Goal: Task Accomplishment & Management: Manage account settings

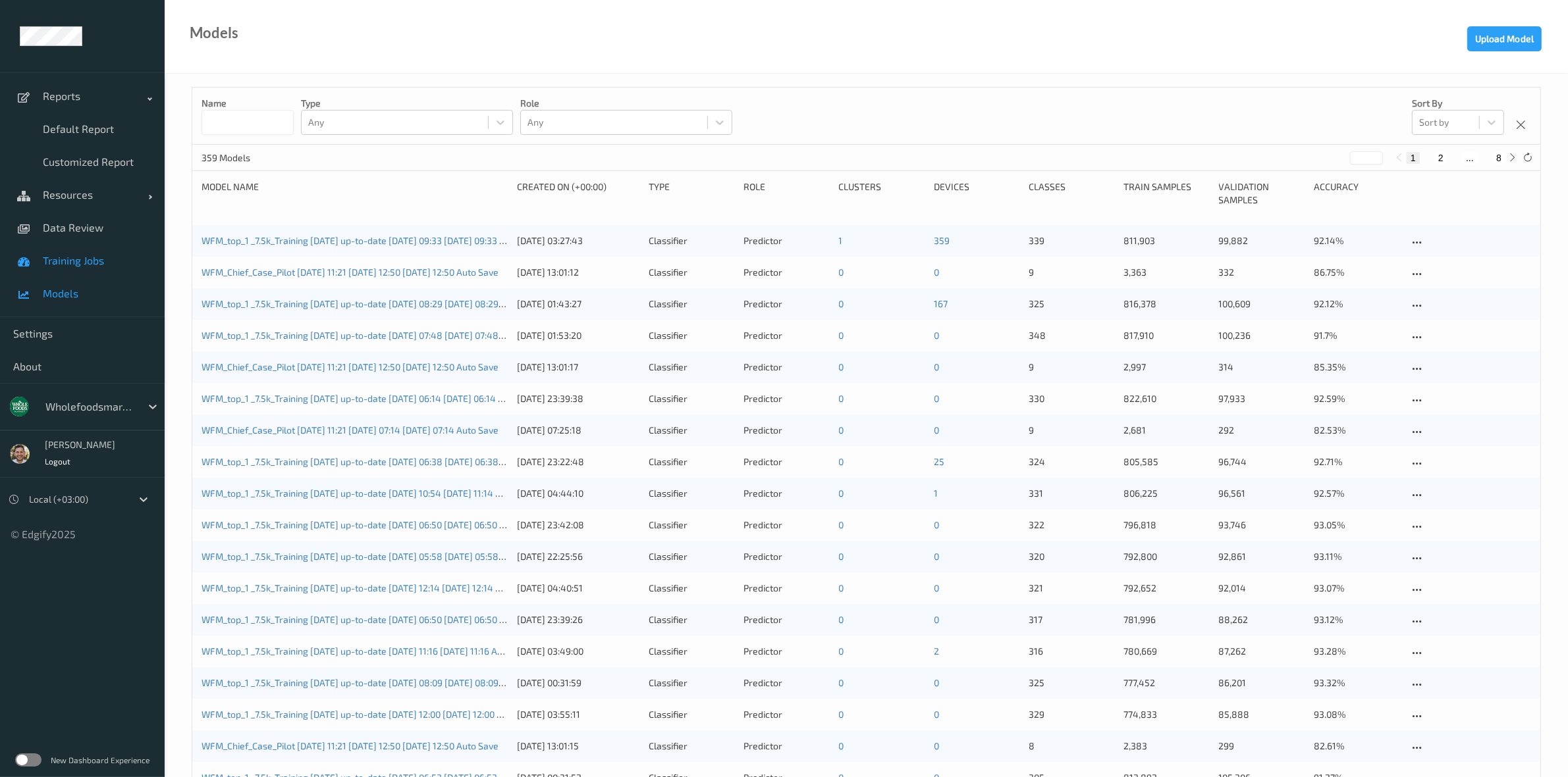
click at [109, 257] on span "Training Jobs" at bounding box center [97, 261] width 109 height 13
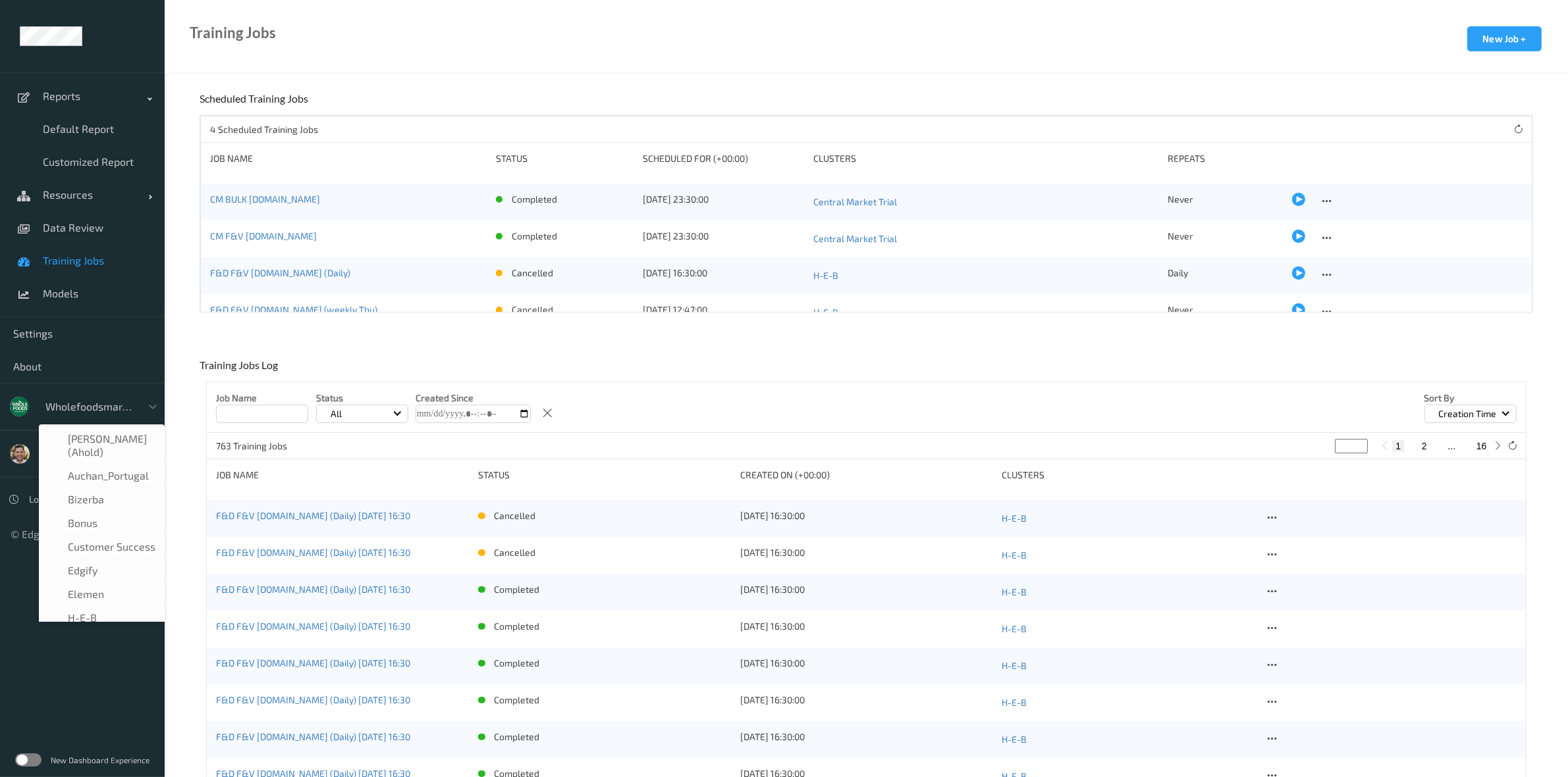
click at [61, 411] on div at bounding box center [90, 407] width 89 height 16
click at [99, 554] on span "wholefoodsmarket" at bounding box center [102, 556] width 92 height 13
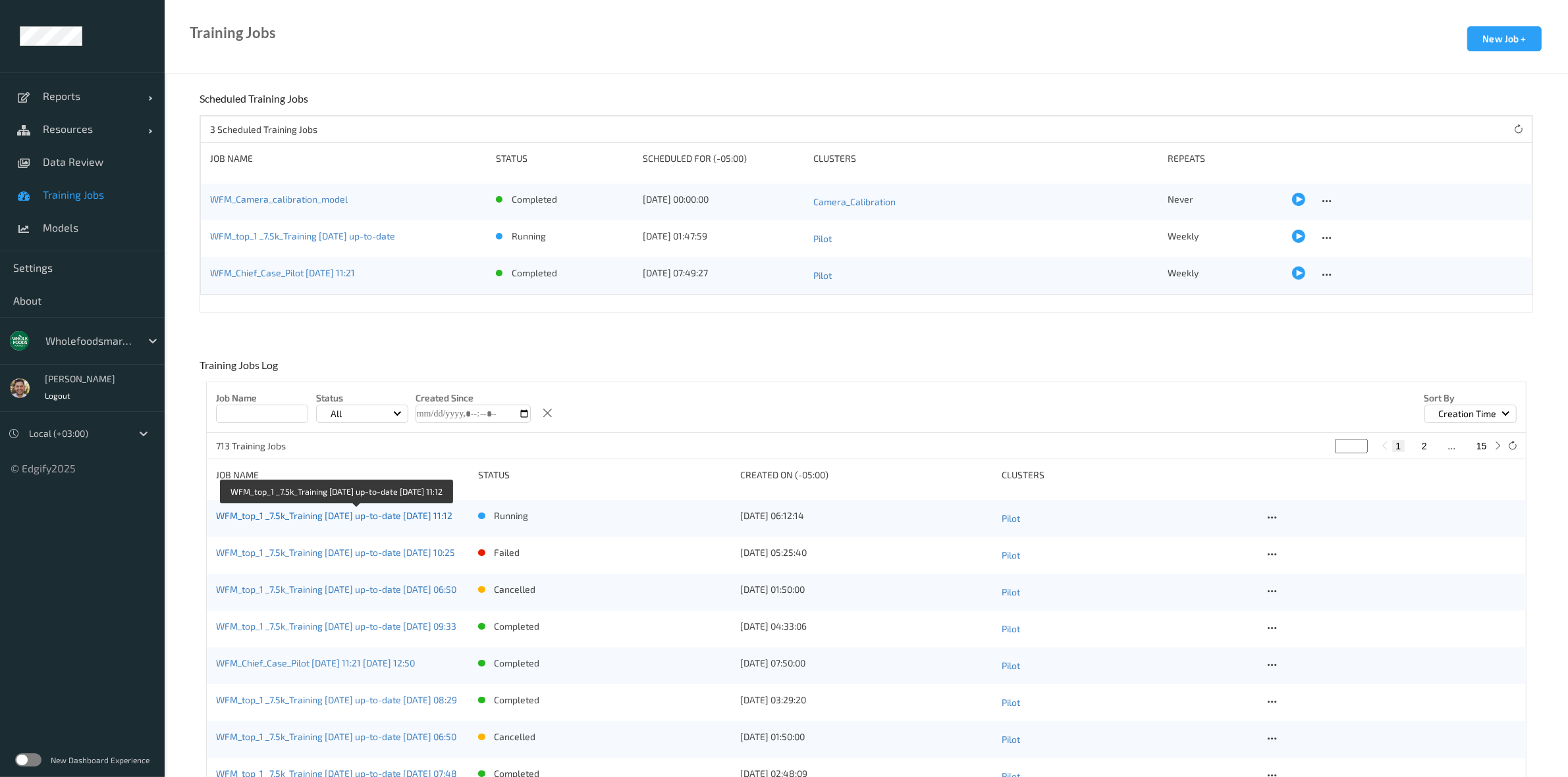
click at [390, 511] on link "WFM_top_1 _7.5k_Training 2025-05-22 up-to-date 2025-08-14 11:12" at bounding box center [334, 515] width 237 height 11
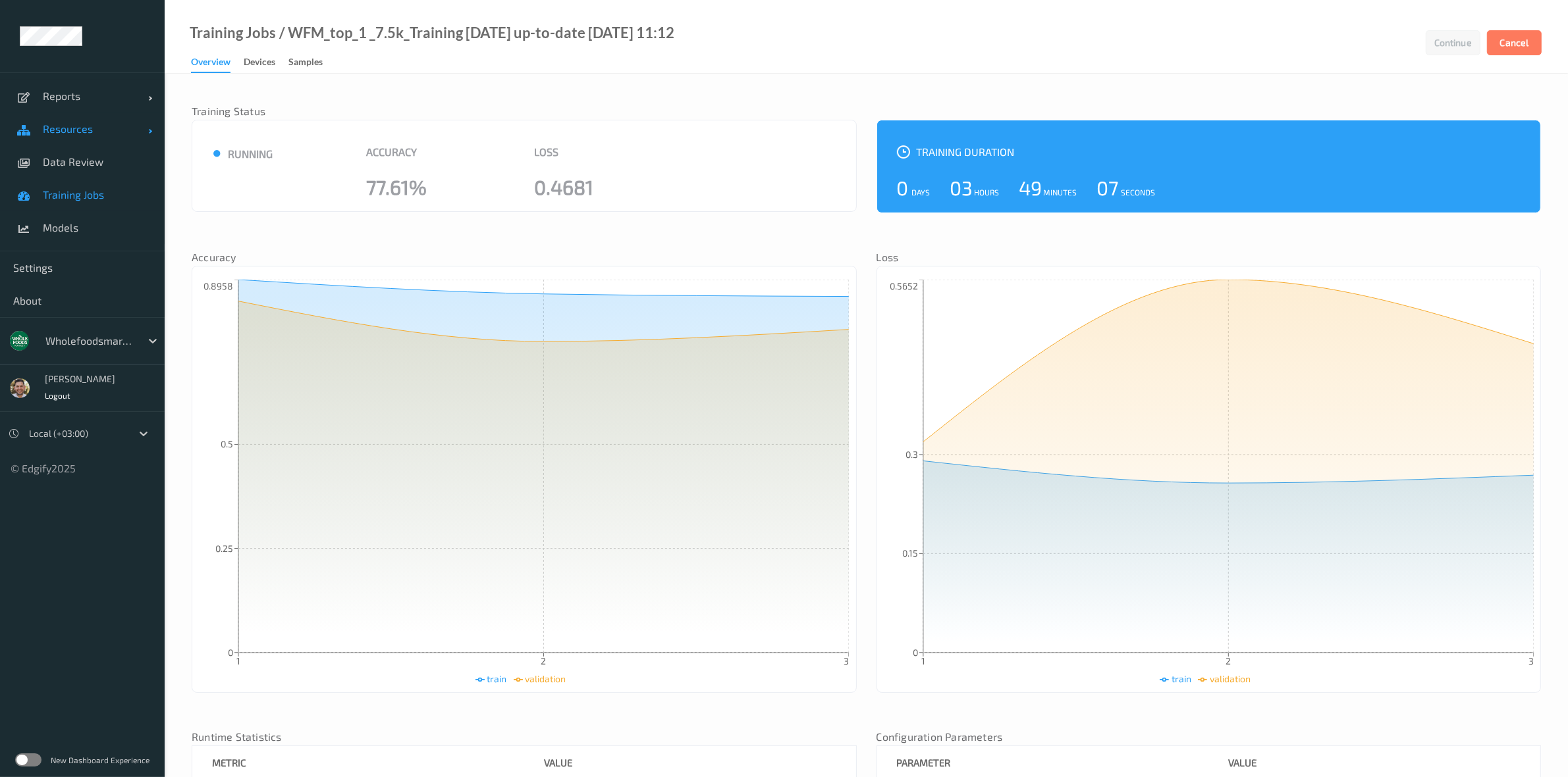
click at [42, 133] on link "Resources" at bounding box center [82, 129] width 165 height 33
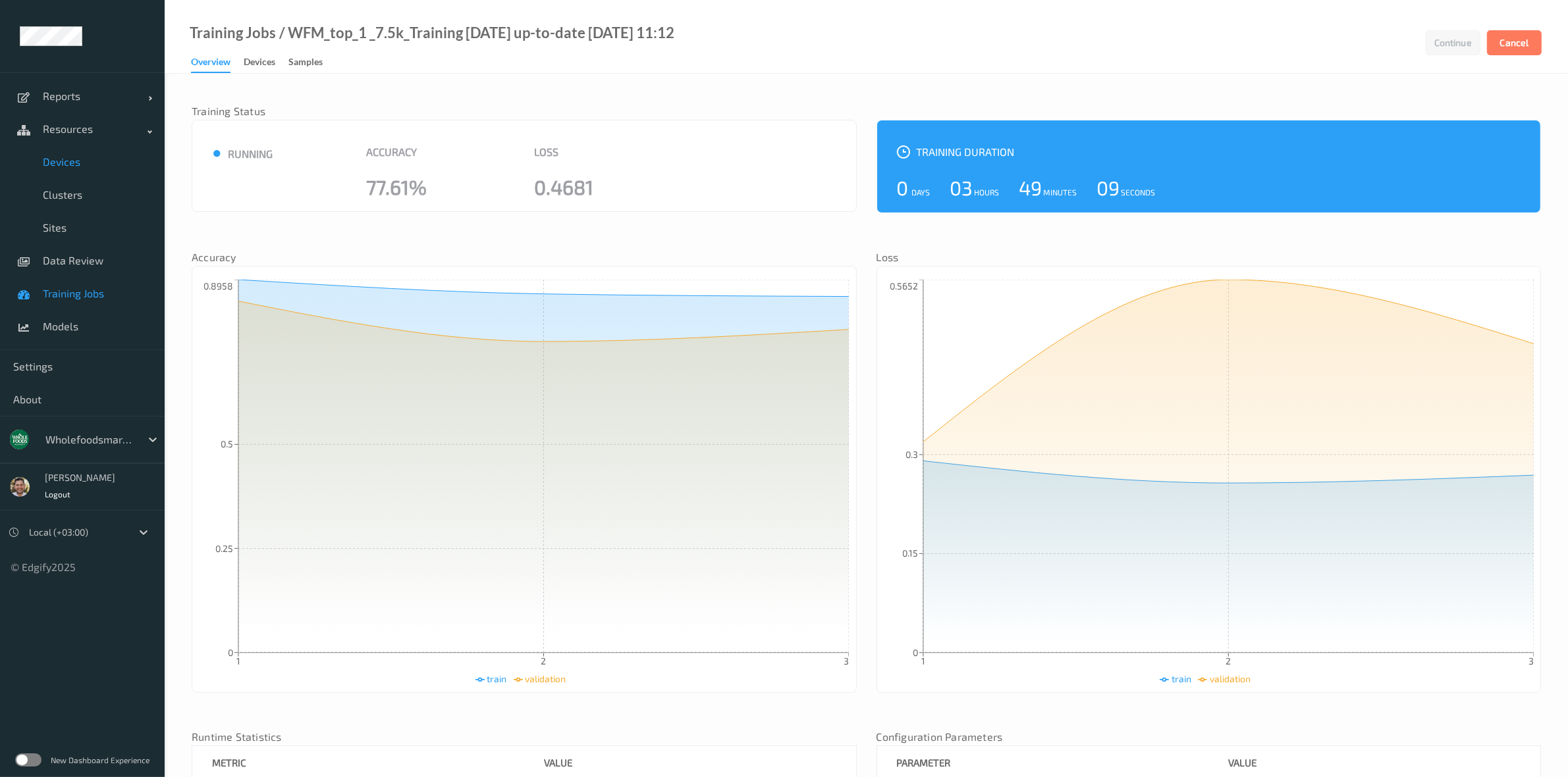
click at [86, 172] on link "Devices" at bounding box center [82, 162] width 165 height 33
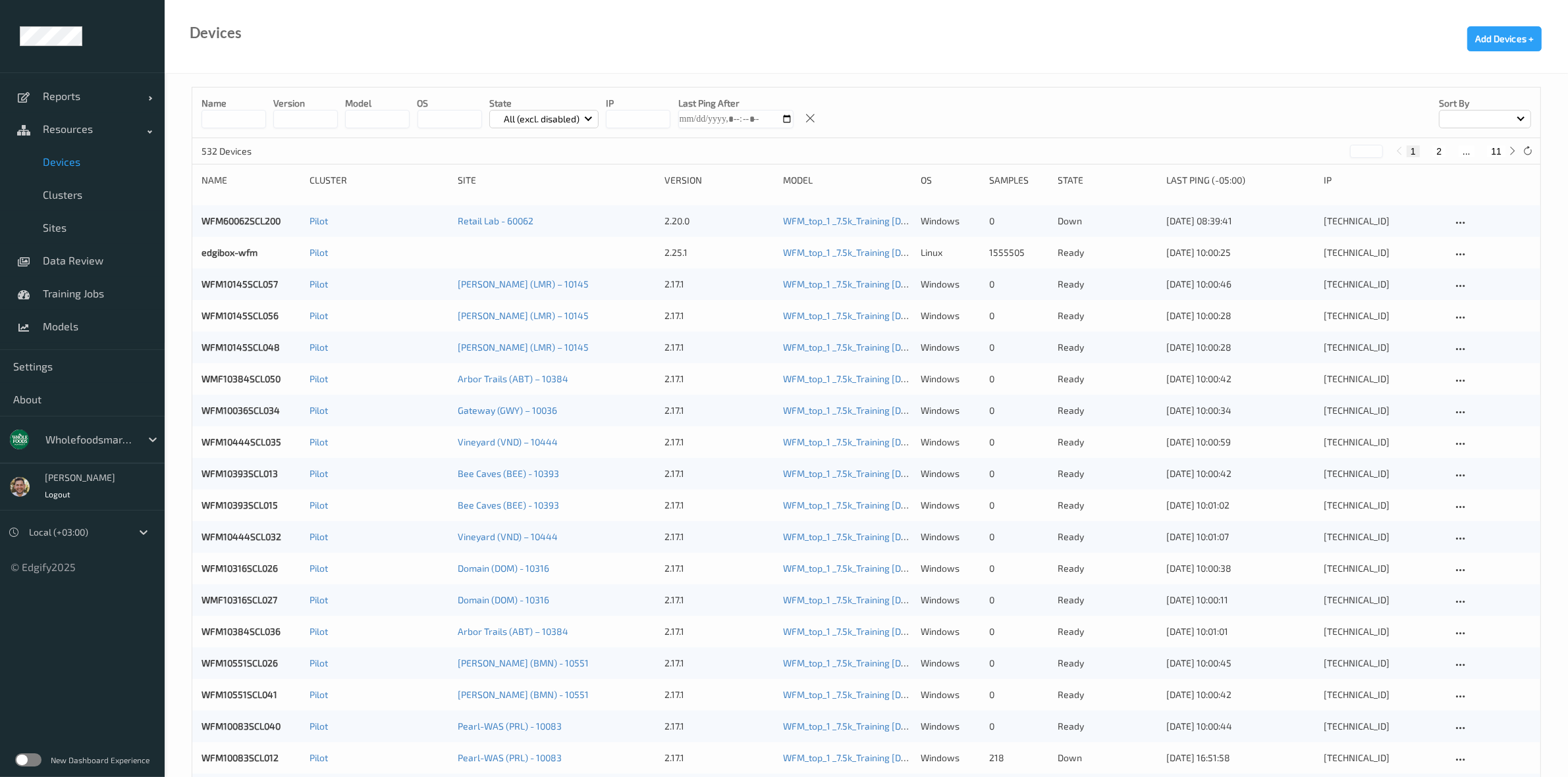
click at [1498, 152] on button "11" at bounding box center [1496, 152] width 18 height 12
type input "**"
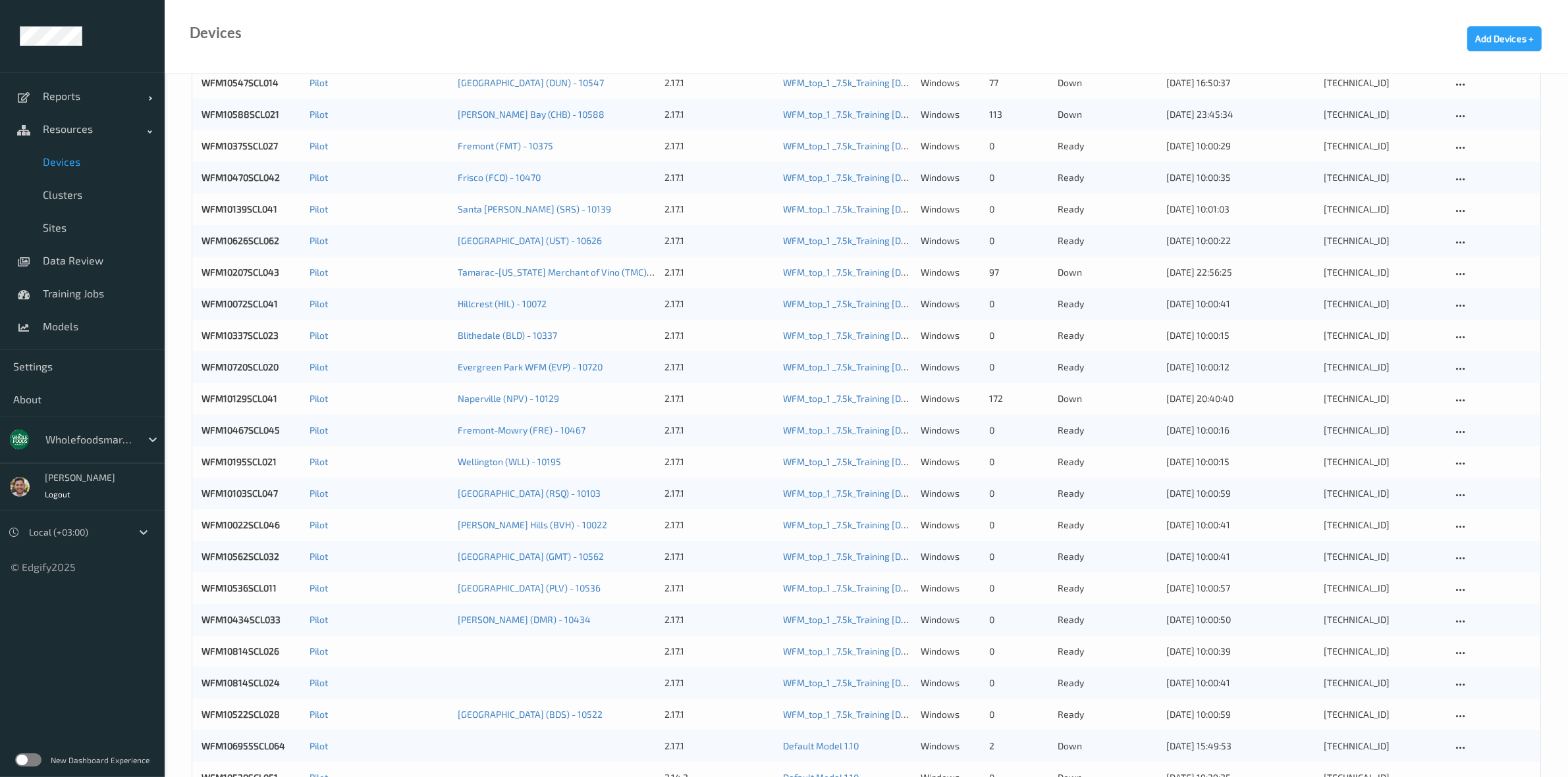
scroll to position [466, 0]
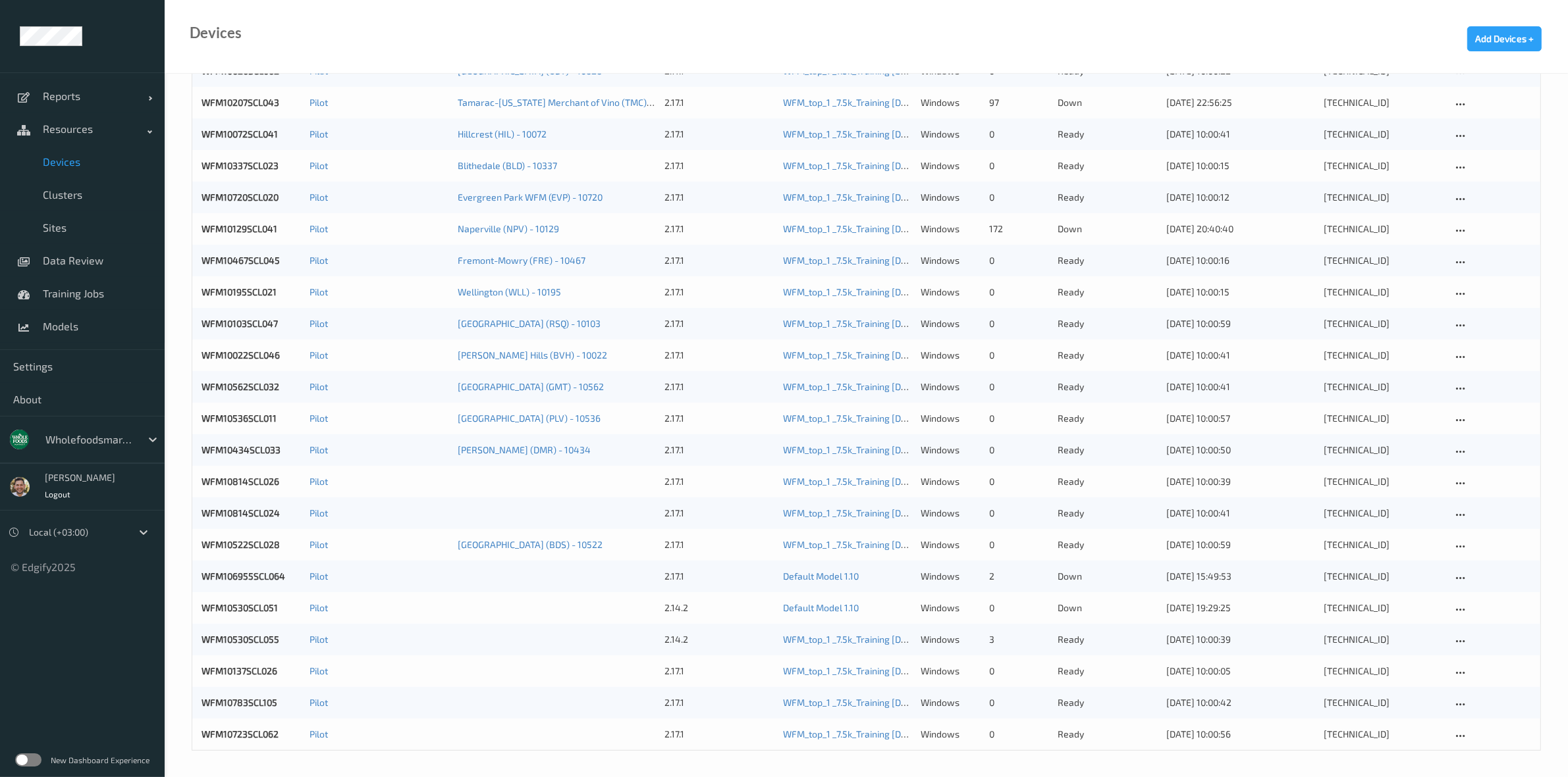
click at [73, 446] on div at bounding box center [90, 440] width 89 height 16
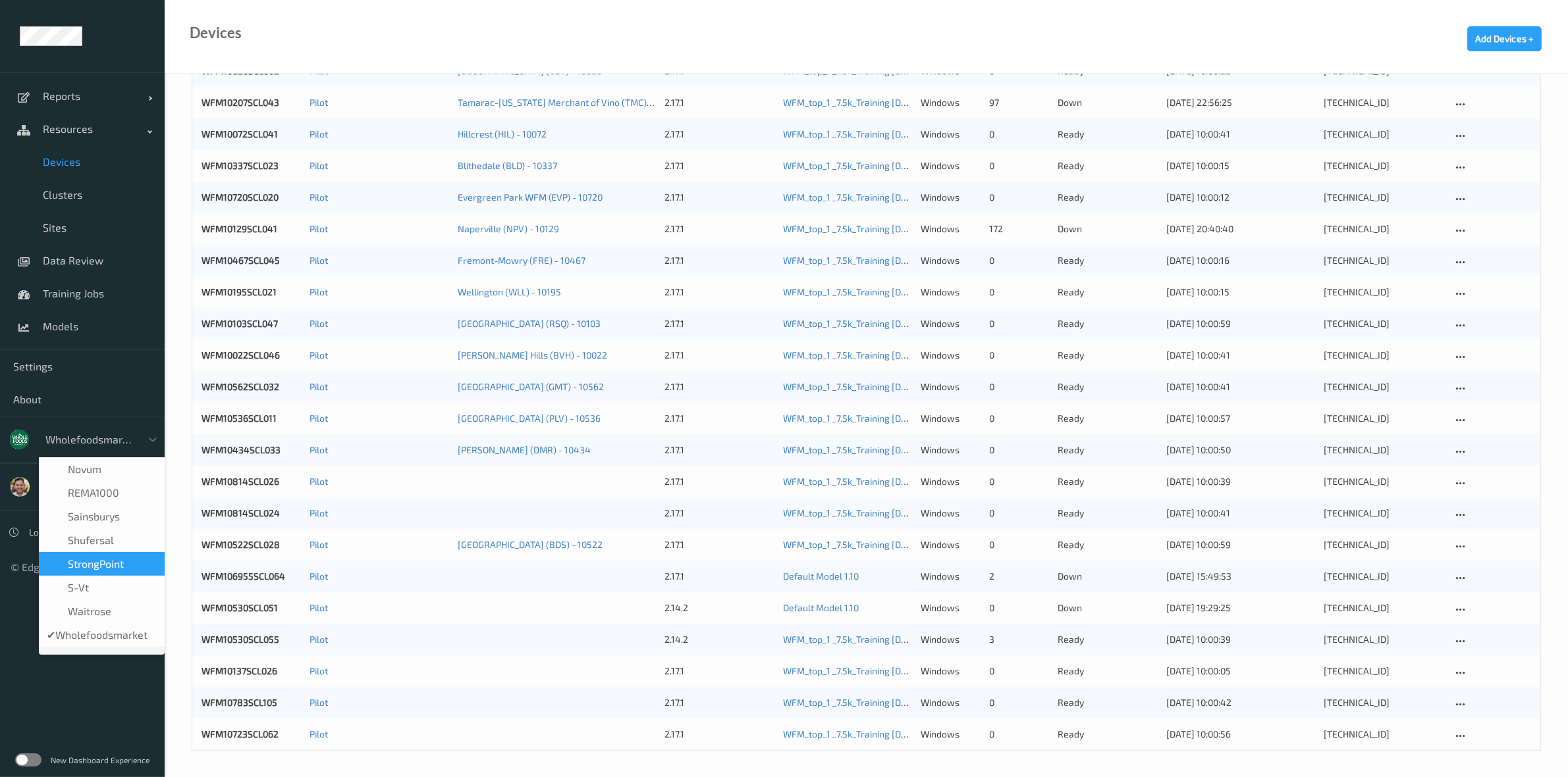
scroll to position [0, 0]
click at [24, 761] on label at bounding box center [28, 761] width 26 height 13
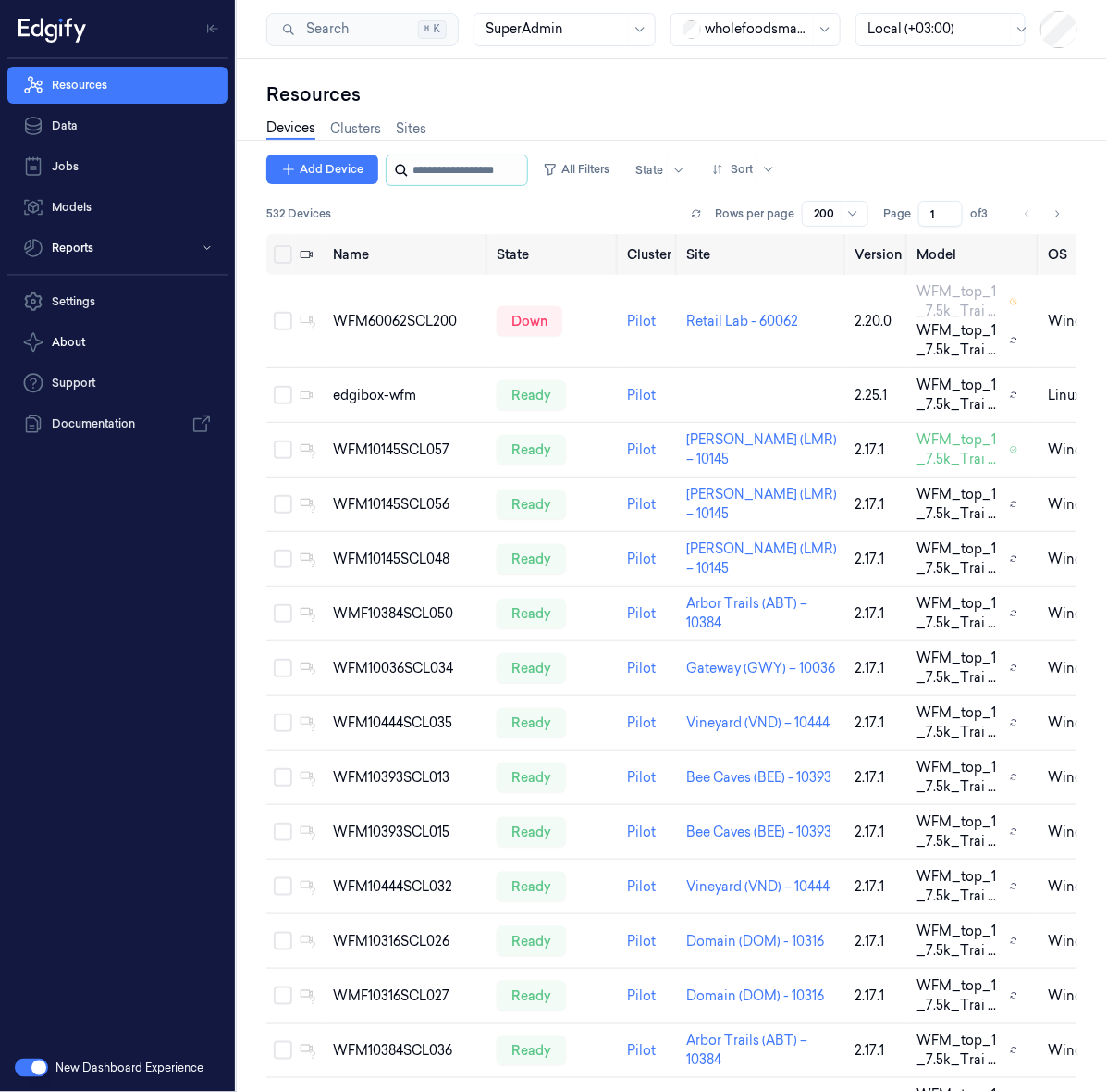
click at [450, 167] on input "string" at bounding box center [468, 170] width 111 height 30
click at [717, 13] on div "wholefoodsmarket" at bounding box center [756, 30] width 170 height 33
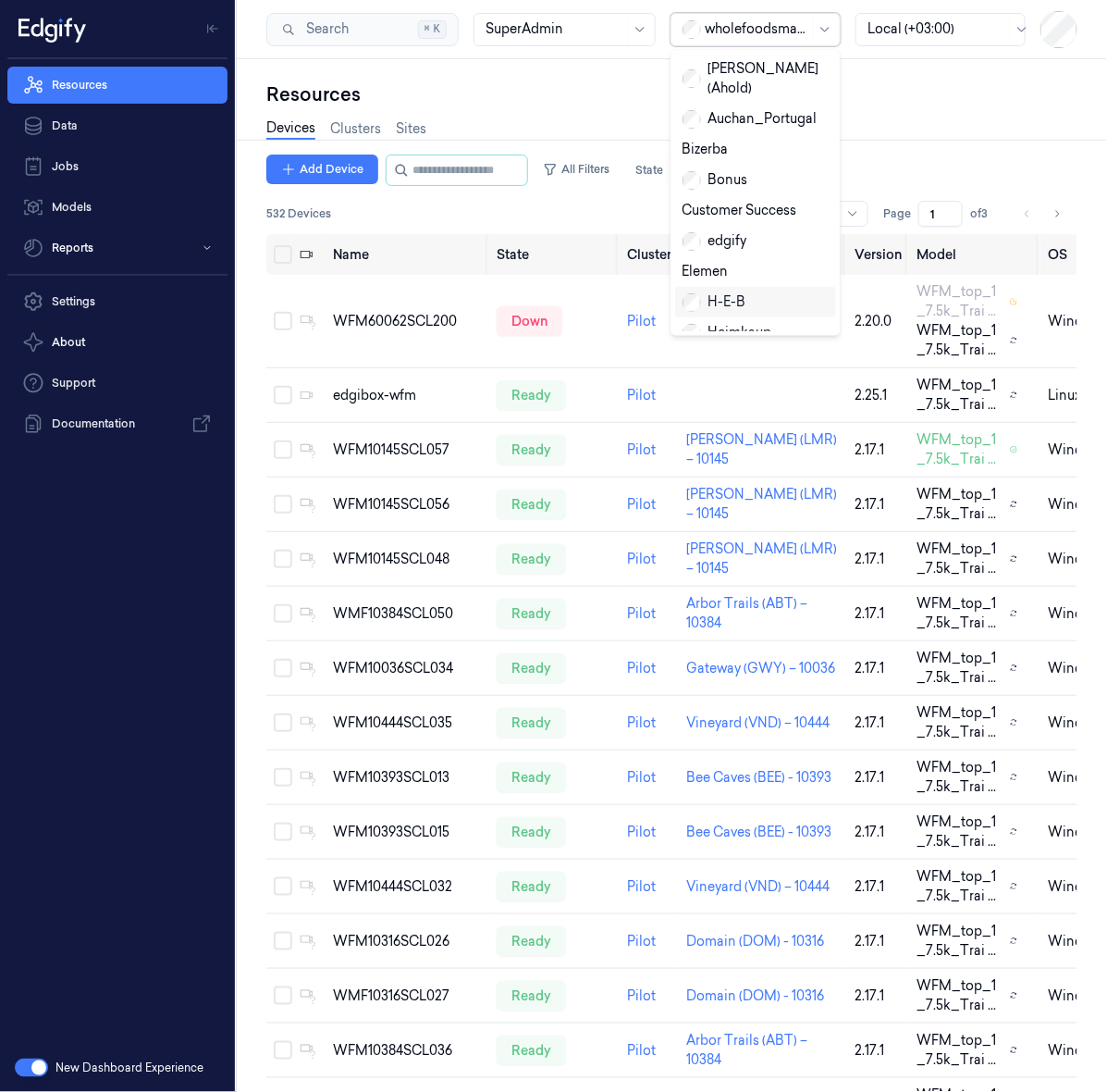
click at [711, 293] on div "H-E-B" at bounding box center [714, 302] width 64 height 19
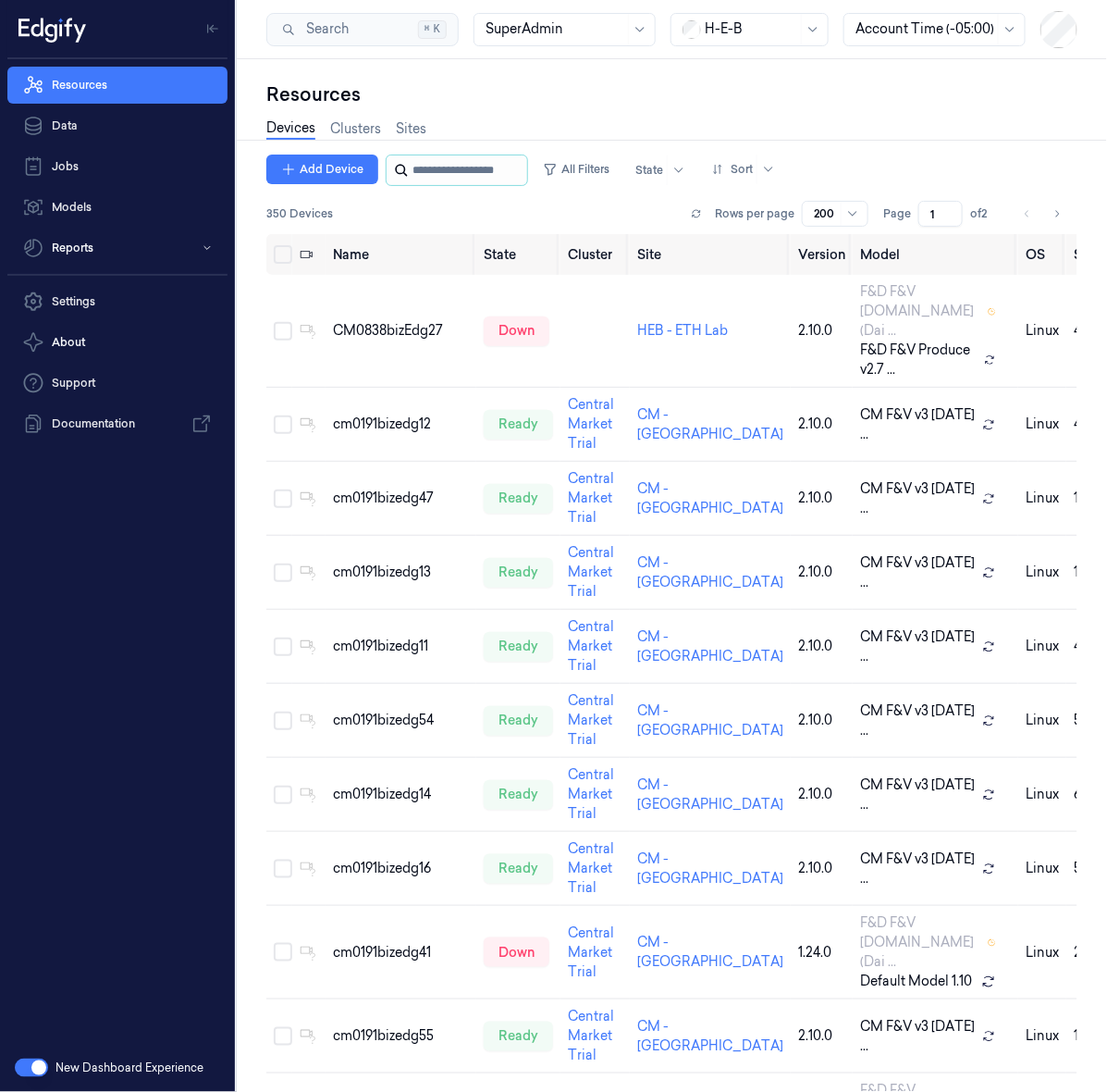
click at [493, 173] on input "string" at bounding box center [468, 170] width 111 height 30
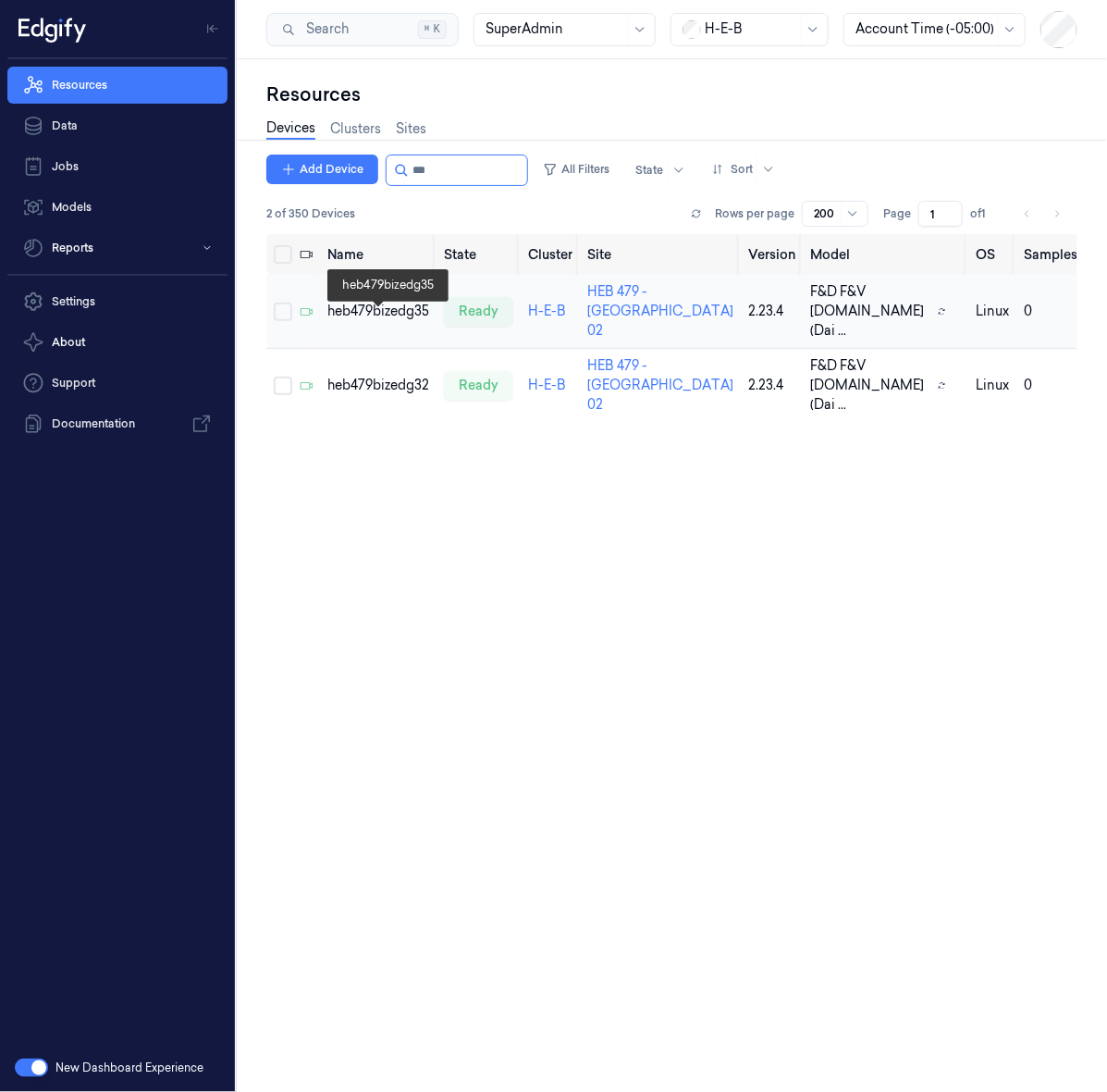
type input "***"
click at [409, 321] on div "heb479bizedg35" at bounding box center [379, 311] width 102 height 19
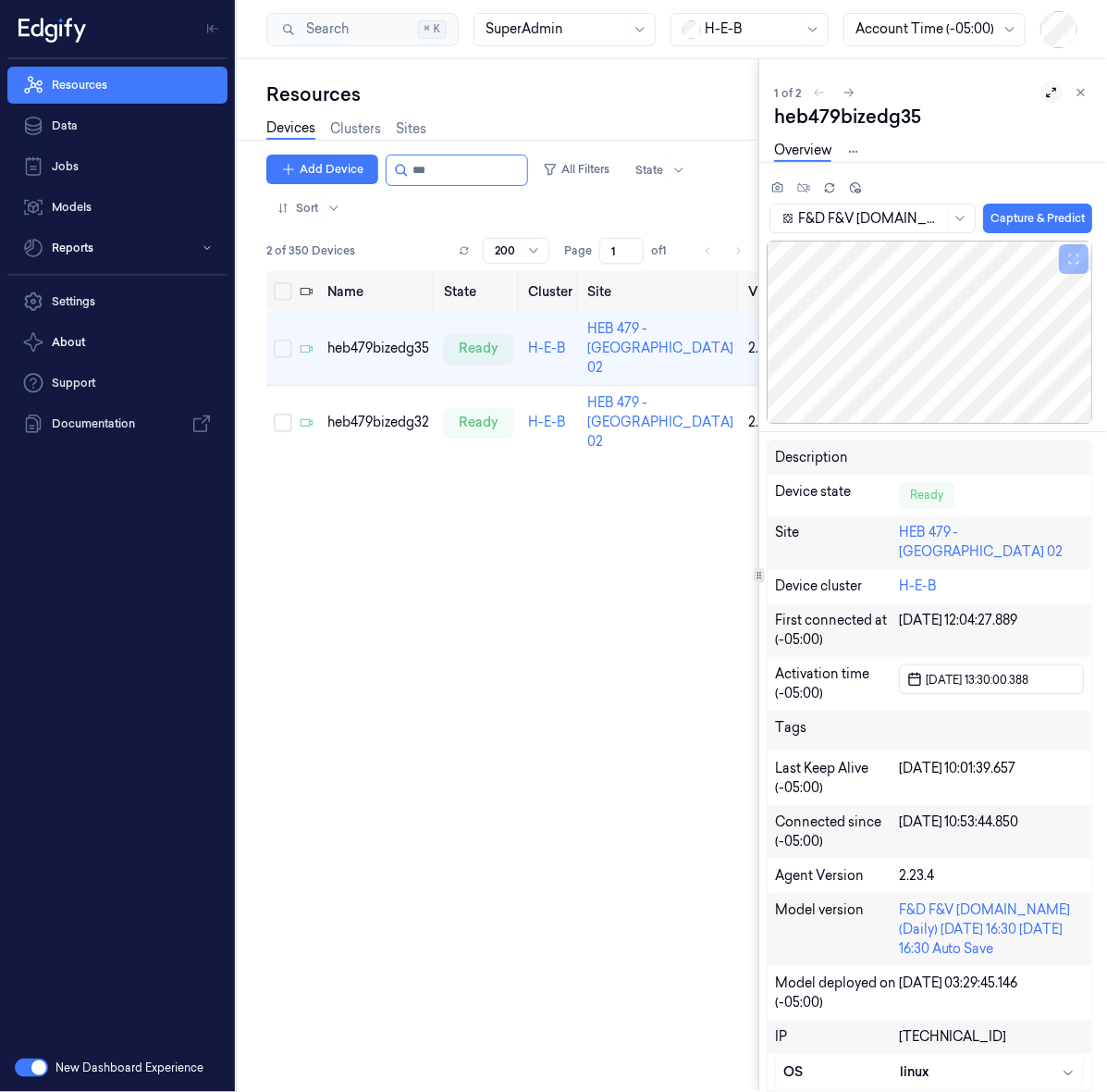
click at [1046, 91] on icon at bounding box center [1052, 93] width 13 height 13
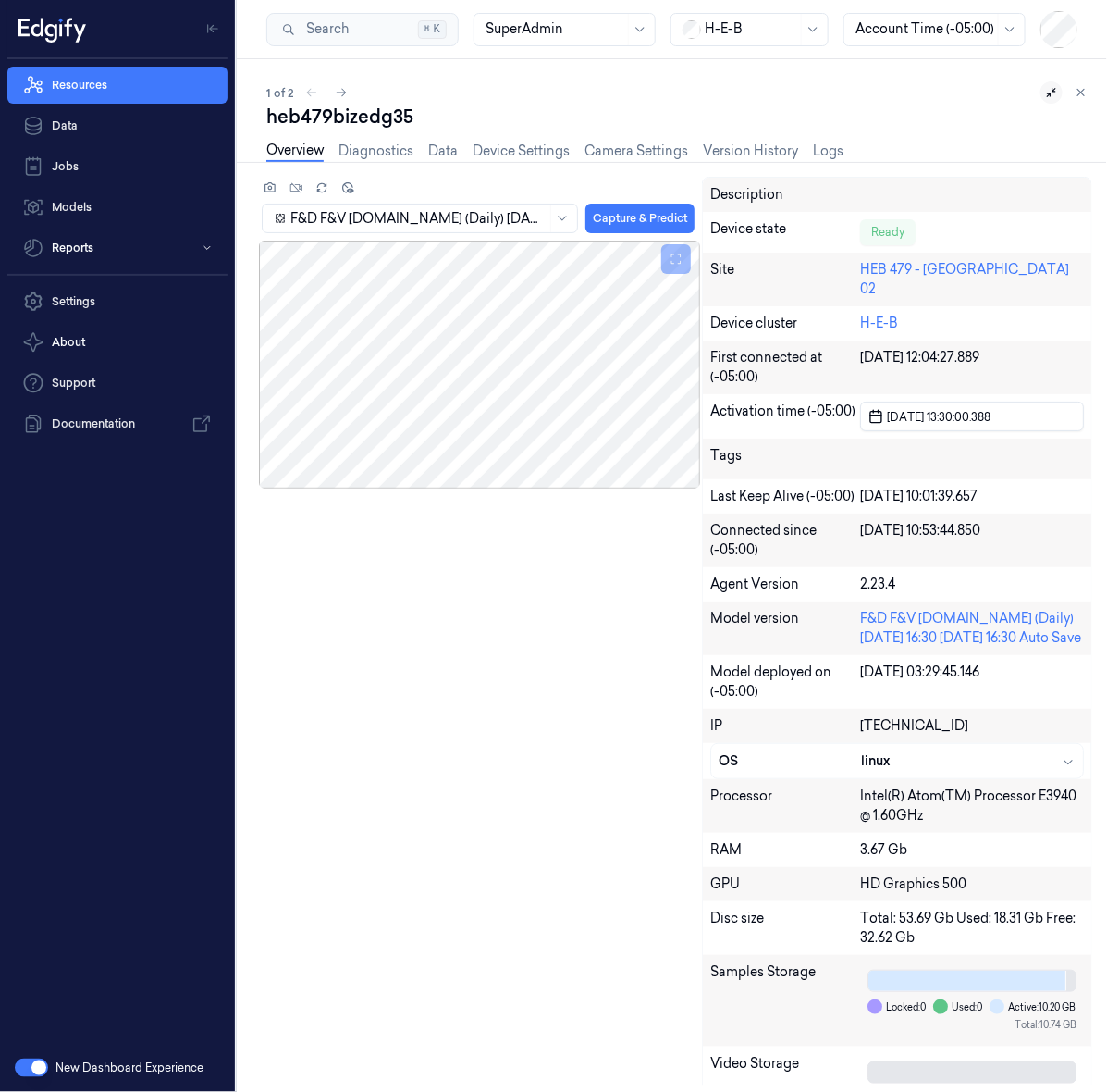
click at [1050, 99] on button at bounding box center [1052, 93] width 22 height 22
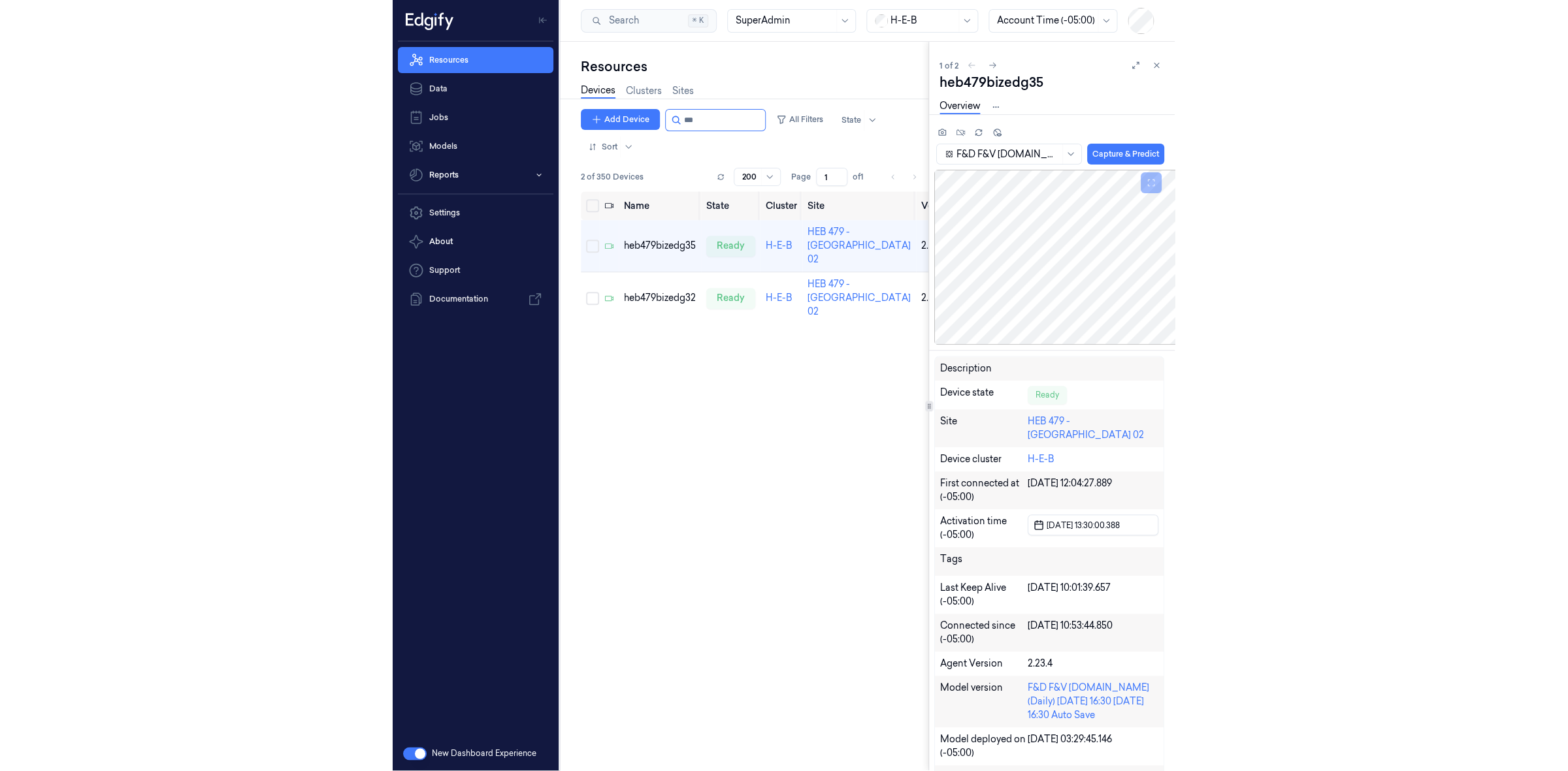
scroll to position [0, 1]
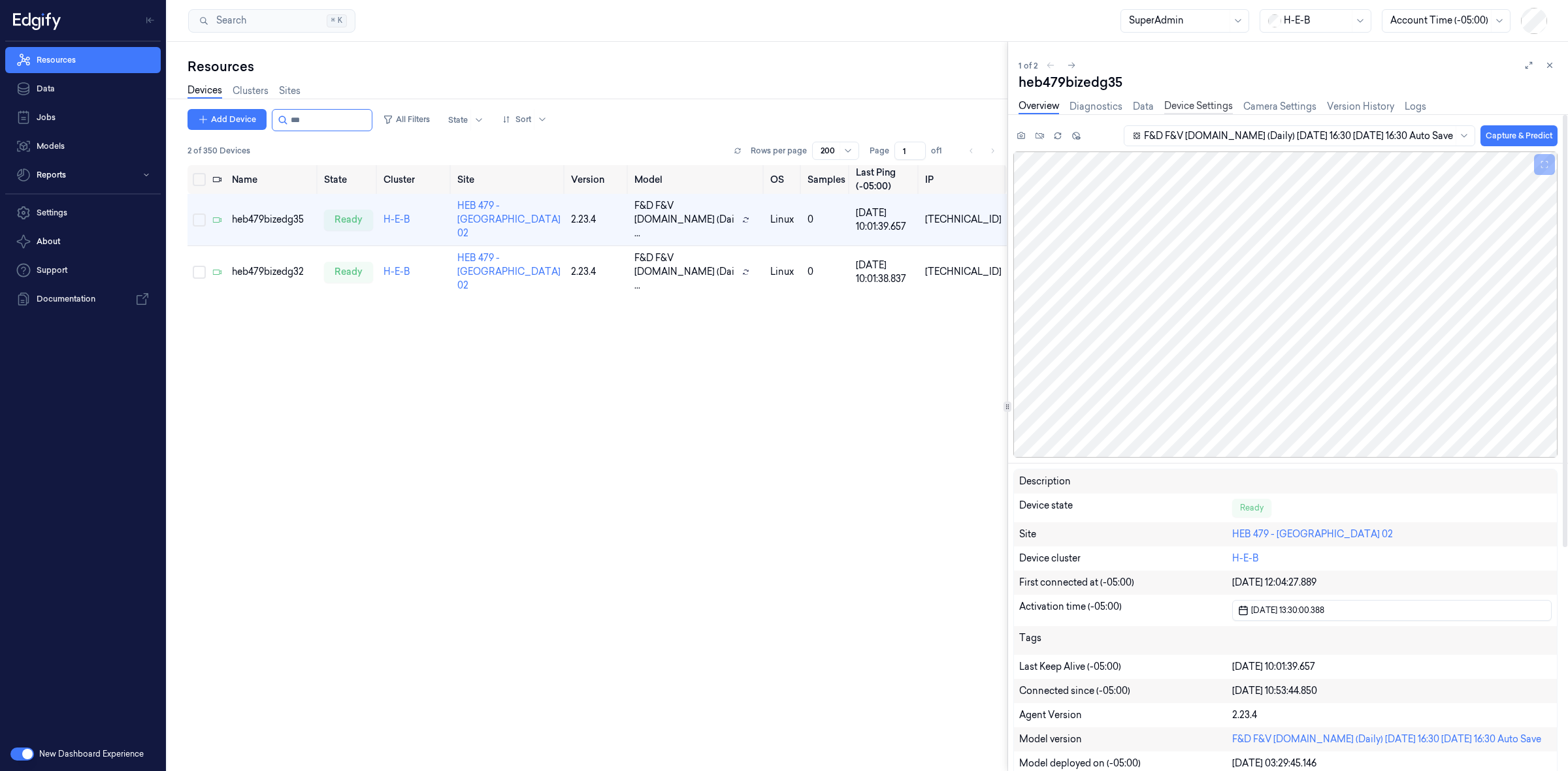
click at [1183, 105] on link "Device Settings" at bounding box center [1198, 107] width 69 height 15
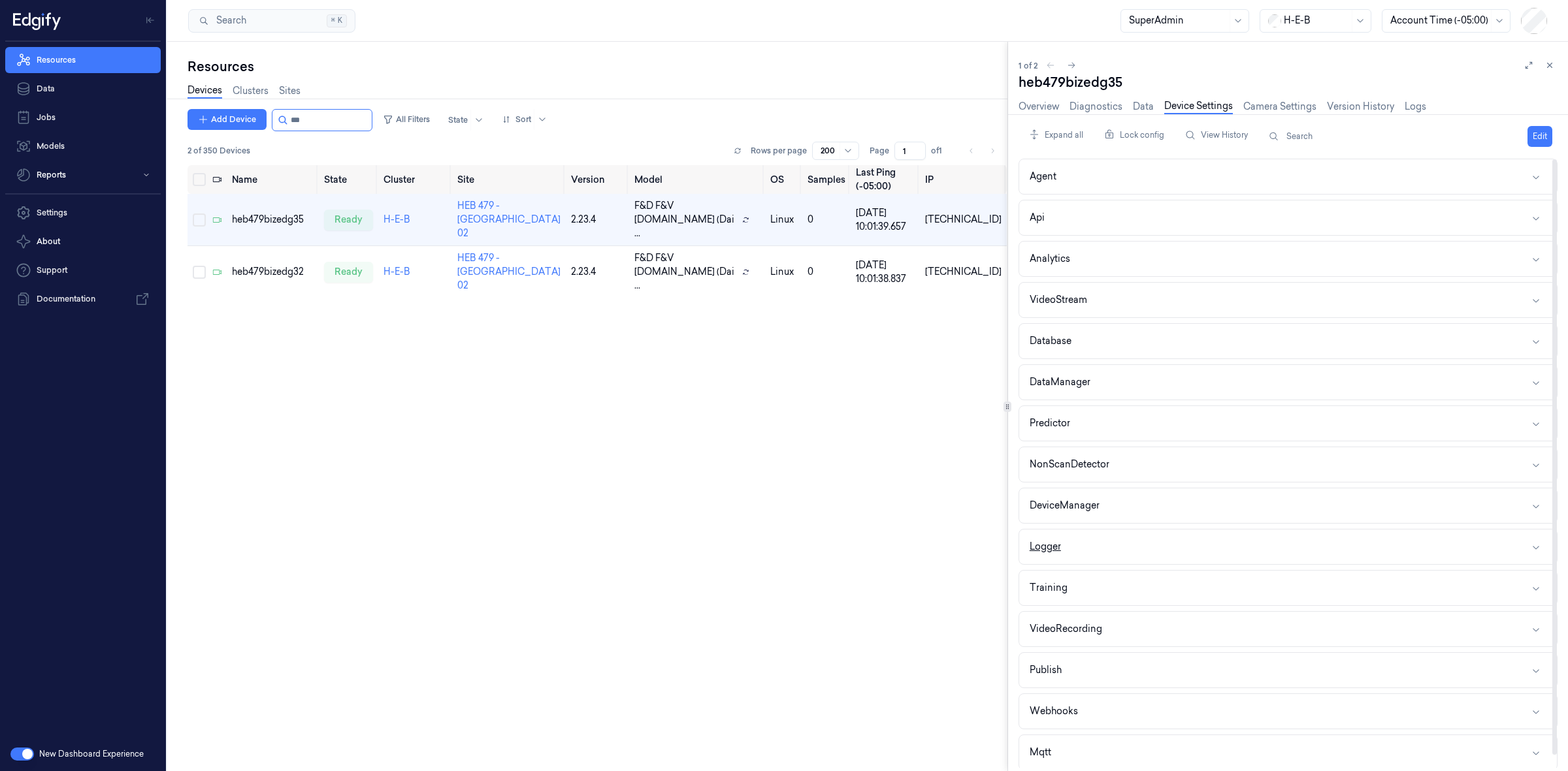
click at [1115, 558] on button "Logger" at bounding box center [1288, 547] width 538 height 35
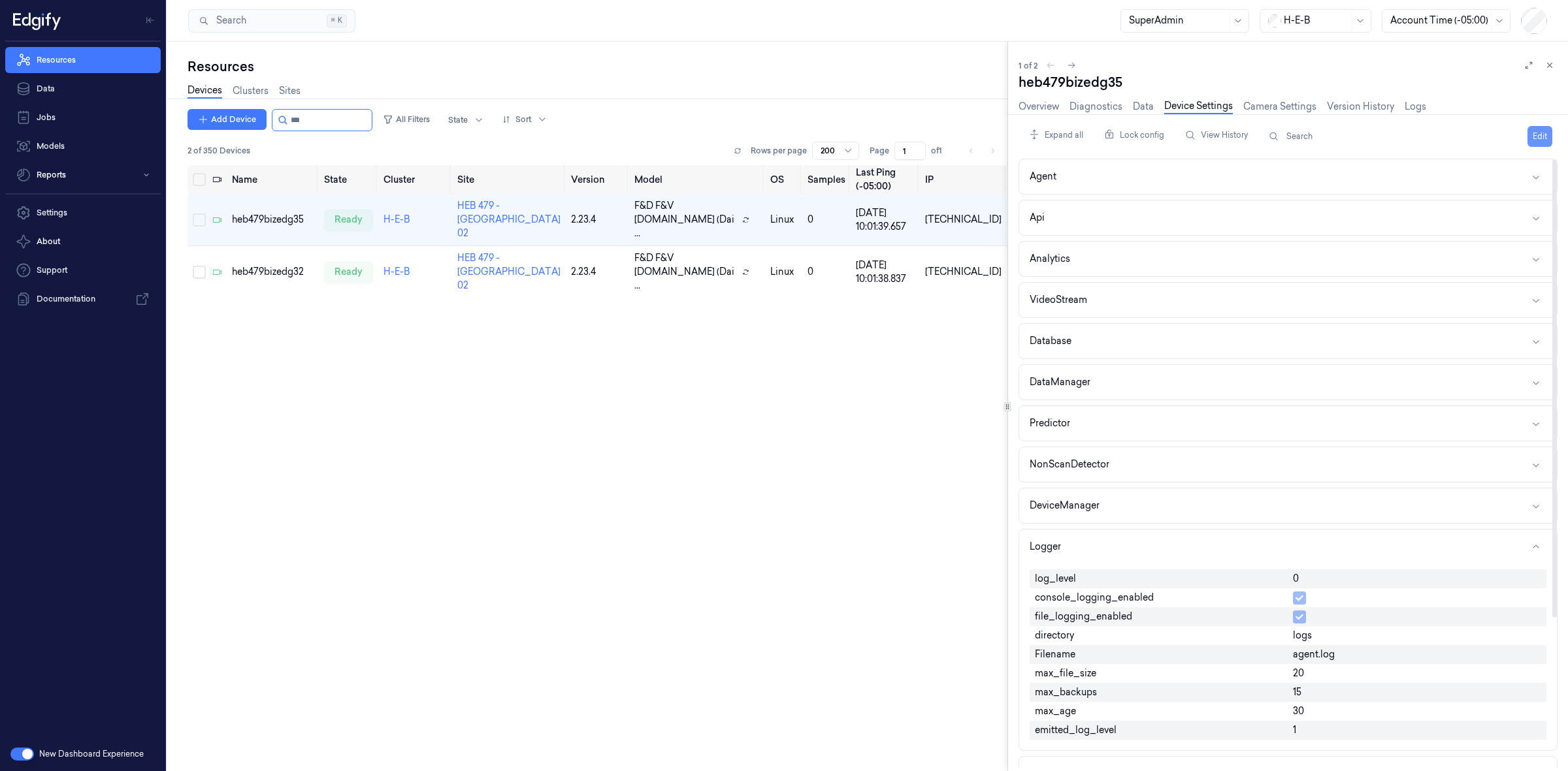
click at [1548, 138] on button "Edit" at bounding box center [1540, 137] width 25 height 21
click at [1328, 587] on input "0" at bounding box center [1417, 580] width 249 height 16
click at [1328, 586] on input "0" at bounding box center [1417, 580] width 249 height 16
type input "1"
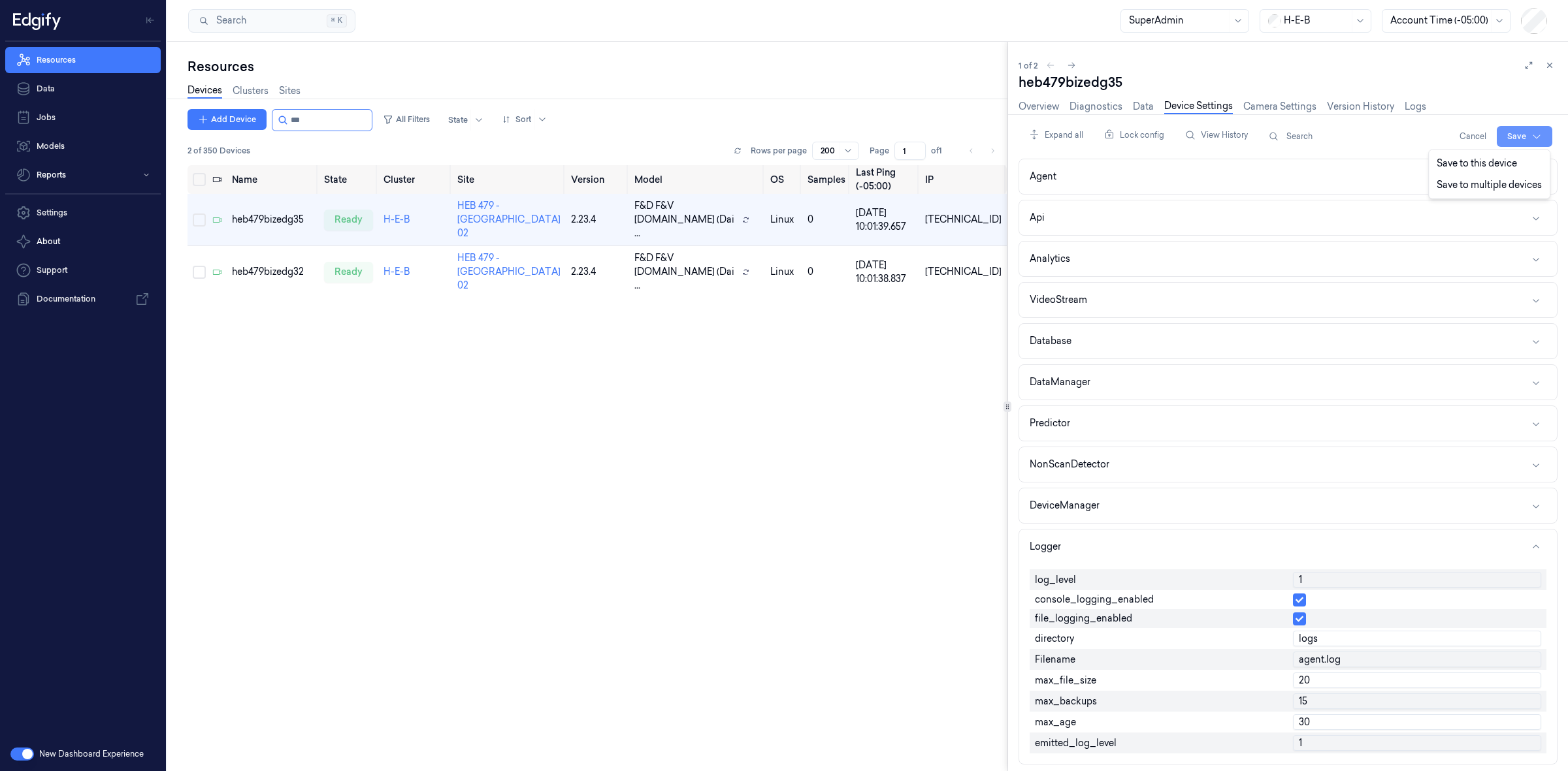
click at [1512, 126] on html "Resources Data Jobs Models Reports Settings About Support Documentation New Das…" at bounding box center [784, 385] width 1568 height 771
click at [1496, 165] on div "Save to this device" at bounding box center [1489, 163] width 116 height 22
click at [1542, 129] on button "Edit" at bounding box center [1540, 137] width 25 height 21
click at [260, 265] on div "heb479bizedg32" at bounding box center [273, 271] width 82 height 14
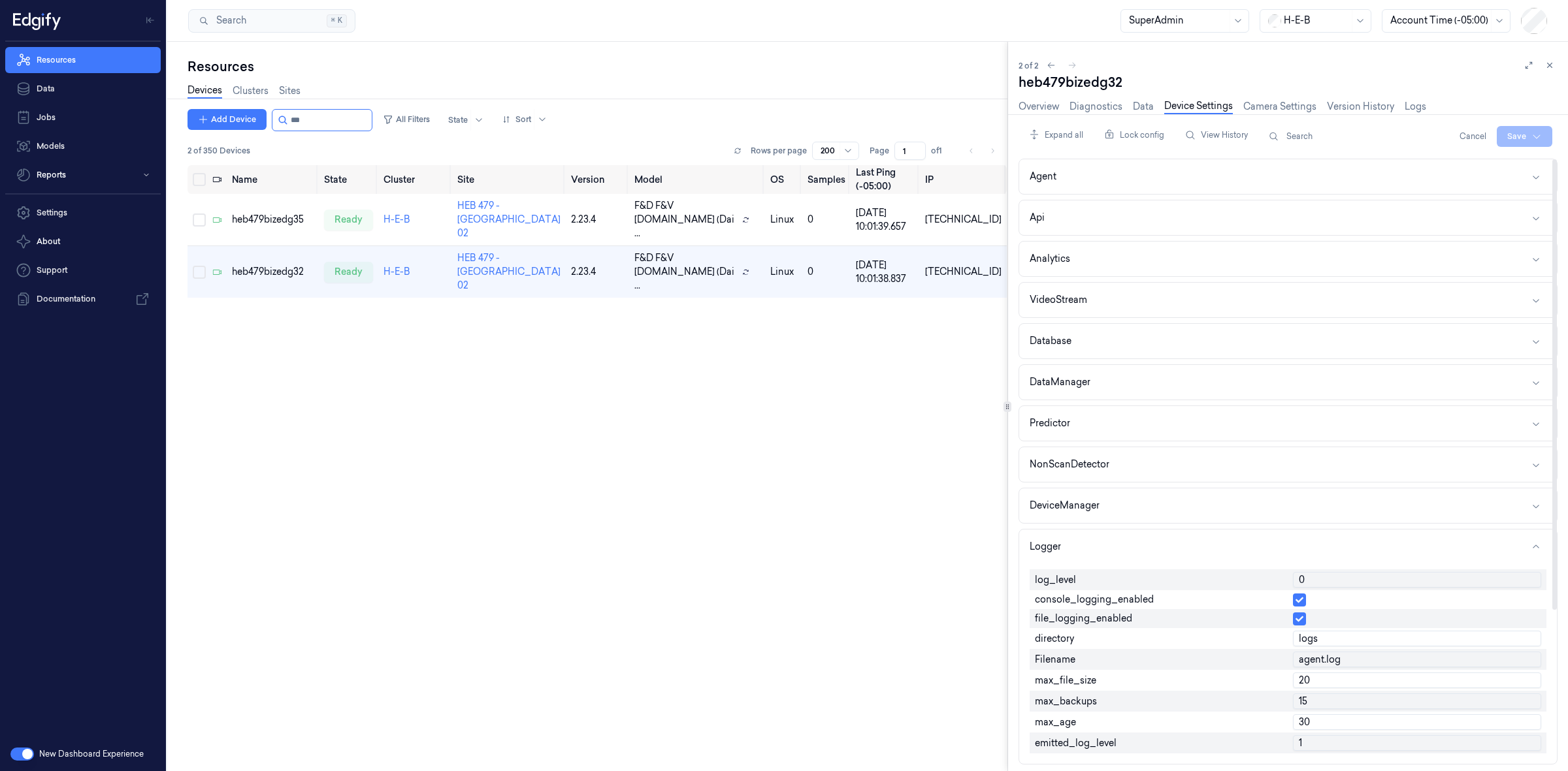
click at [1308, 586] on input "0" at bounding box center [1417, 580] width 249 height 16
type input "1"
click at [1524, 135] on html "Resources Data Jobs Models Reports Settings About Support Documentation New Das…" at bounding box center [784, 385] width 1568 height 771
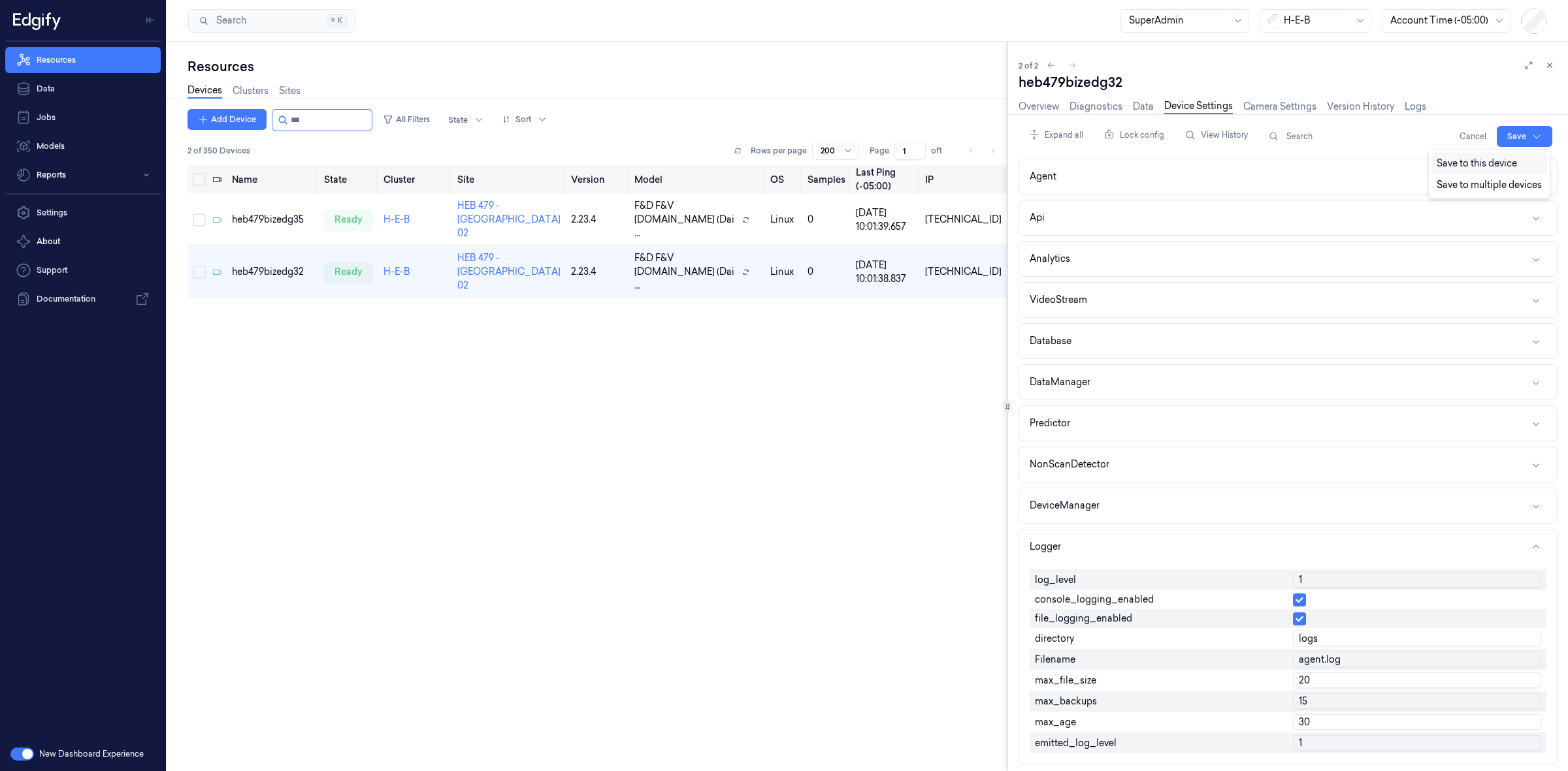
click at [1467, 165] on div "Save to this device" at bounding box center [1489, 163] width 116 height 22
click at [1552, 139] on button "Edit" at bounding box center [1540, 137] width 25 height 21
click at [879, 67] on div "Resources" at bounding box center [597, 67] width 819 height 18
click at [350, 118] on input "string" at bounding box center [330, 120] width 78 height 21
click at [349, 118] on input "string" at bounding box center [330, 120] width 78 height 21
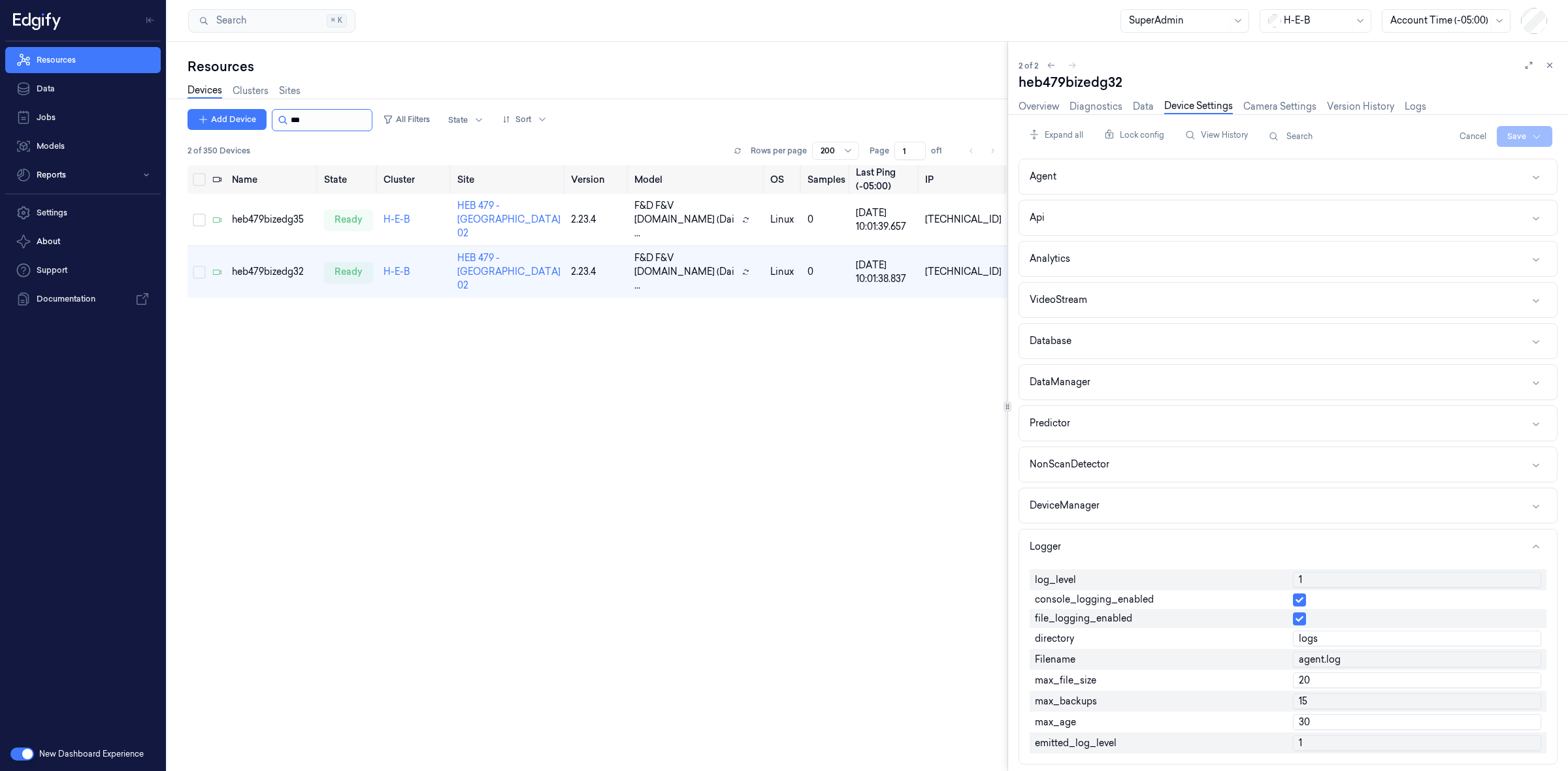
click at [348, 118] on input "string" at bounding box center [330, 120] width 78 height 21
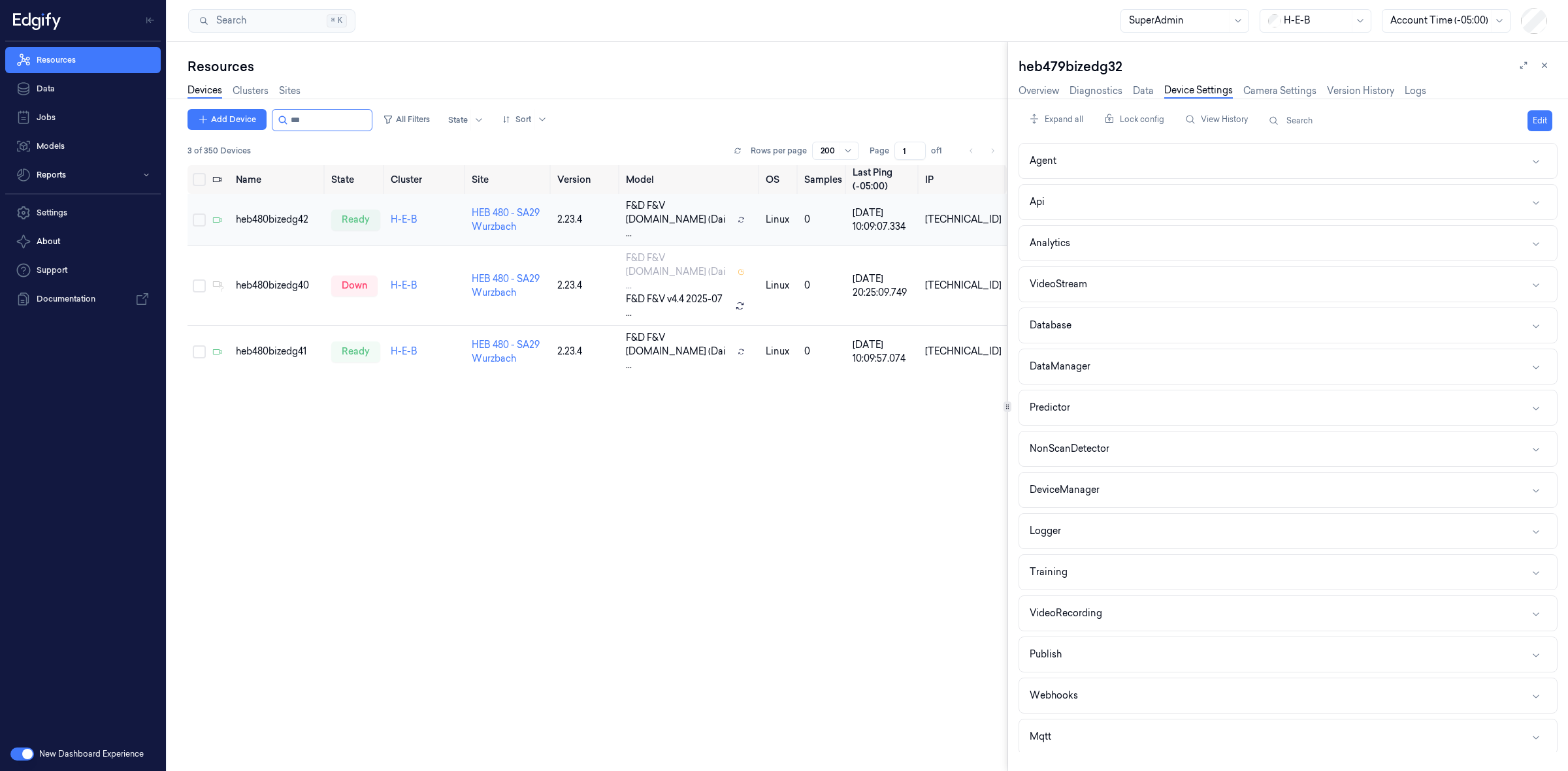
click at [257, 217] on div "heb480bizedg42" at bounding box center [279, 220] width 85 height 14
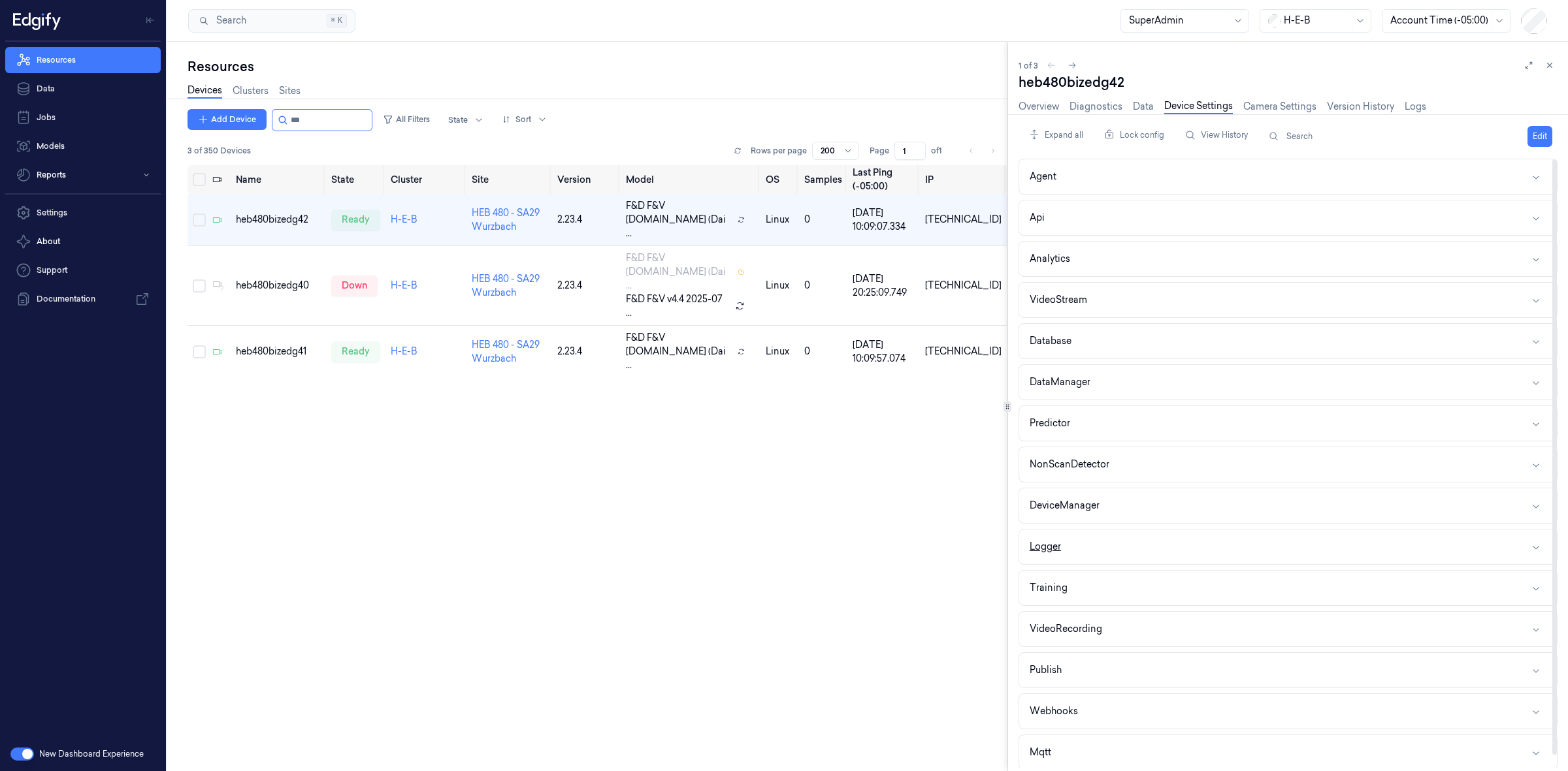
click at [1079, 545] on button "Logger" at bounding box center [1288, 547] width 538 height 35
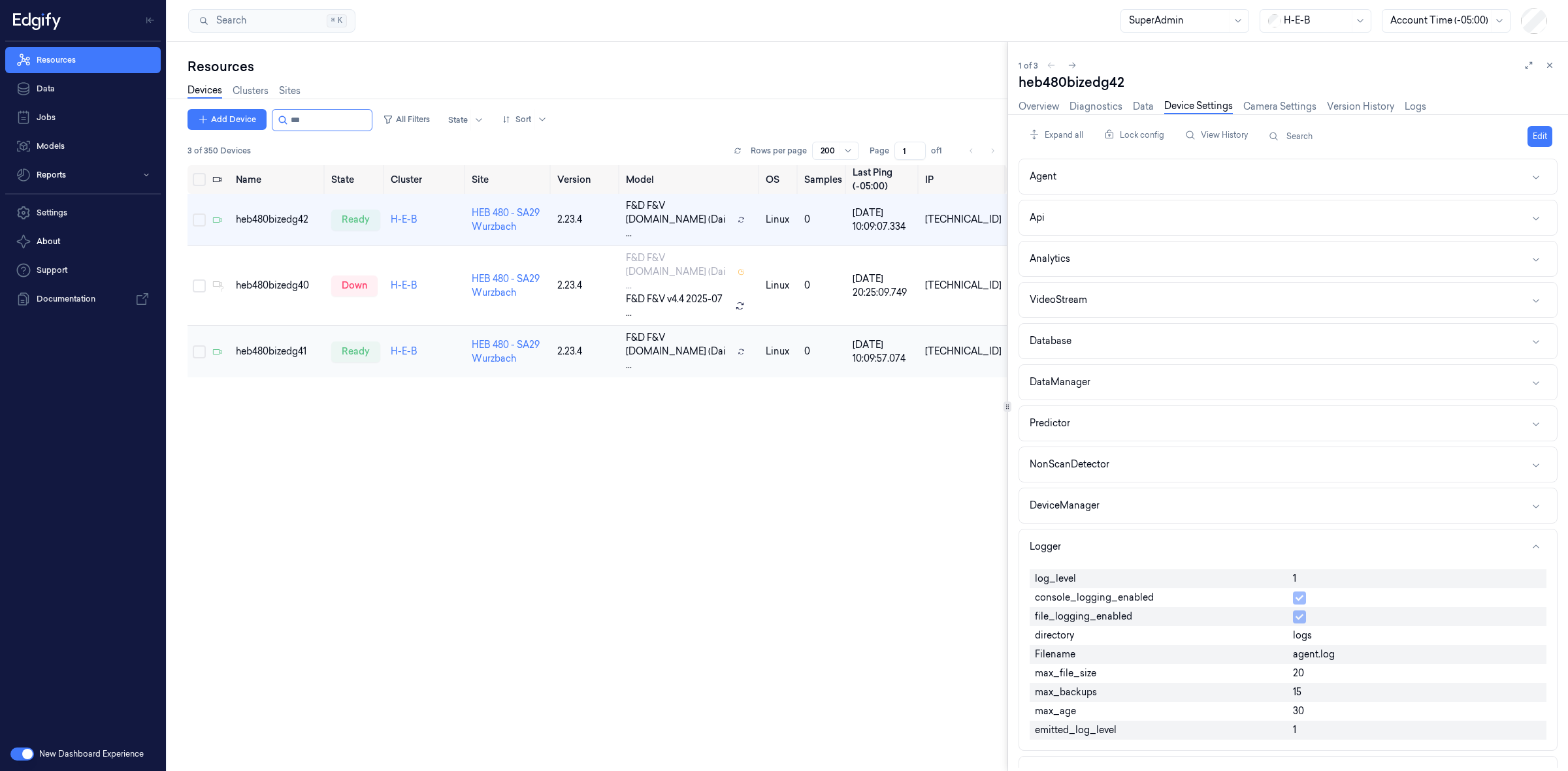
click at [243, 326] on td "heb480bizedg41" at bounding box center [279, 352] width 96 height 52
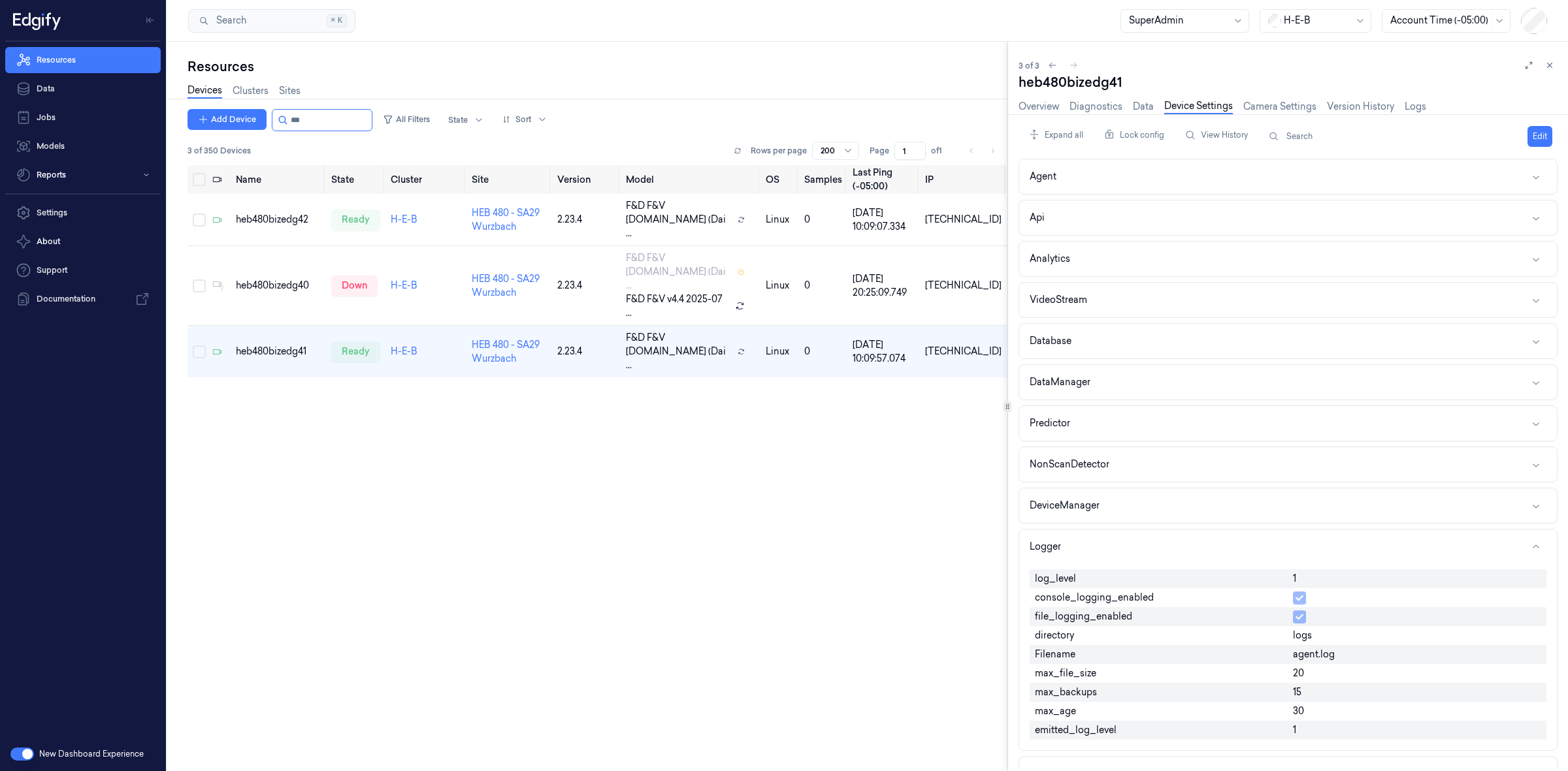
click at [923, 31] on div "Search Search... ⌘ K SuperAdmin H-E-B Account Time (-05:00)" at bounding box center [867, 21] width 1401 height 42
click at [305, 116] on input "string" at bounding box center [330, 120] width 78 height 21
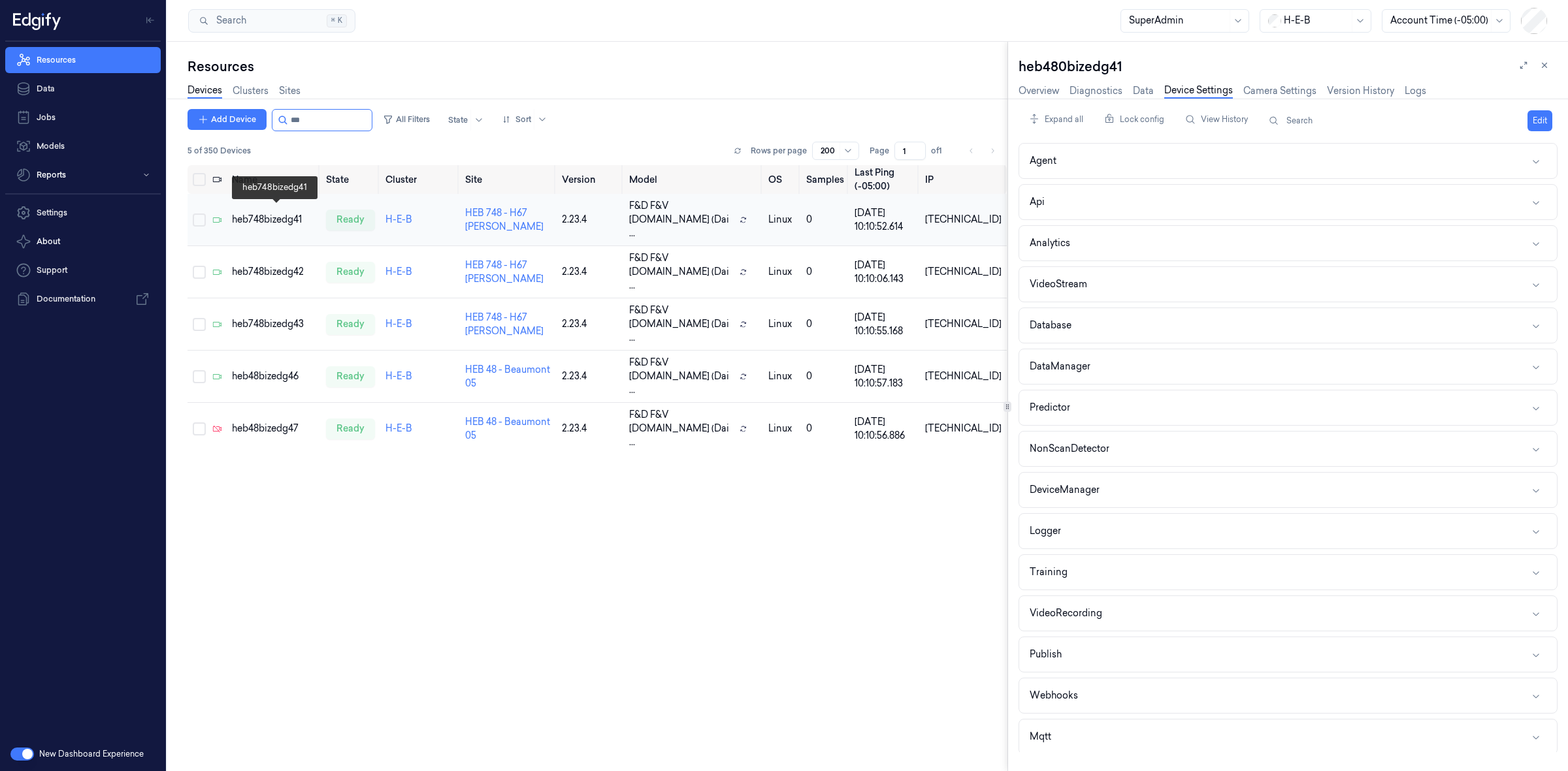
type input "***"
click at [298, 213] on div "heb748bizedg41" at bounding box center [274, 220] width 84 height 14
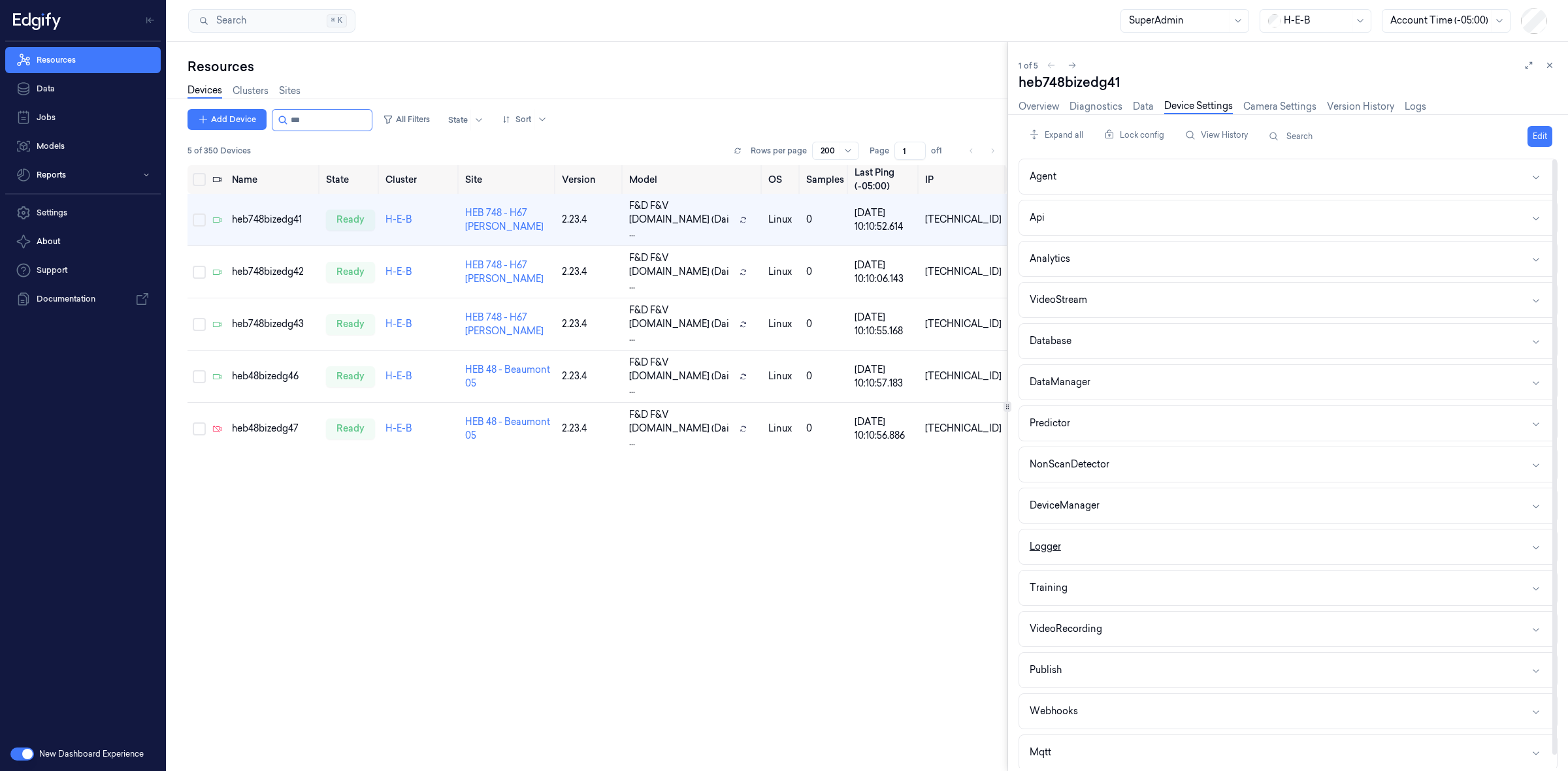
click at [1083, 559] on button "Logger" at bounding box center [1288, 547] width 538 height 35
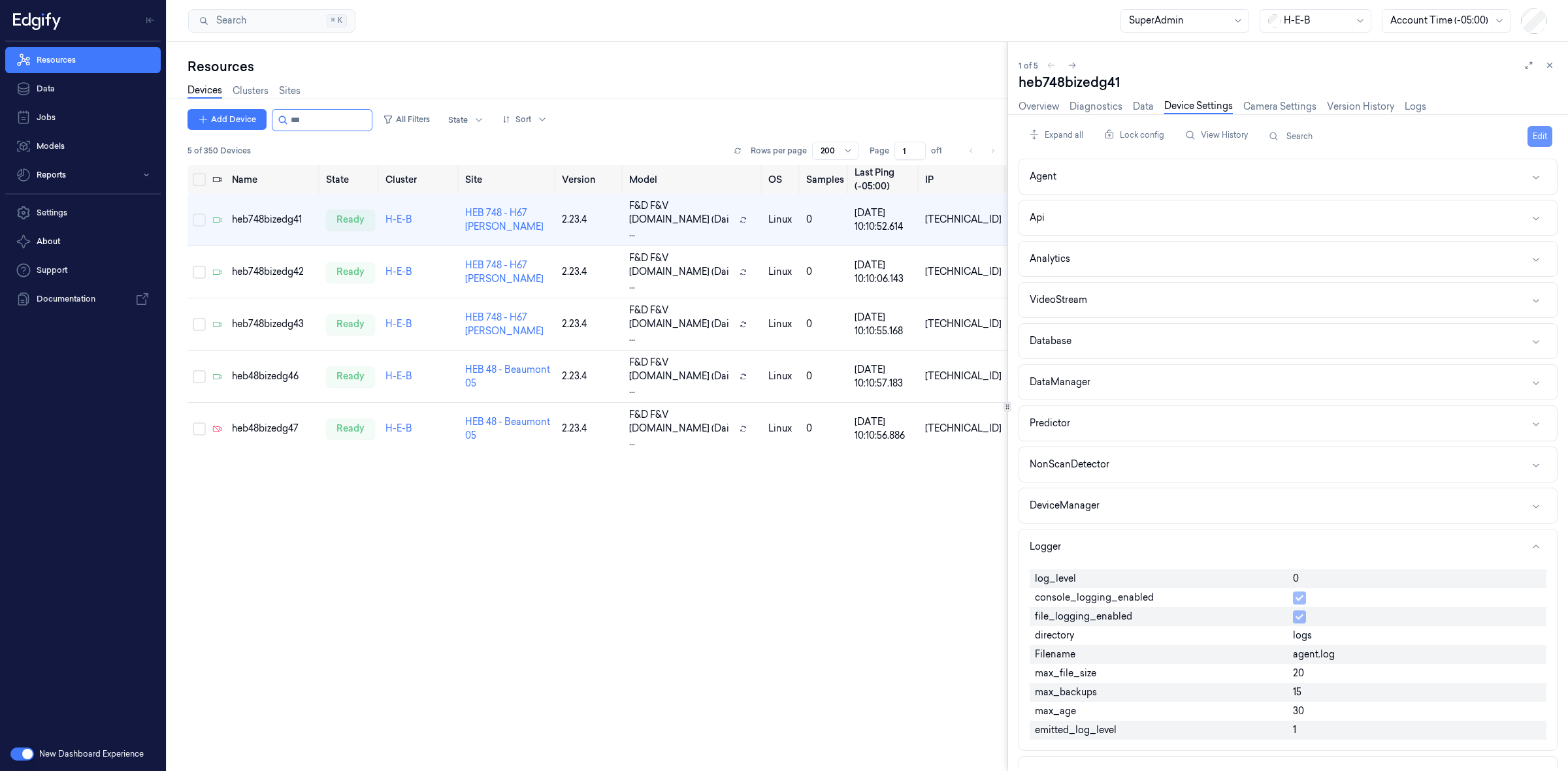
click at [1531, 135] on button "Edit" at bounding box center [1540, 137] width 25 height 21
click at [1321, 588] on input "0" at bounding box center [1417, 580] width 249 height 16
click at [1321, 588] on input "0" at bounding box center [1417, 580] width 249 height 16
type input "1"
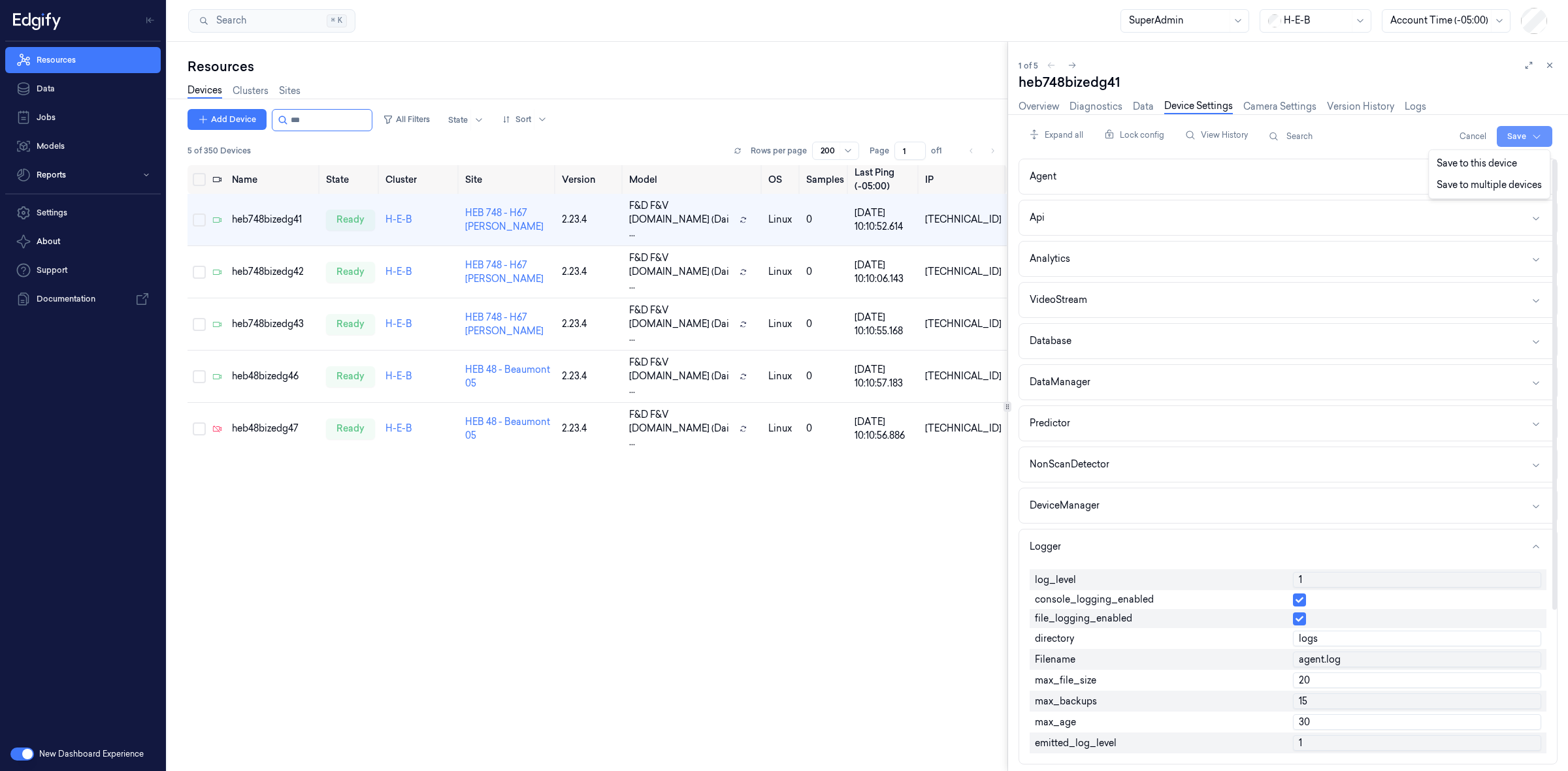
click at [1525, 139] on html "Resources Data Jobs Models Reports Settings About Support Documentation New Das…" at bounding box center [784, 385] width 1568 height 771
click at [1508, 167] on div "Save to this device" at bounding box center [1489, 163] width 116 height 22
click at [242, 259] on td "heb748bizedg42" at bounding box center [274, 273] width 95 height 52
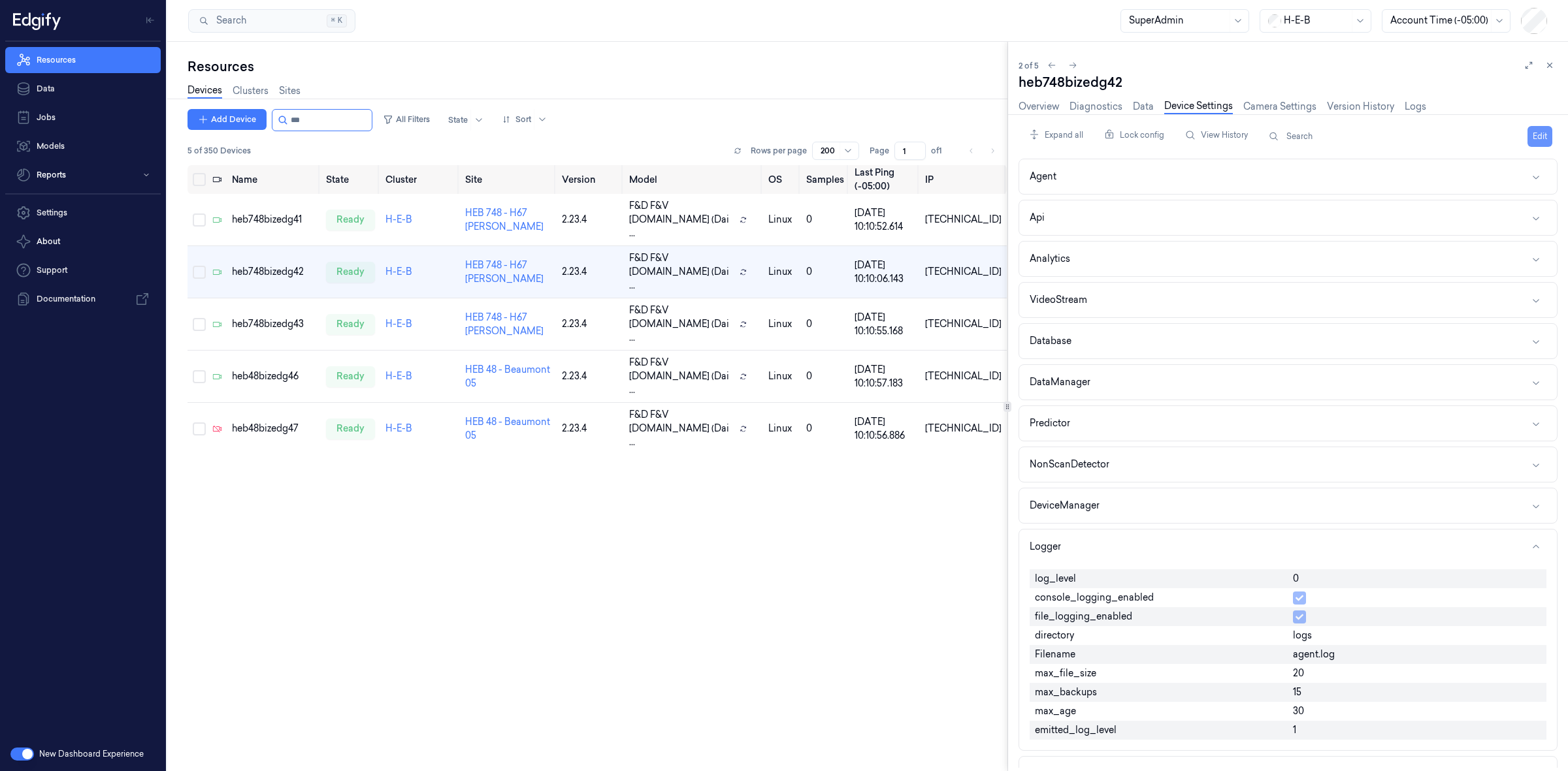
click at [1535, 138] on button "Edit" at bounding box center [1540, 137] width 25 height 21
click at [1298, 580] on input "0" at bounding box center [1417, 580] width 249 height 16
type input "1"
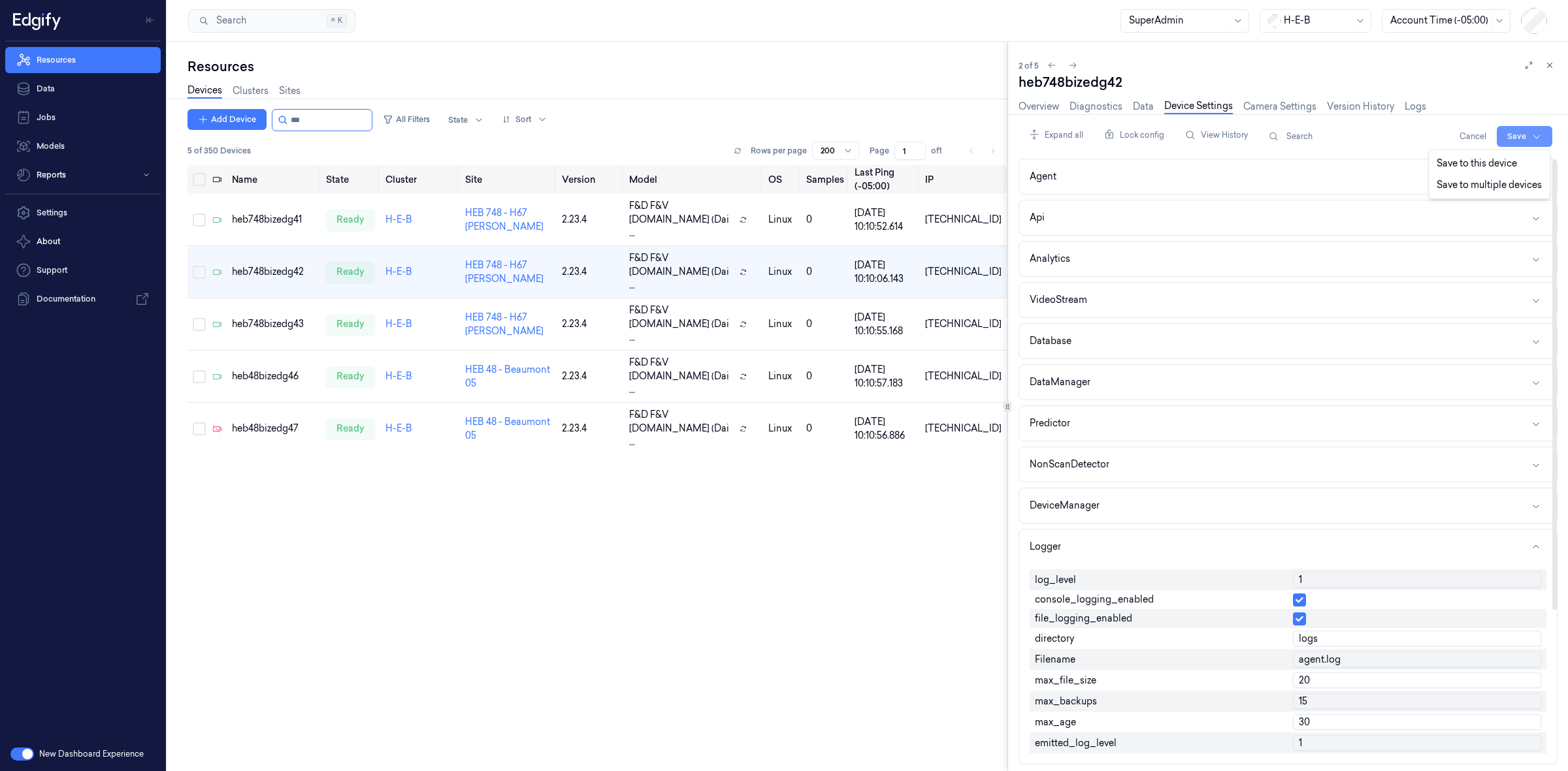
click at [1520, 137] on html "Resources Data Jobs Models Reports Settings About Support Documentation New Das…" at bounding box center [784, 385] width 1568 height 771
click at [1491, 171] on div "Save to this device" at bounding box center [1489, 163] width 116 height 22
click at [288, 317] on div "heb748bizedg43" at bounding box center [274, 324] width 84 height 14
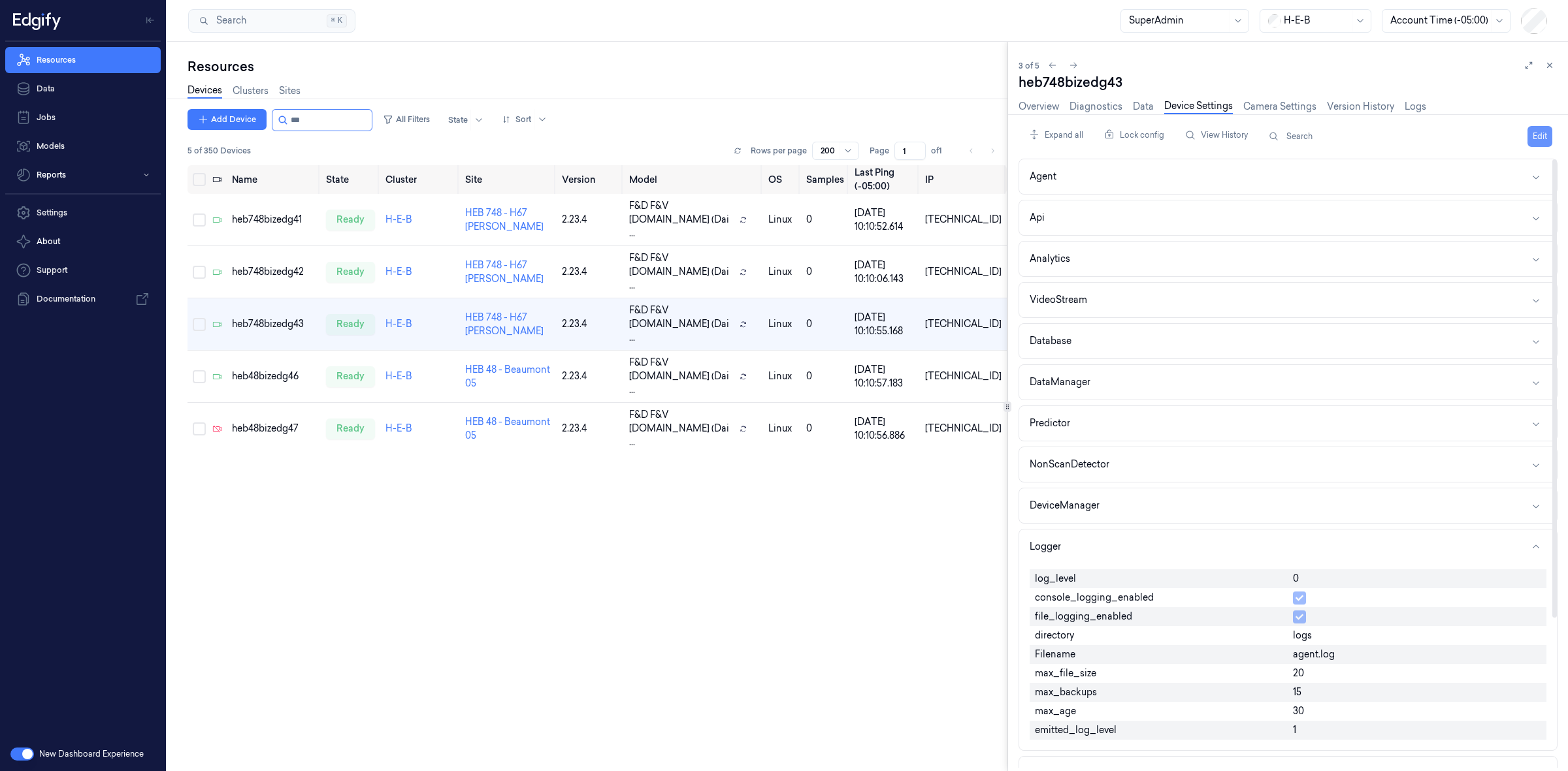
click at [1545, 137] on button "Edit" at bounding box center [1540, 137] width 25 height 21
click at [1356, 580] on input "0" at bounding box center [1417, 580] width 249 height 16
click at [1356, 580] on input "01" at bounding box center [1417, 580] width 249 height 16
click at [1357, 580] on input "01" at bounding box center [1417, 580] width 249 height 16
type input "1"
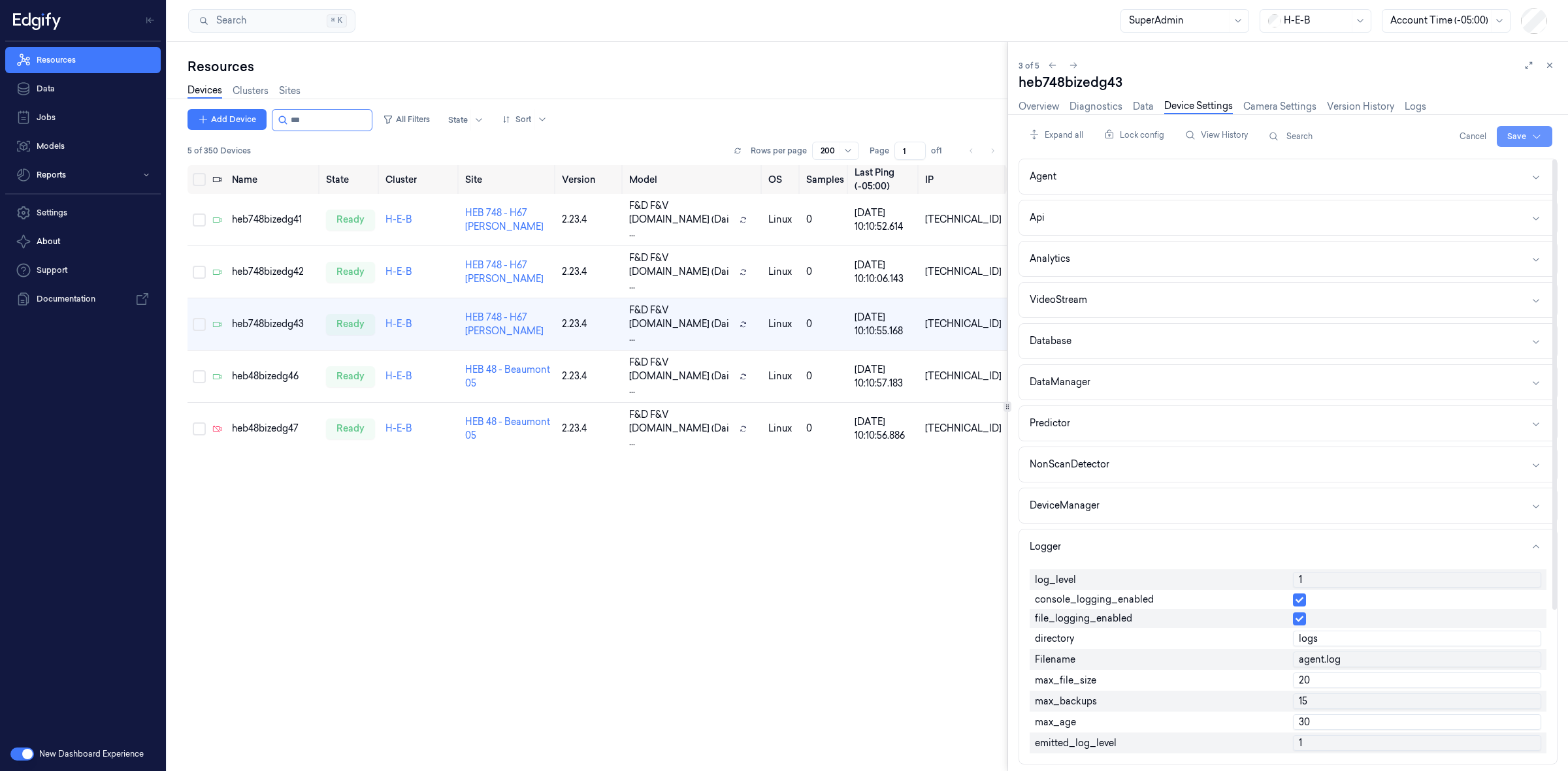
click at [1521, 129] on html "Resources Data Jobs Models Reports Settings About Support Documentation New Das…" at bounding box center [784, 385] width 1568 height 771
click at [1504, 167] on div "Save to this device" at bounding box center [1489, 163] width 116 height 22
click at [1547, 135] on button "Edit" at bounding box center [1540, 137] width 25 height 21
click at [243, 369] on div "heb48bizedg46" at bounding box center [274, 376] width 84 height 14
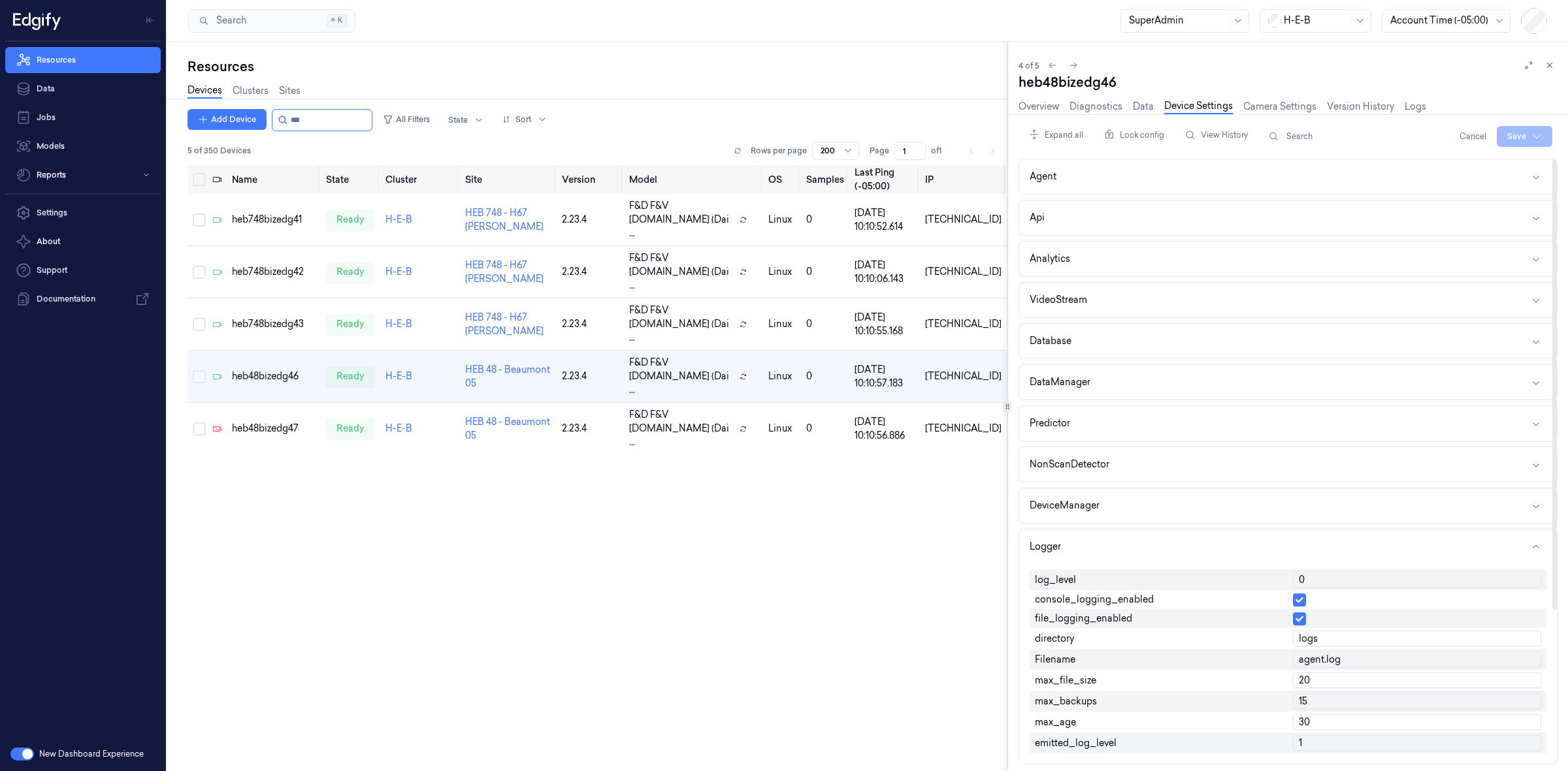
click at [1310, 588] on input "0" at bounding box center [1417, 580] width 249 height 16
type input "1"
click at [1539, 129] on html "Resources Data Jobs Models Reports Settings About Support Documentation New Das…" at bounding box center [784, 385] width 1568 height 771
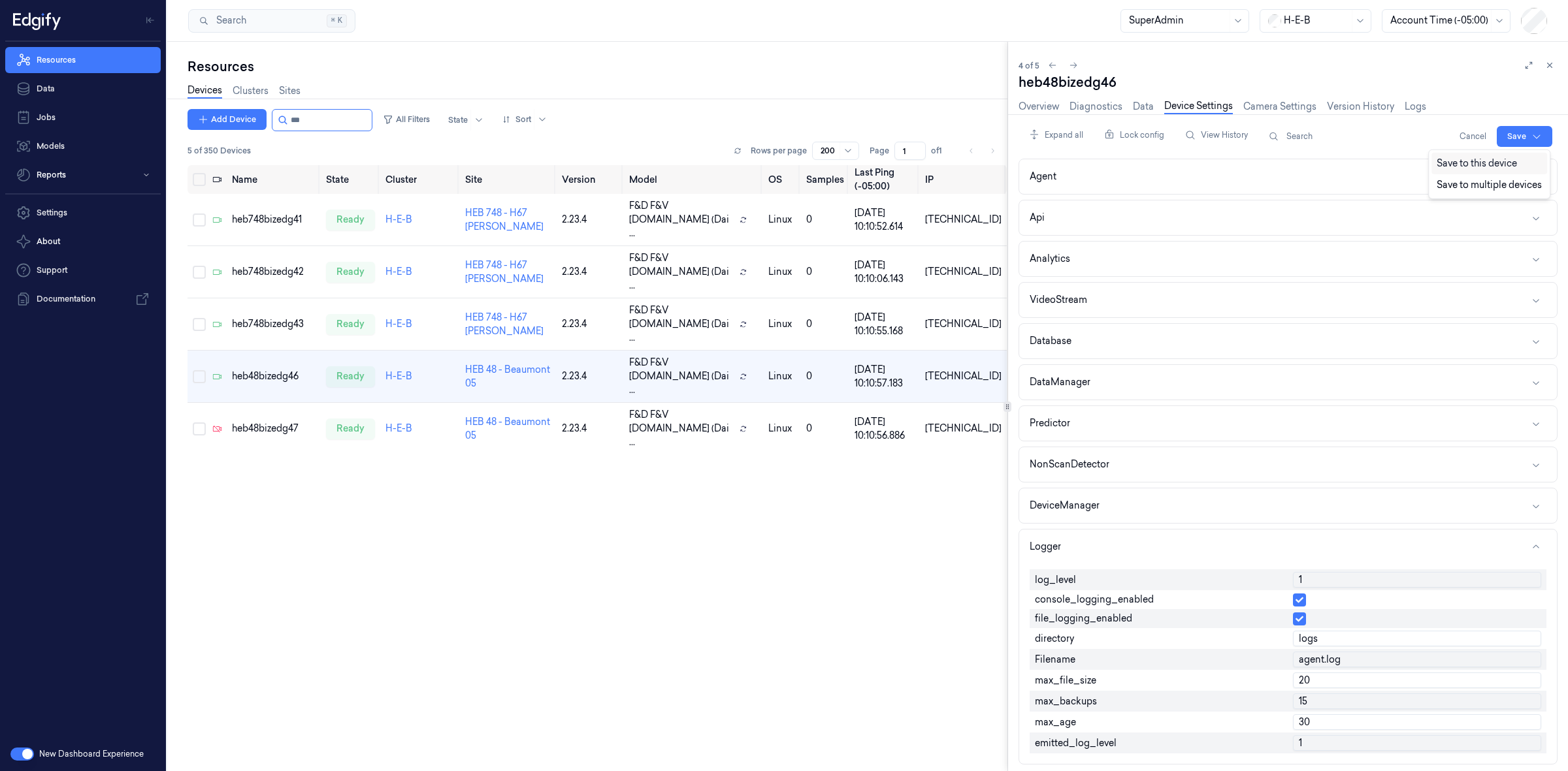
click at [1476, 165] on div "Save to this device" at bounding box center [1489, 163] width 116 height 22
click at [266, 422] on div "heb48bizedg47" at bounding box center [274, 428] width 84 height 14
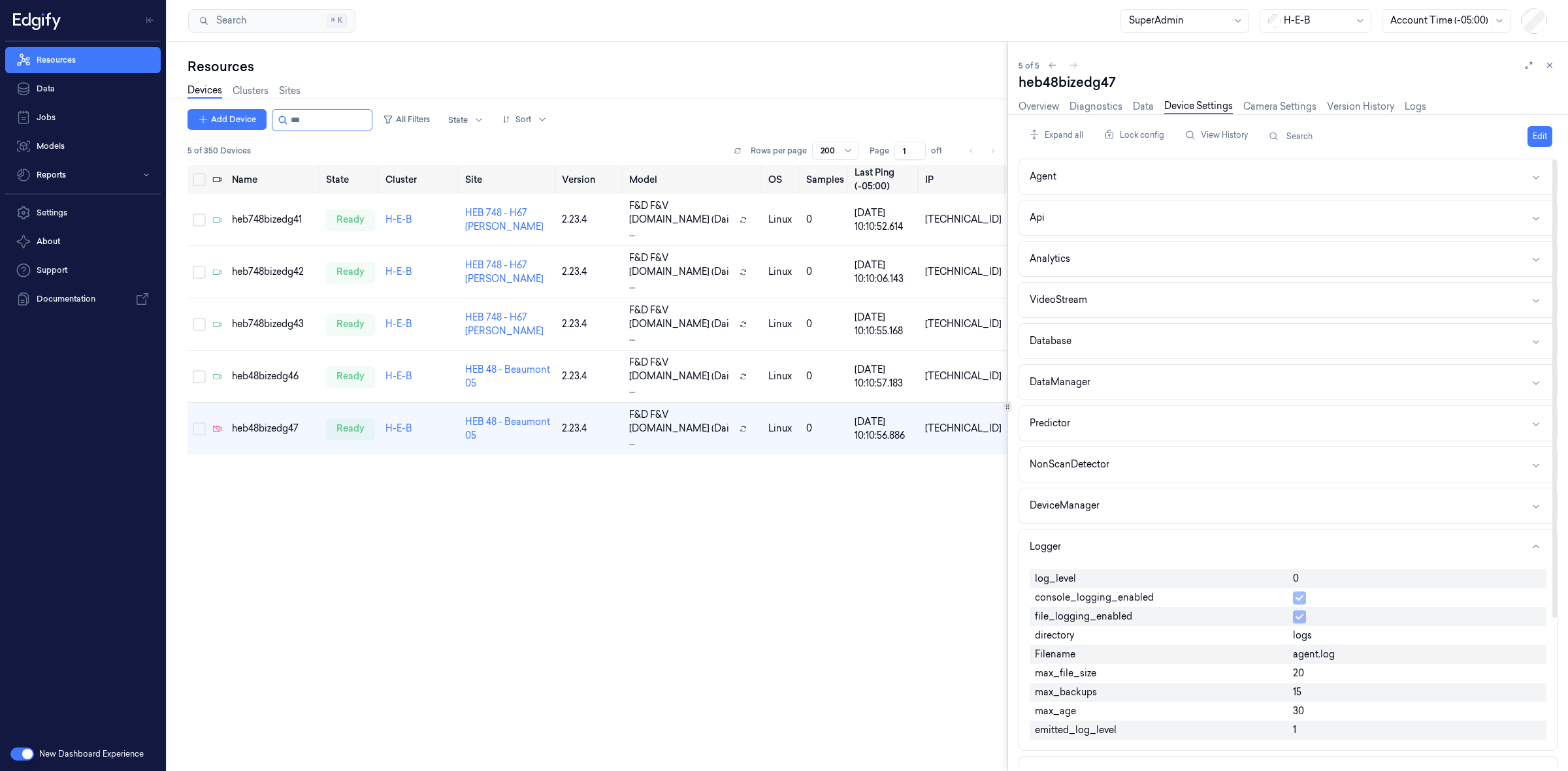
click at [1294, 582] on span "0" at bounding box center [1295, 579] width 6 height 14
click at [1542, 131] on button "Edit" at bounding box center [1540, 137] width 25 height 21
click at [1310, 588] on input "0" at bounding box center [1417, 580] width 249 height 16
click at [1310, 586] on input "0" at bounding box center [1417, 580] width 249 height 16
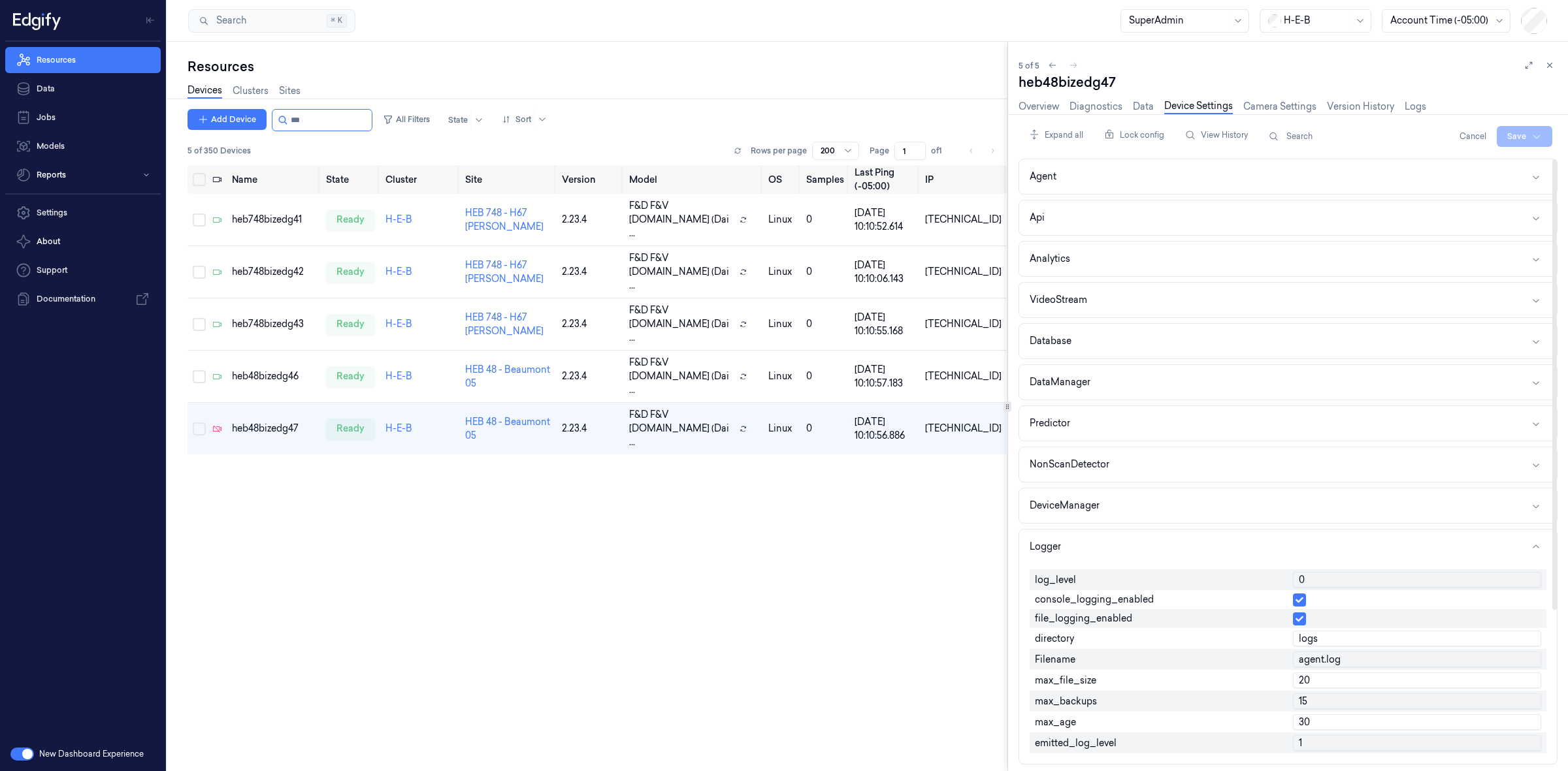
click at [1310, 586] on input "0" at bounding box center [1417, 580] width 249 height 16
type input "1"
click at [1507, 139] on html "Resources Data Jobs Models Reports Settings About Support Documentation New Das…" at bounding box center [784, 385] width 1568 height 771
click at [1488, 167] on div "Save to this device" at bounding box center [1489, 163] width 116 height 22
click at [905, 86] on div "Devices Clusters Sites" at bounding box center [597, 92] width 819 height 33
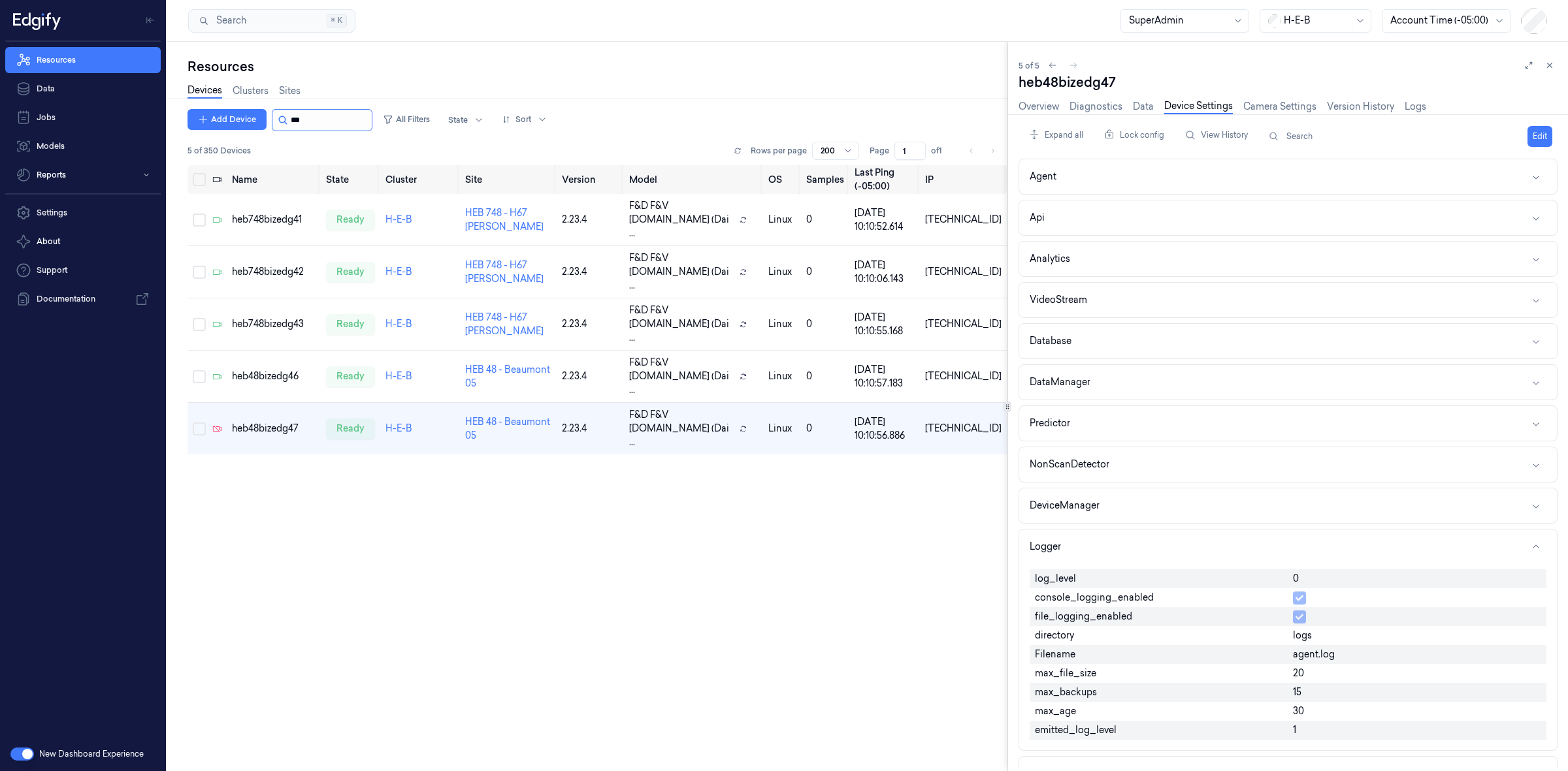
click at [296, 119] on input "string" at bounding box center [330, 120] width 78 height 21
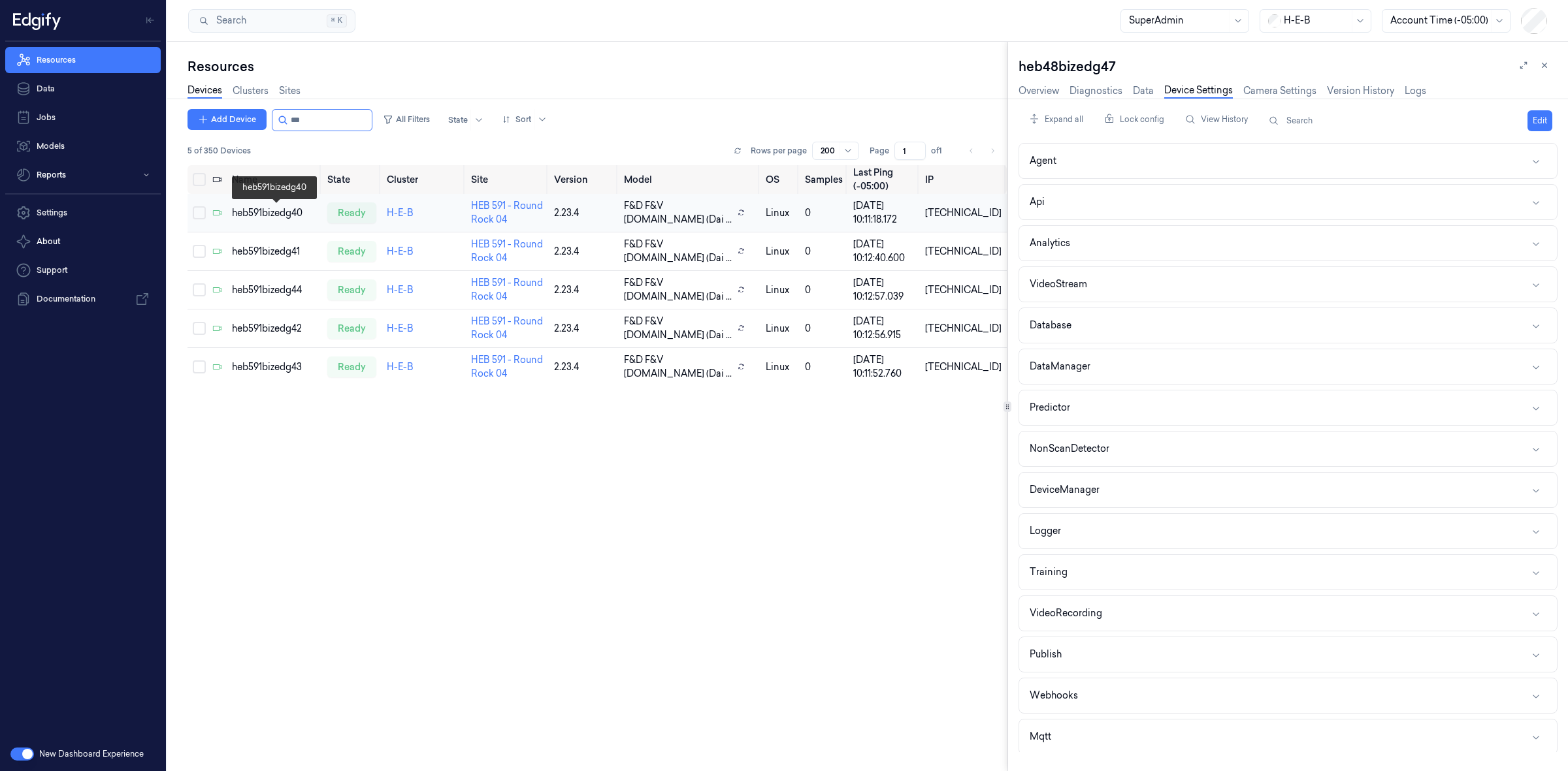
type input "***"
click at [275, 208] on div "heb591bizedg40" at bounding box center [275, 213] width 85 height 14
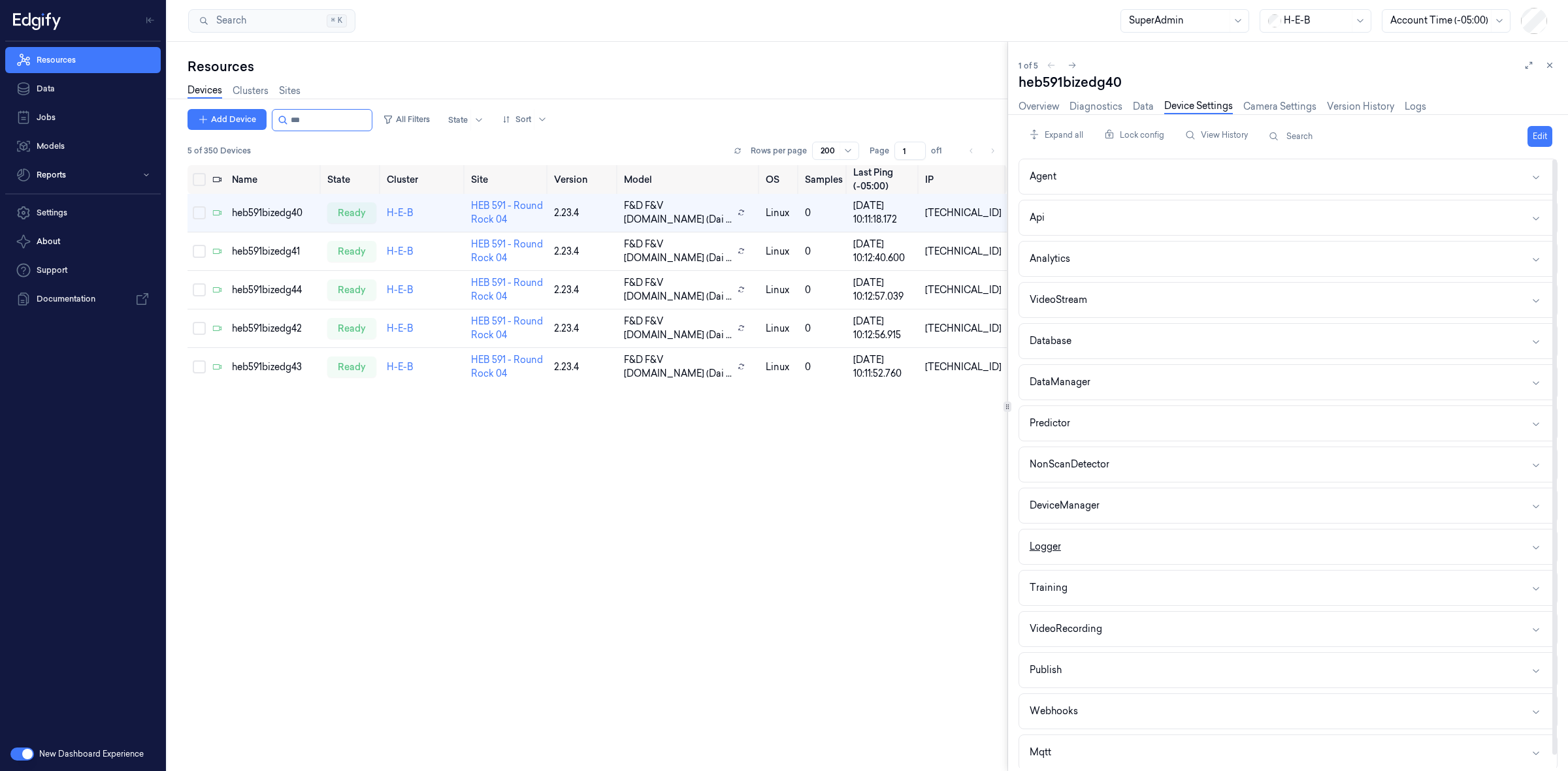
click at [1070, 553] on button "Logger" at bounding box center [1288, 547] width 538 height 35
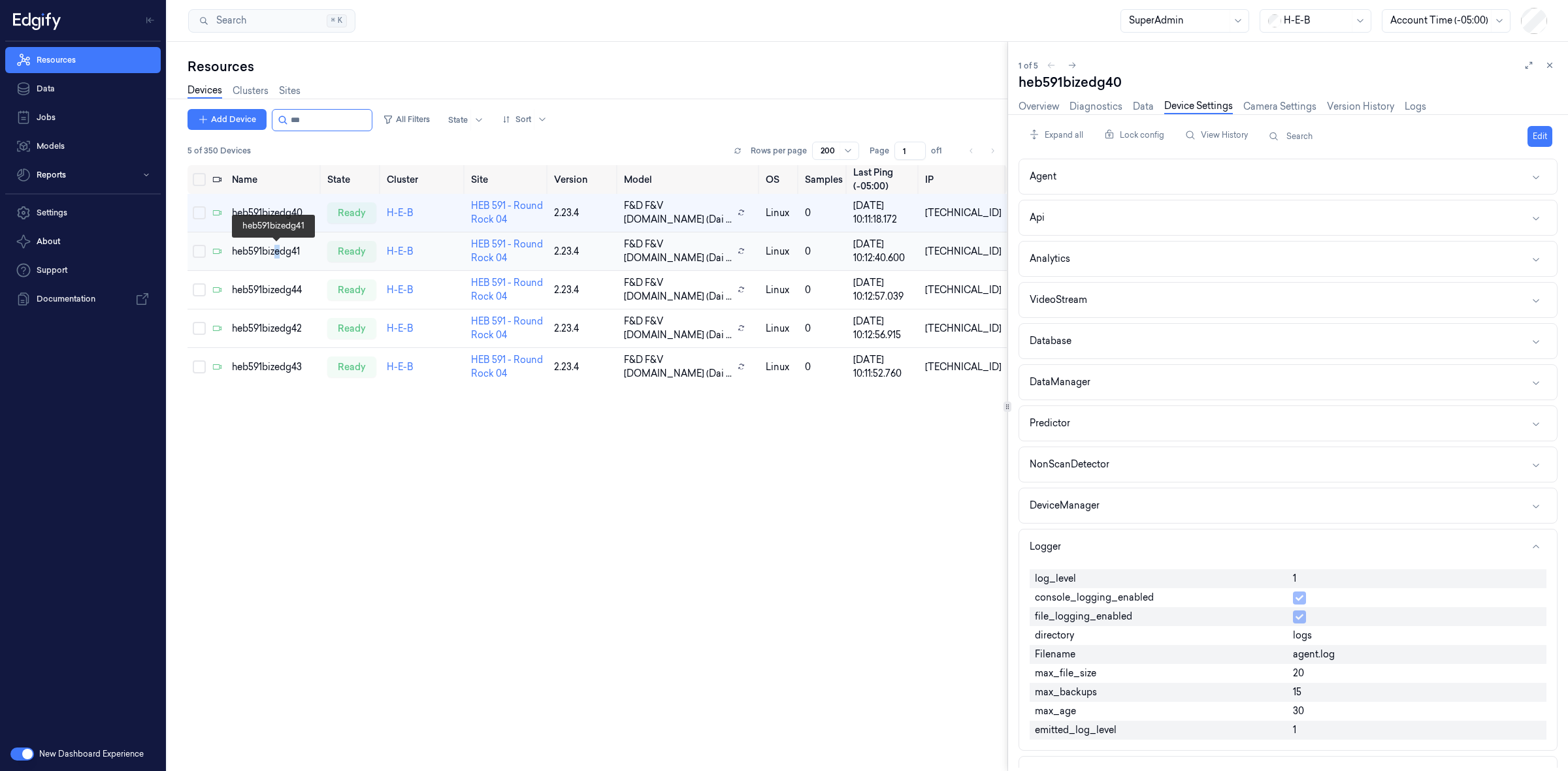
click at [277, 256] on div "heb591bizedg41" at bounding box center [275, 252] width 85 height 14
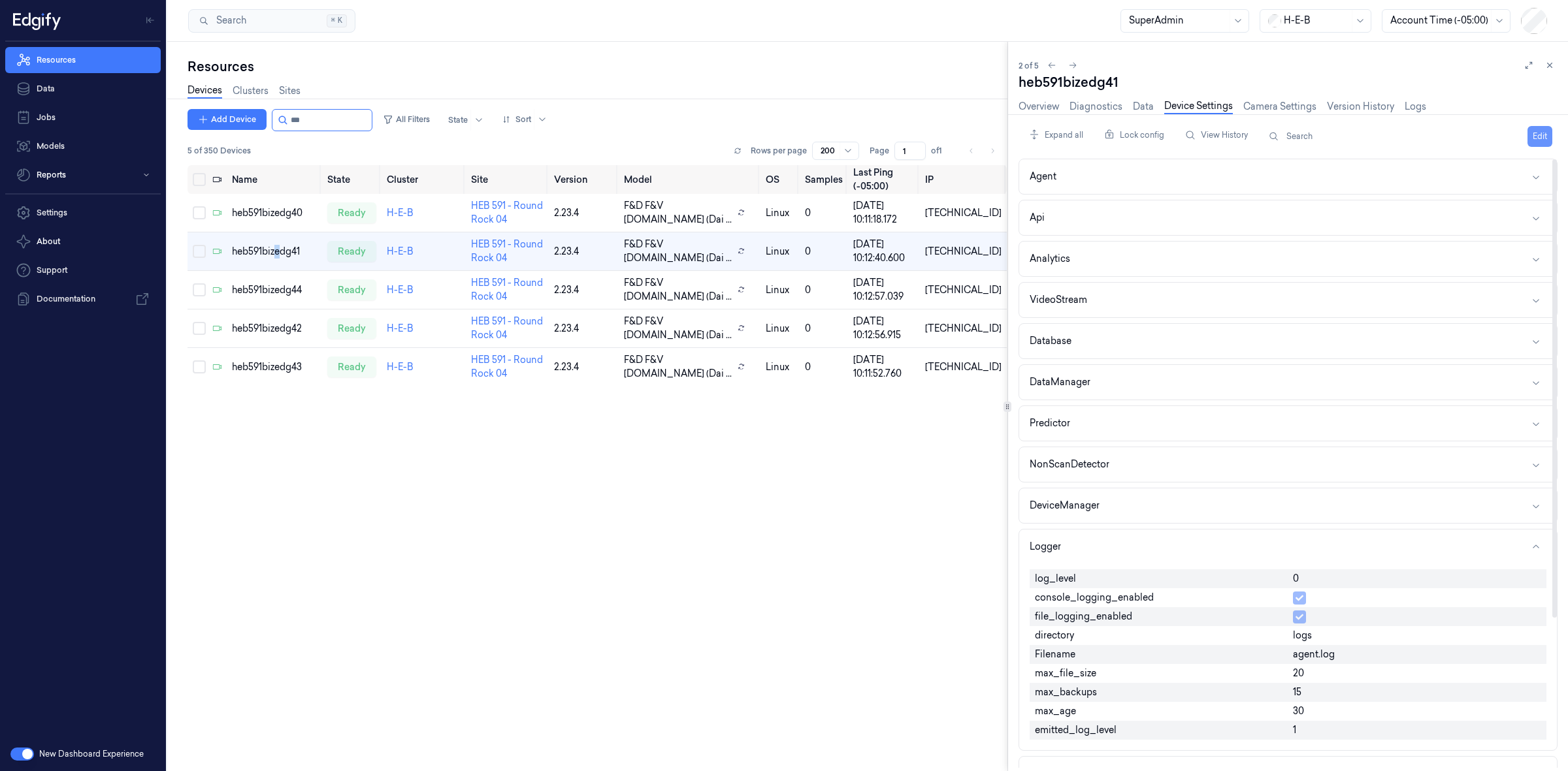
click at [1552, 128] on button "Edit" at bounding box center [1540, 137] width 25 height 21
click at [1321, 588] on input "0" at bounding box center [1417, 580] width 249 height 16
type input "1"
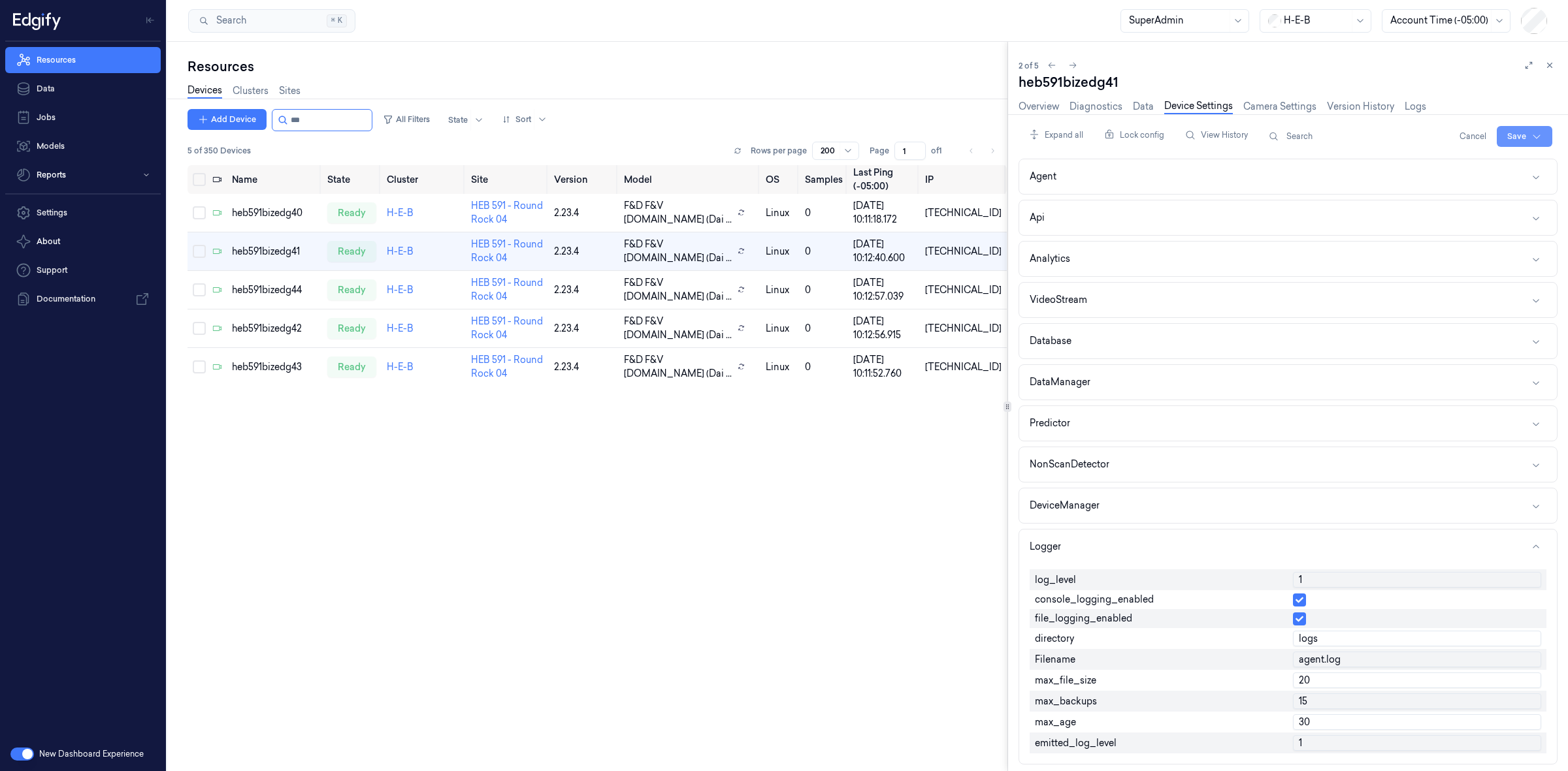
click at [1529, 144] on html "Resources Data Jobs Models Reports Settings About Support Documentation New Das…" at bounding box center [784, 385] width 1568 height 771
click at [1493, 164] on div "Save to this device" at bounding box center [1489, 163] width 116 height 22
click at [246, 295] on div "heb591bizedg44" at bounding box center [275, 290] width 85 height 14
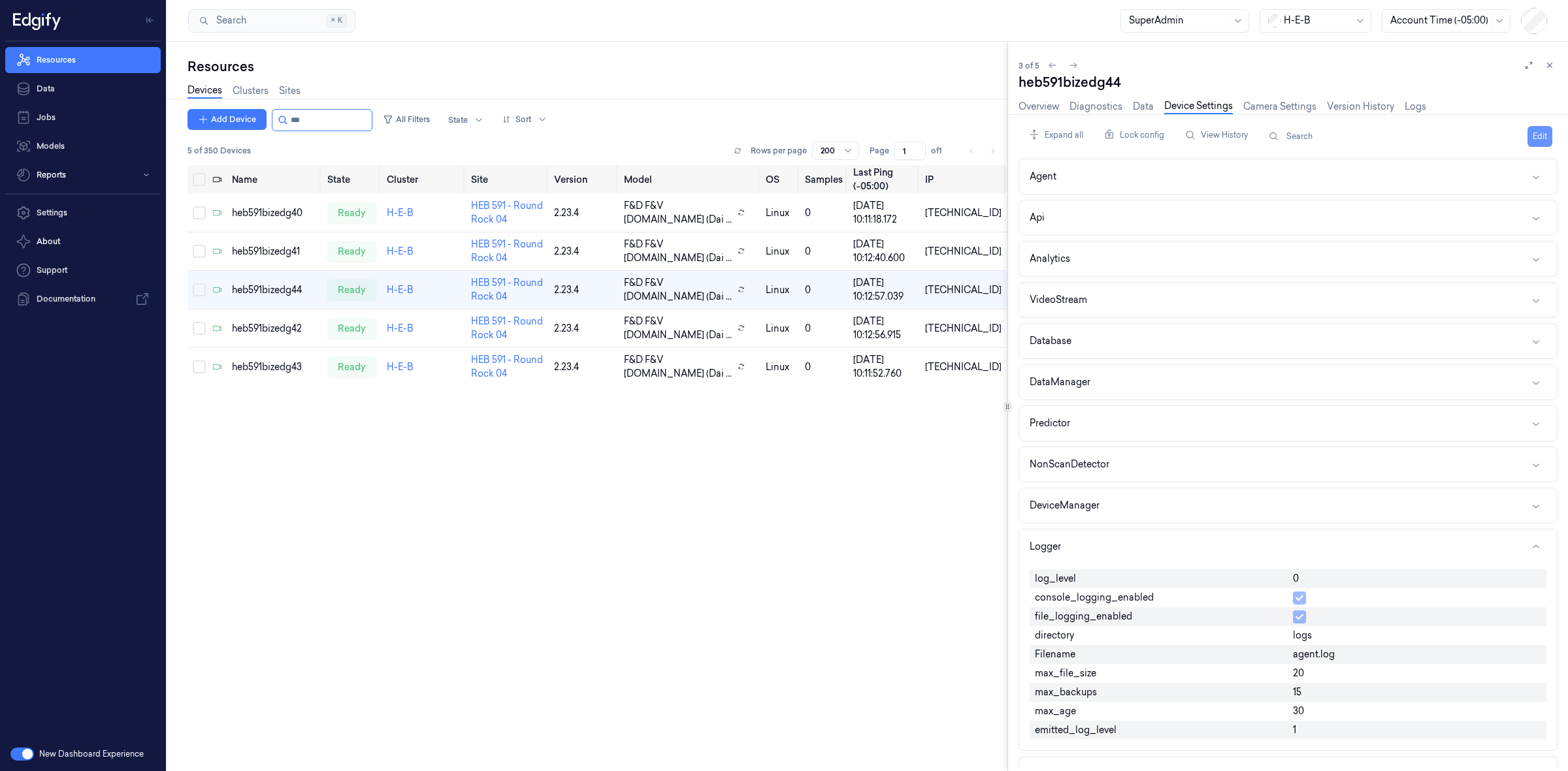
click at [1543, 131] on button "Edit" at bounding box center [1540, 137] width 25 height 21
click at [1311, 585] on input "0" at bounding box center [1417, 580] width 249 height 16
type input "1"
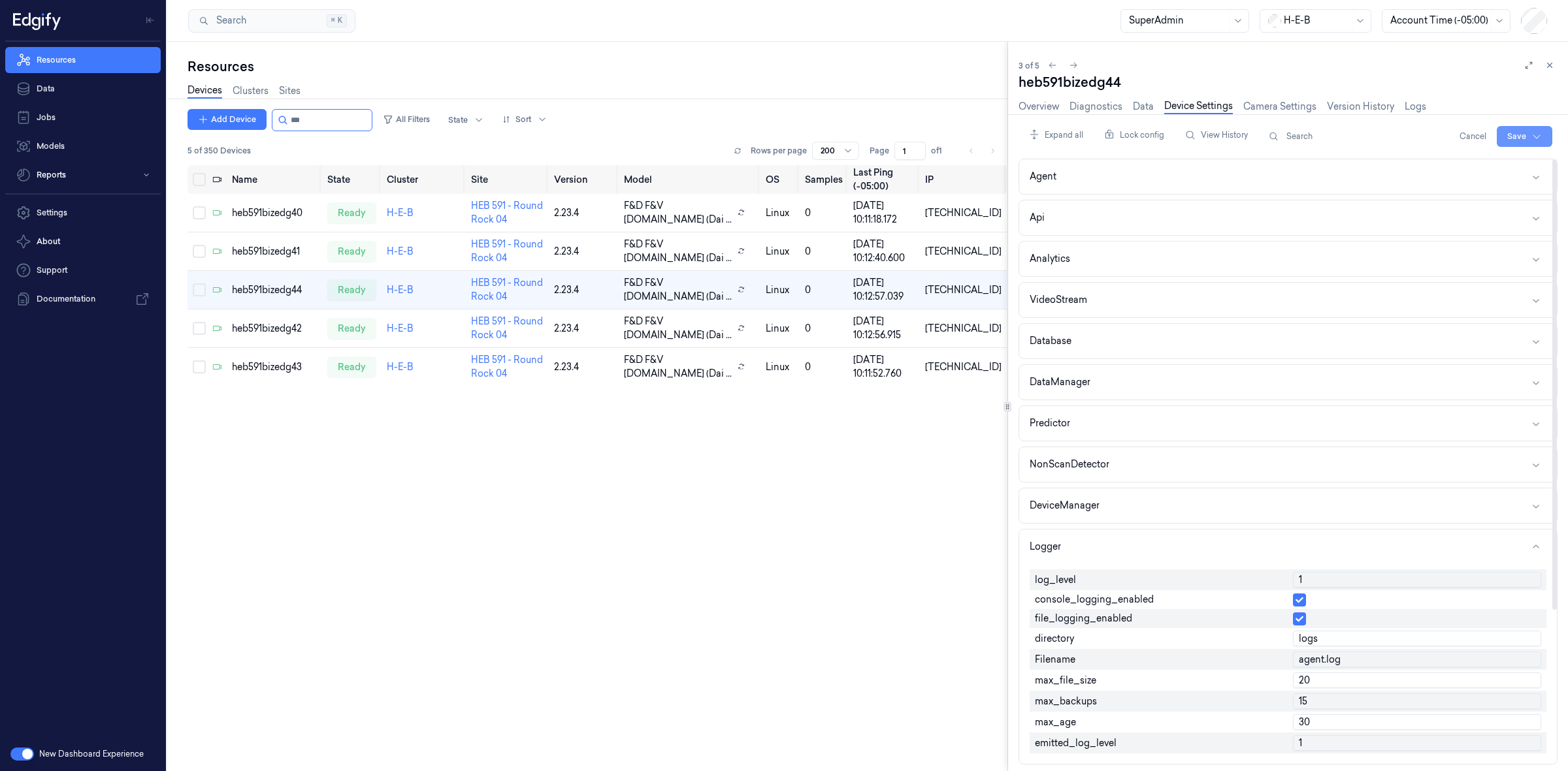
click at [1545, 134] on html "Resources Data Jobs Models Reports Settings About Support Documentation New Das…" at bounding box center [784, 385] width 1568 height 771
click at [1457, 163] on div "Save to this device" at bounding box center [1489, 163] width 116 height 22
click at [292, 341] on td "heb591bizedg42" at bounding box center [275, 328] width 96 height 39
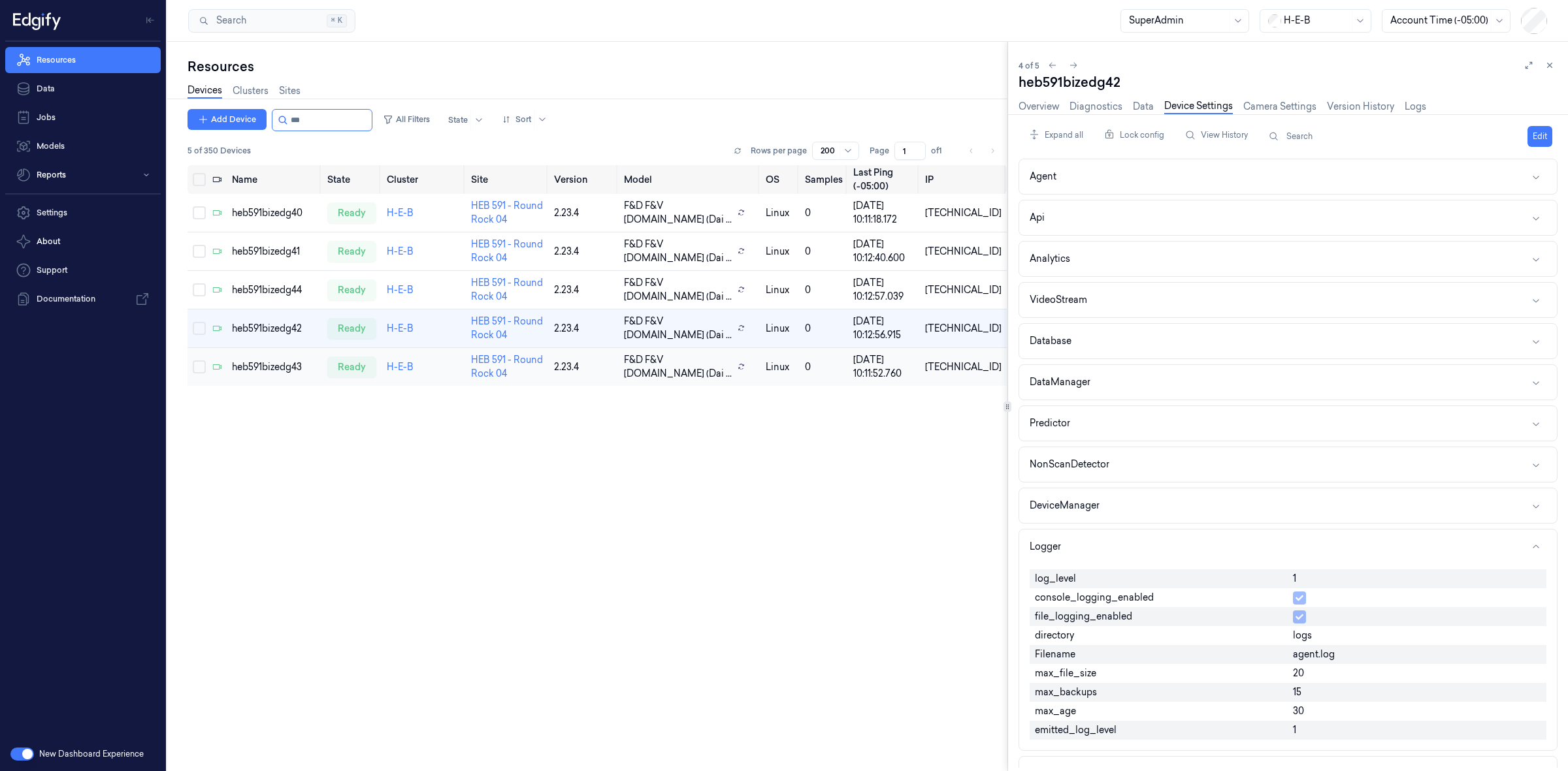
click at [279, 373] on div "heb591bizedg43" at bounding box center [275, 367] width 85 height 14
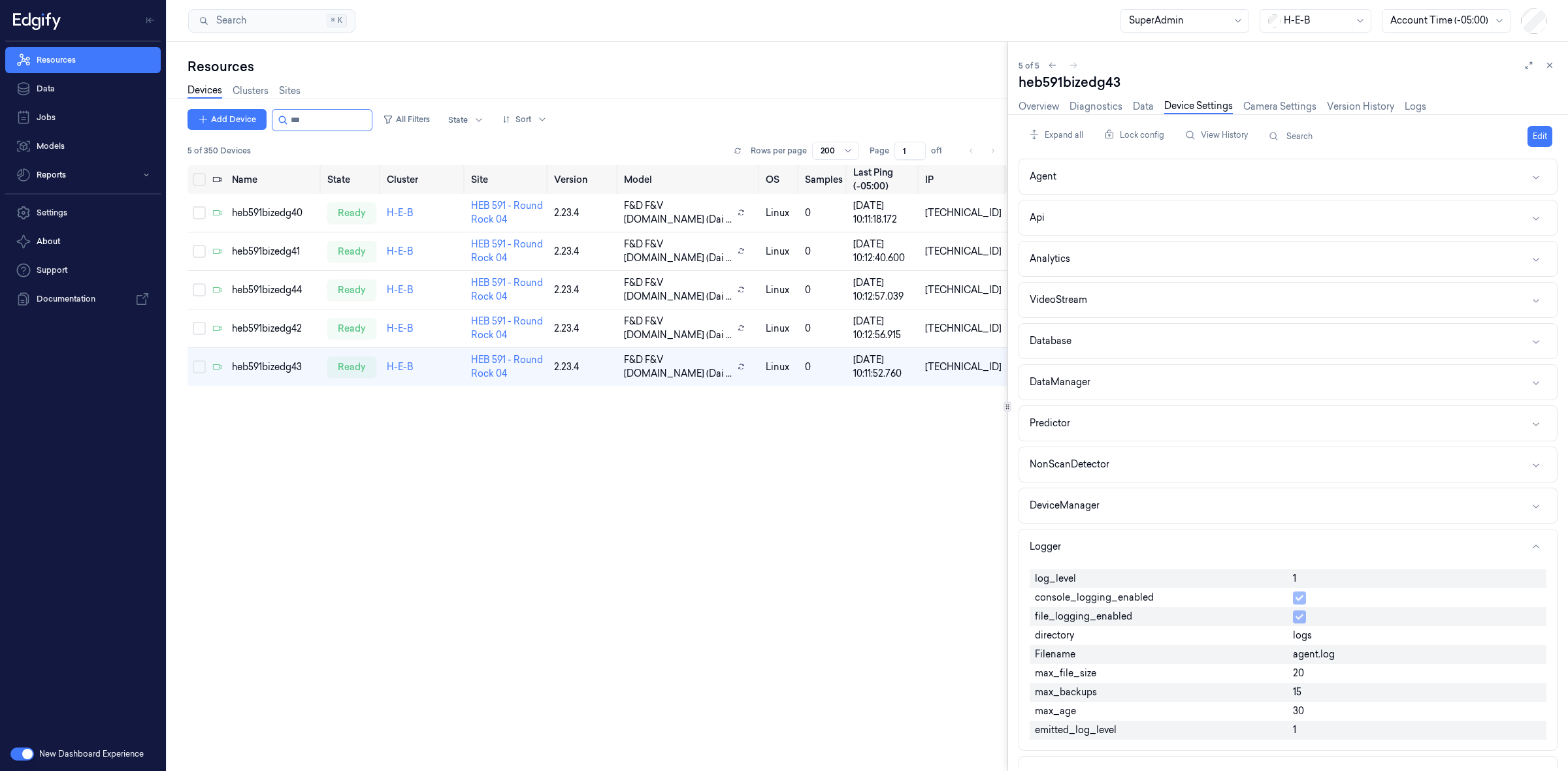
click at [907, 64] on div "Resources" at bounding box center [597, 67] width 819 height 18
click at [336, 123] on input "string" at bounding box center [330, 120] width 78 height 21
click at [335, 122] on input "string" at bounding box center [330, 120] width 78 height 21
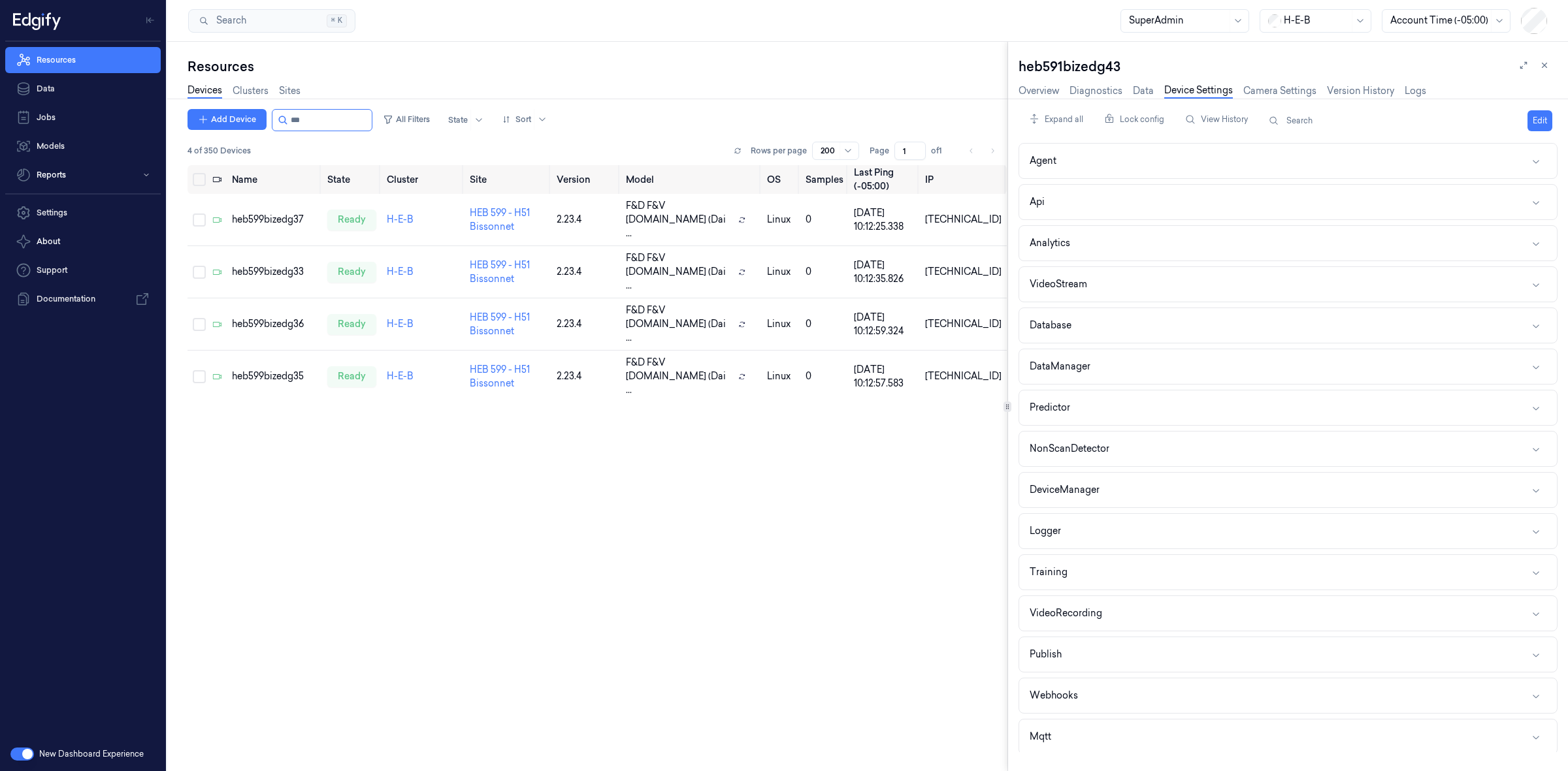
type input "***"
click at [270, 213] on div "heb599bizedg37" at bounding box center [275, 220] width 85 height 14
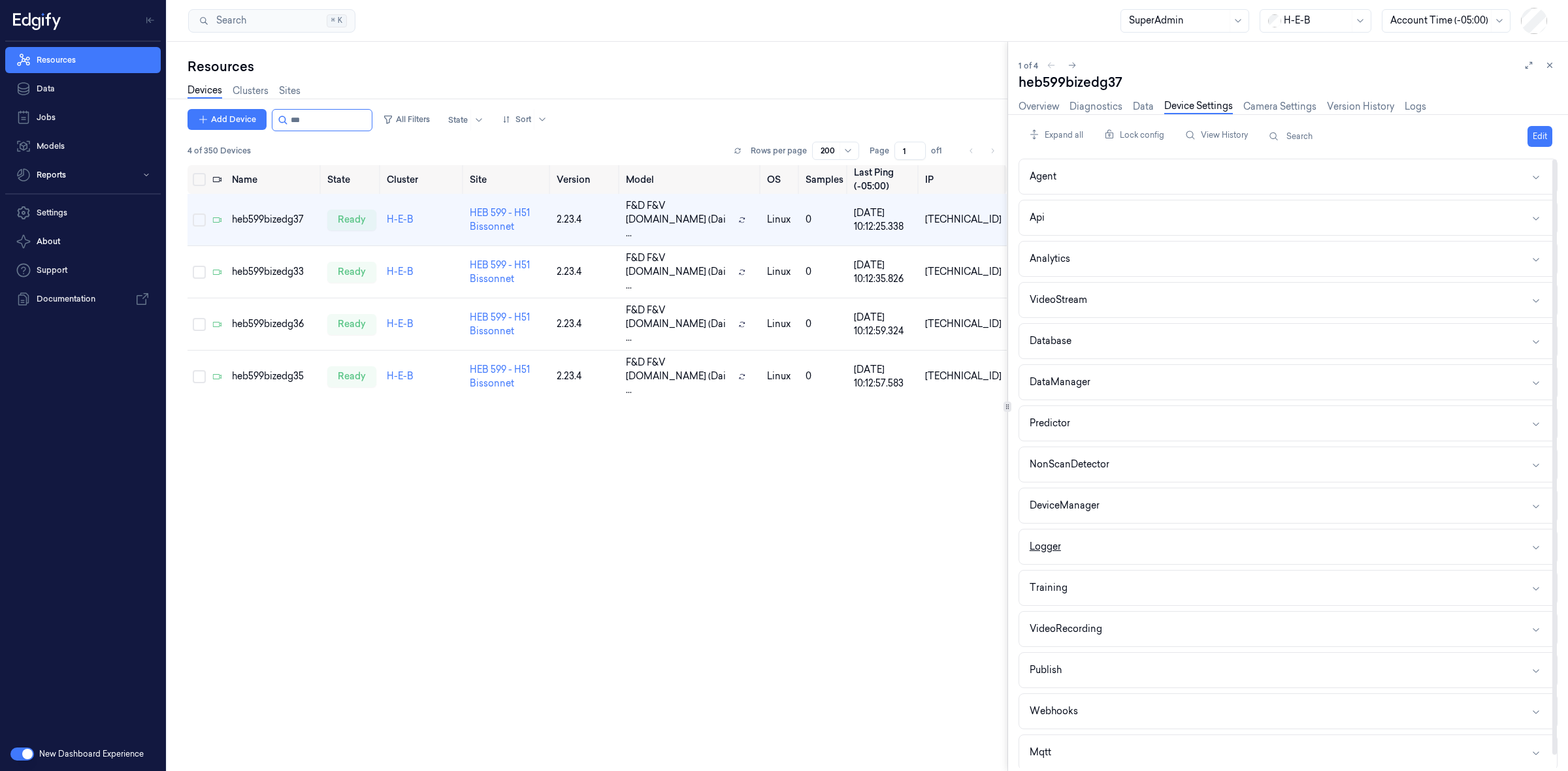
click at [1095, 545] on button "Logger" at bounding box center [1288, 547] width 538 height 35
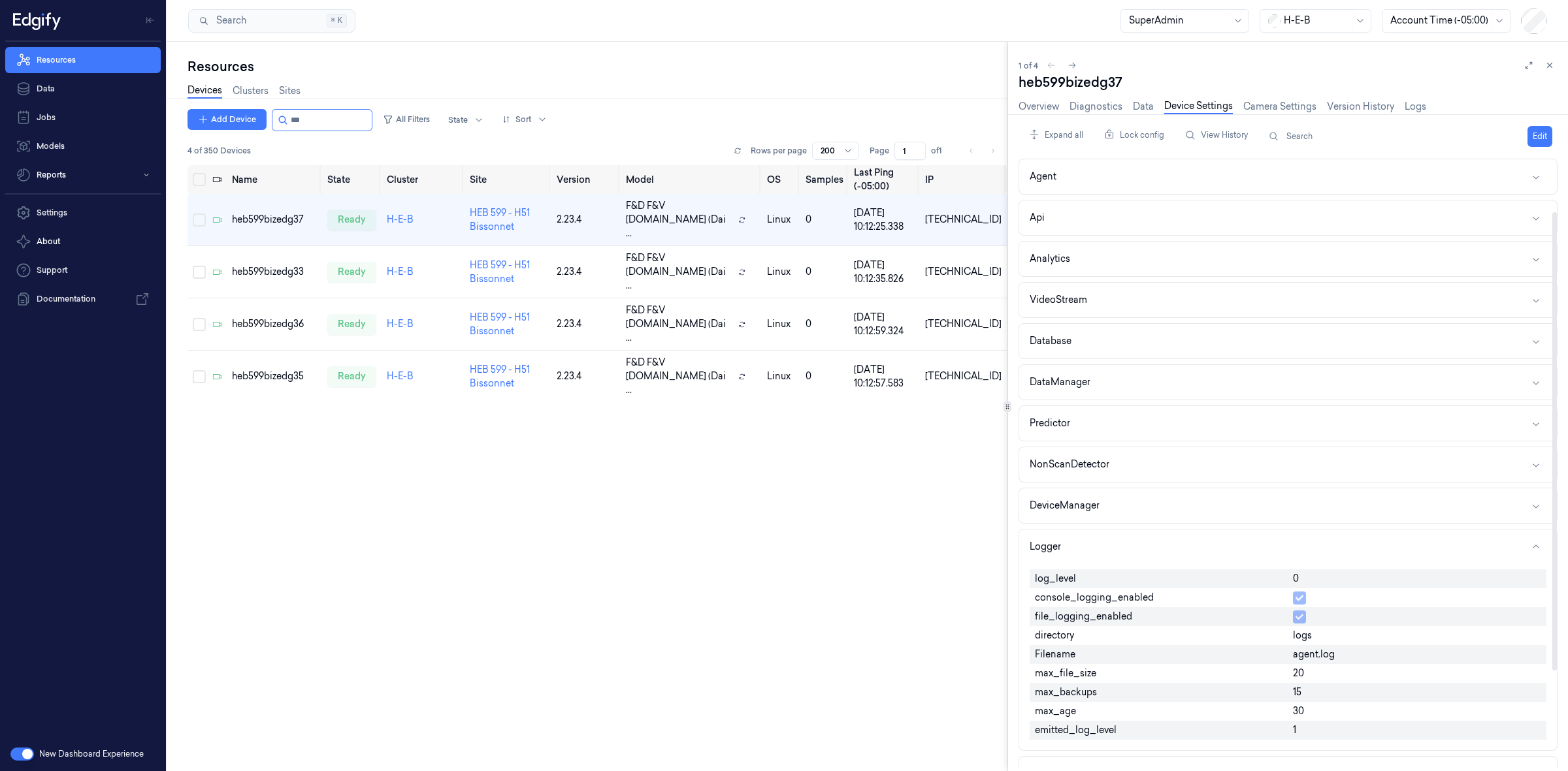
scroll to position [197, 0]
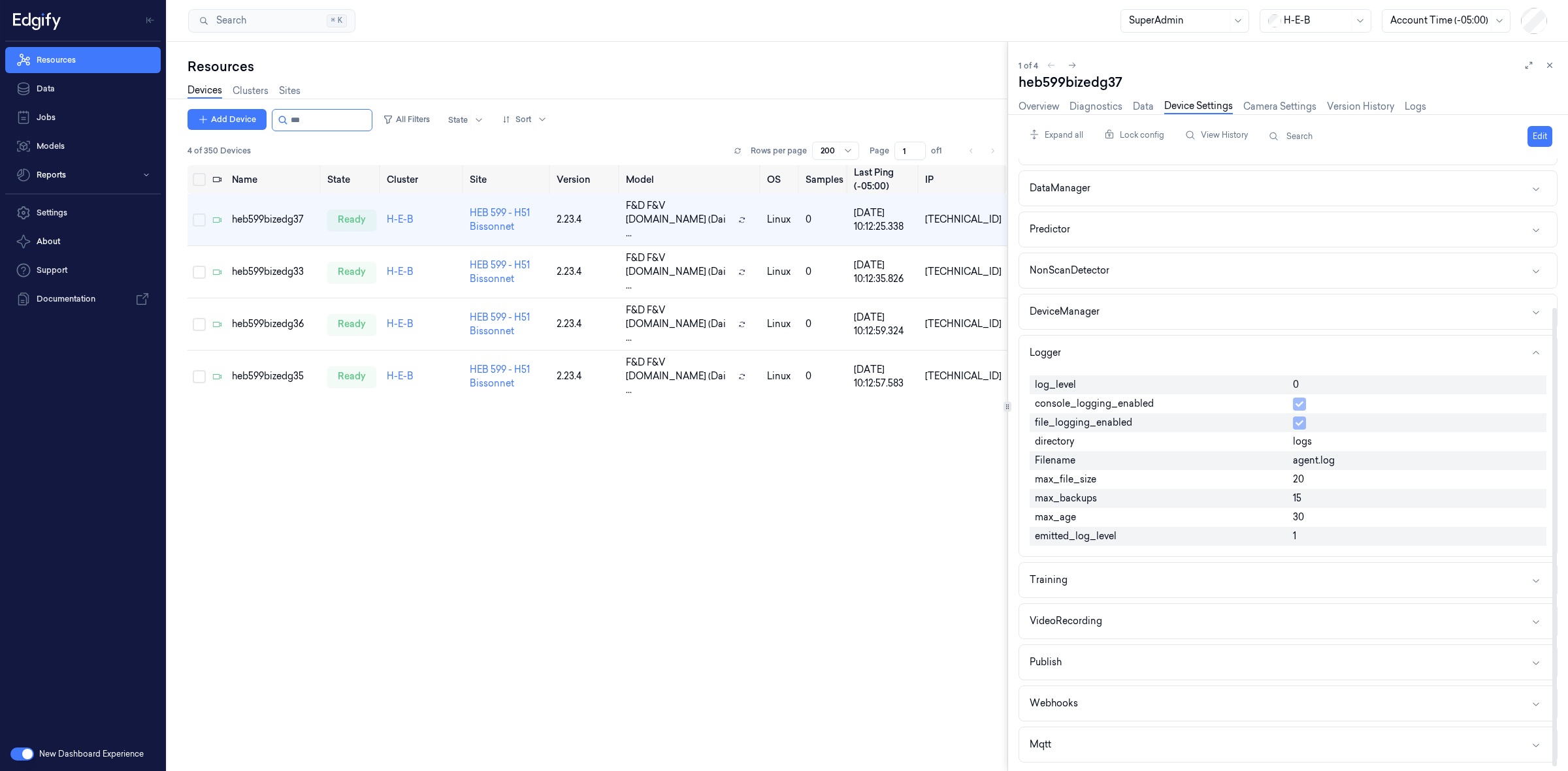
click at [1542, 125] on div "Edit" at bounding box center [1540, 137] width 25 height 24
click at [1542, 128] on button "Edit" at bounding box center [1540, 137] width 25 height 21
click at [1318, 385] on input "0" at bounding box center [1417, 383] width 249 height 16
click at [1318, 384] on input "0" at bounding box center [1417, 383] width 249 height 16
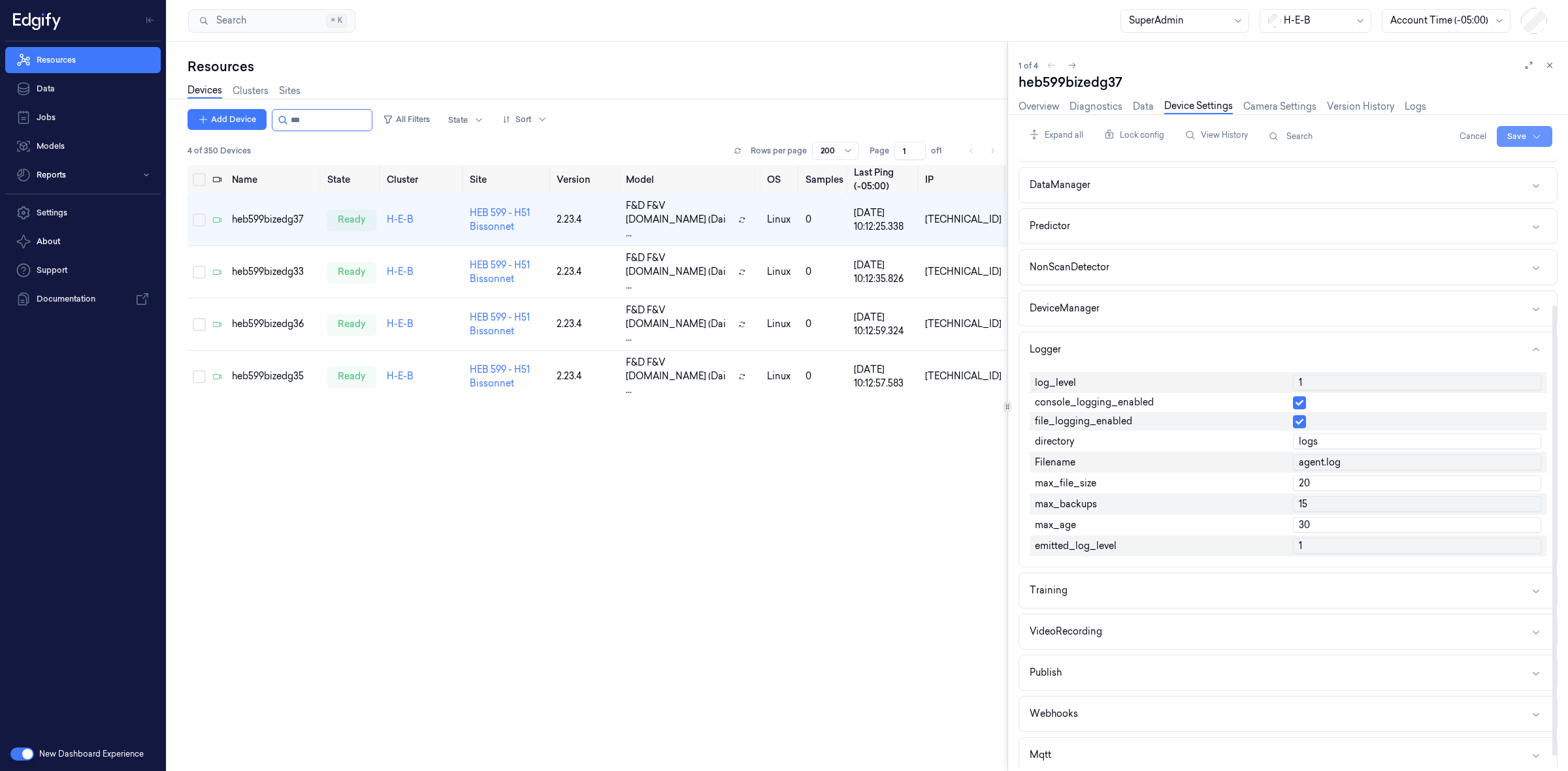
type input "1"
click at [1510, 133] on html "Resources Data Jobs Models Reports Settings About Support Documentation New Das…" at bounding box center [784, 385] width 1568 height 771
click at [1493, 169] on div "Save to this device" at bounding box center [1489, 163] width 116 height 22
drag, startPoint x: 850, startPoint y: 50, endPoint x: 837, endPoint y: 58, distance: 15.3
click at [850, 50] on div "Resources Devices Clusters Sites Add Device All Filters State Sort 4 of 350 Dev…" at bounding box center [587, 407] width 840 height 730
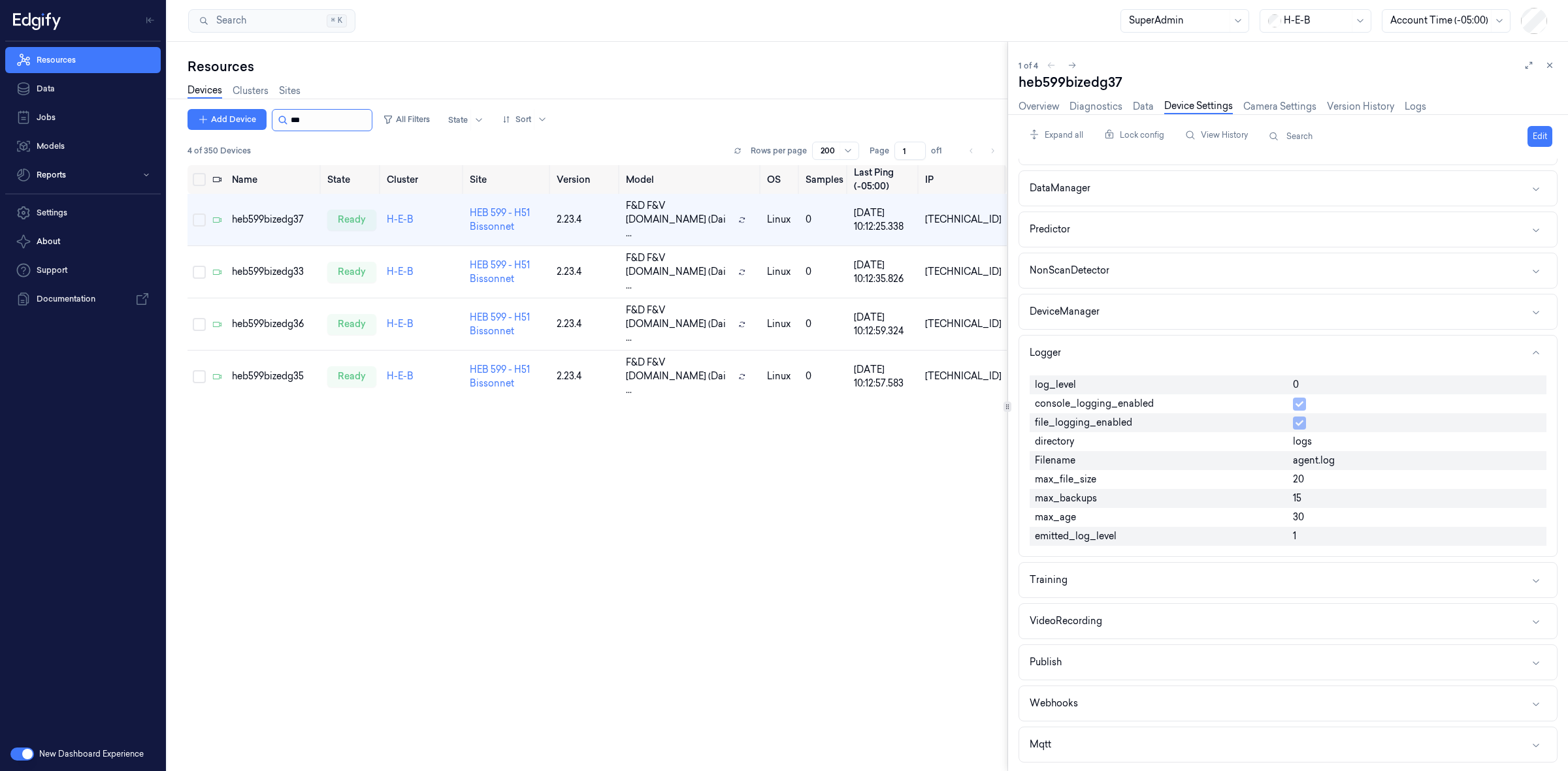
click at [332, 120] on input "string" at bounding box center [330, 120] width 78 height 21
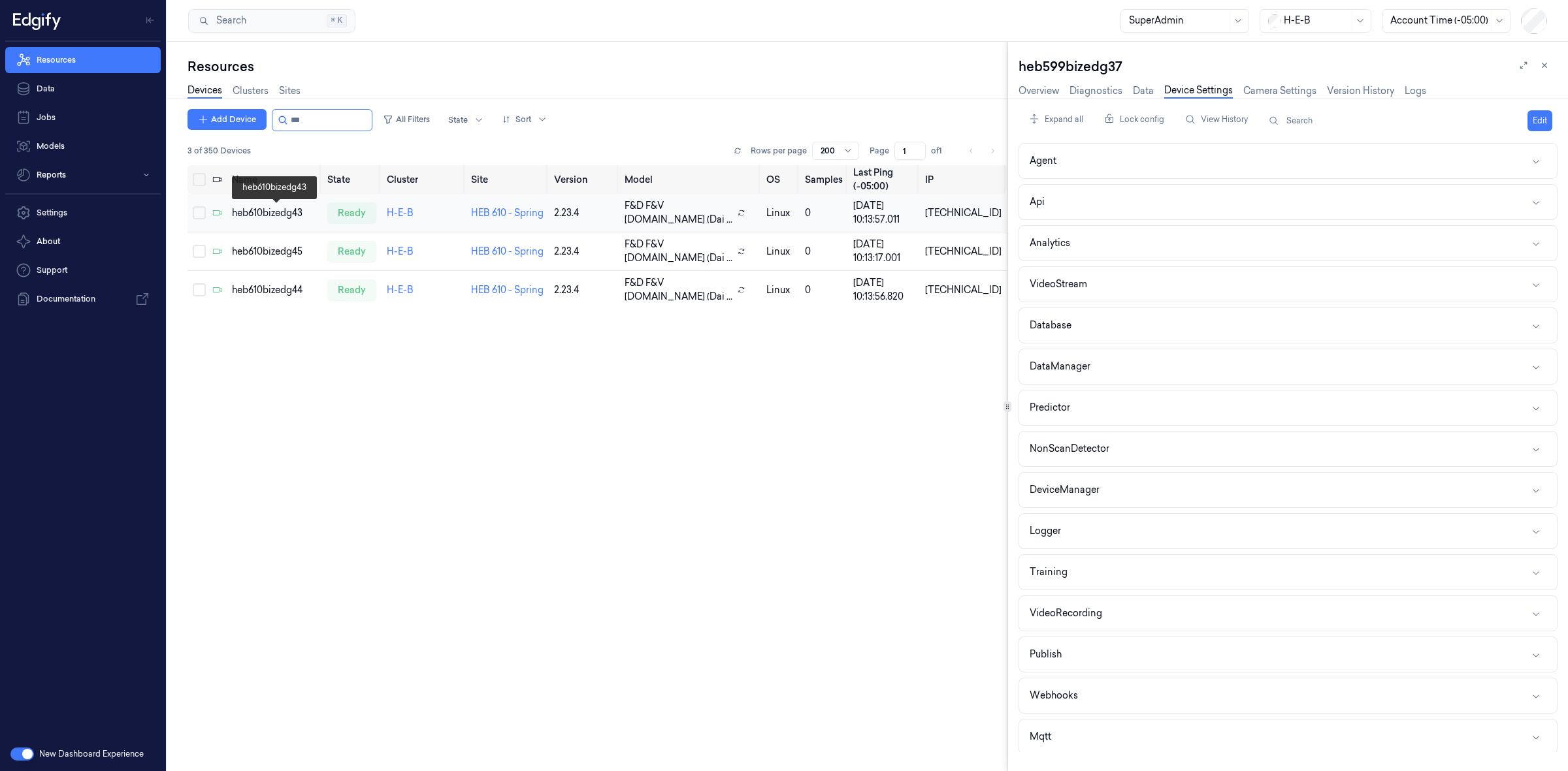
type input "***"
click at [242, 207] on div "heb610bizedg43" at bounding box center [275, 213] width 85 height 14
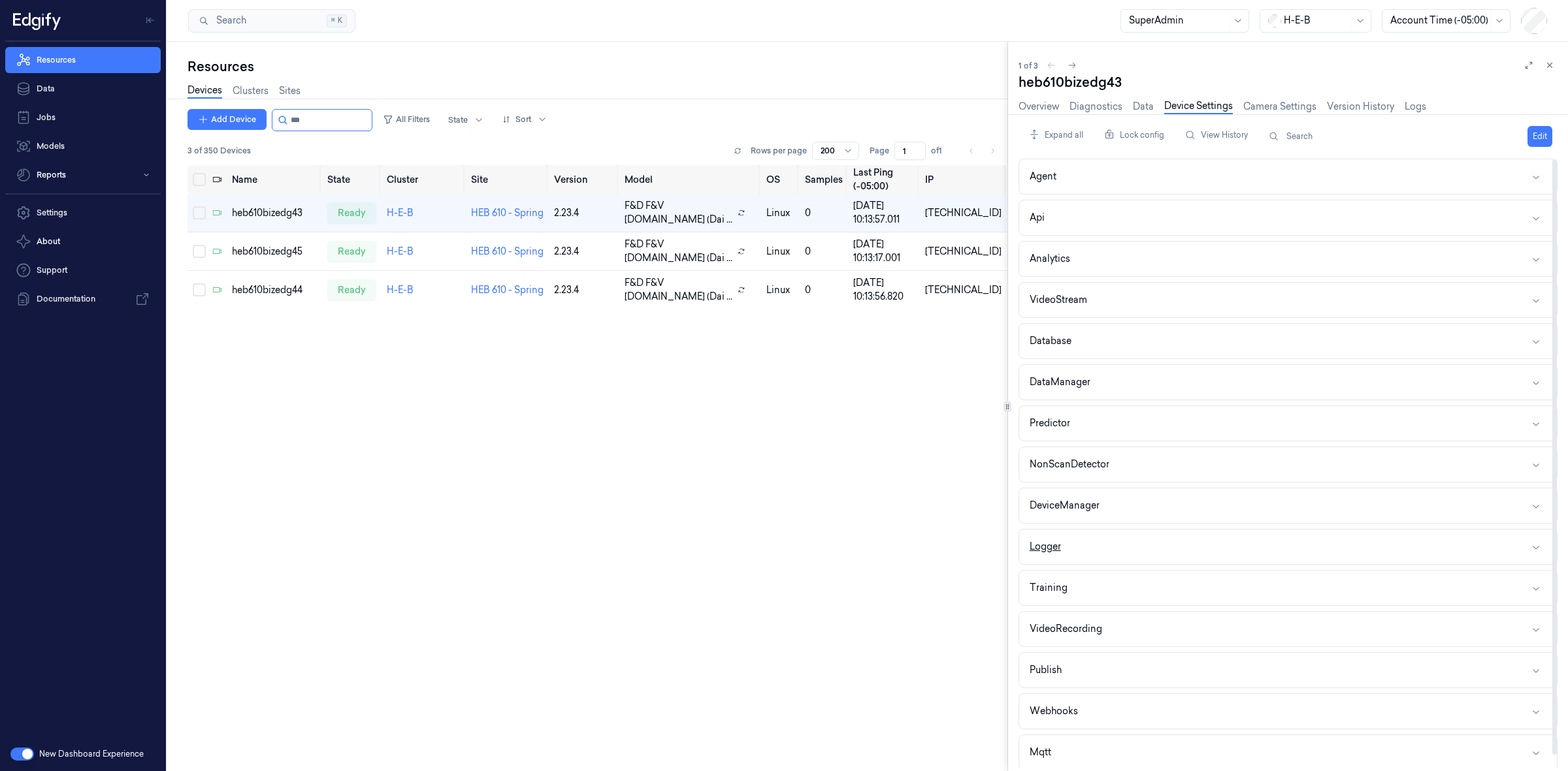
click at [1057, 554] on div "Logger" at bounding box center [1045, 547] width 31 height 14
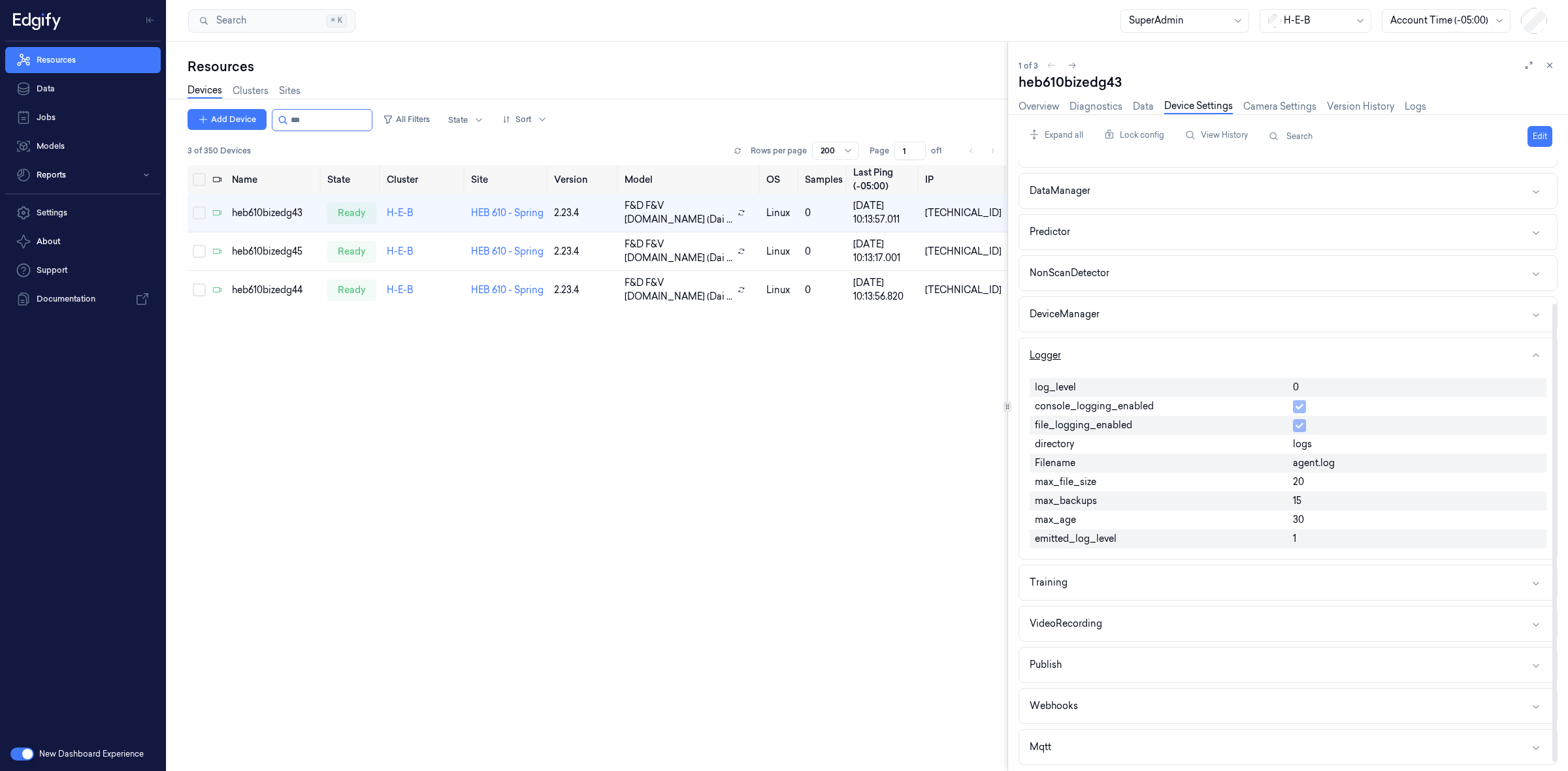
scroll to position [197, 0]
click at [1527, 139] on button "Edit" at bounding box center [1540, 137] width 25 height 21
click at [1321, 381] on input "0" at bounding box center [1417, 383] width 249 height 16
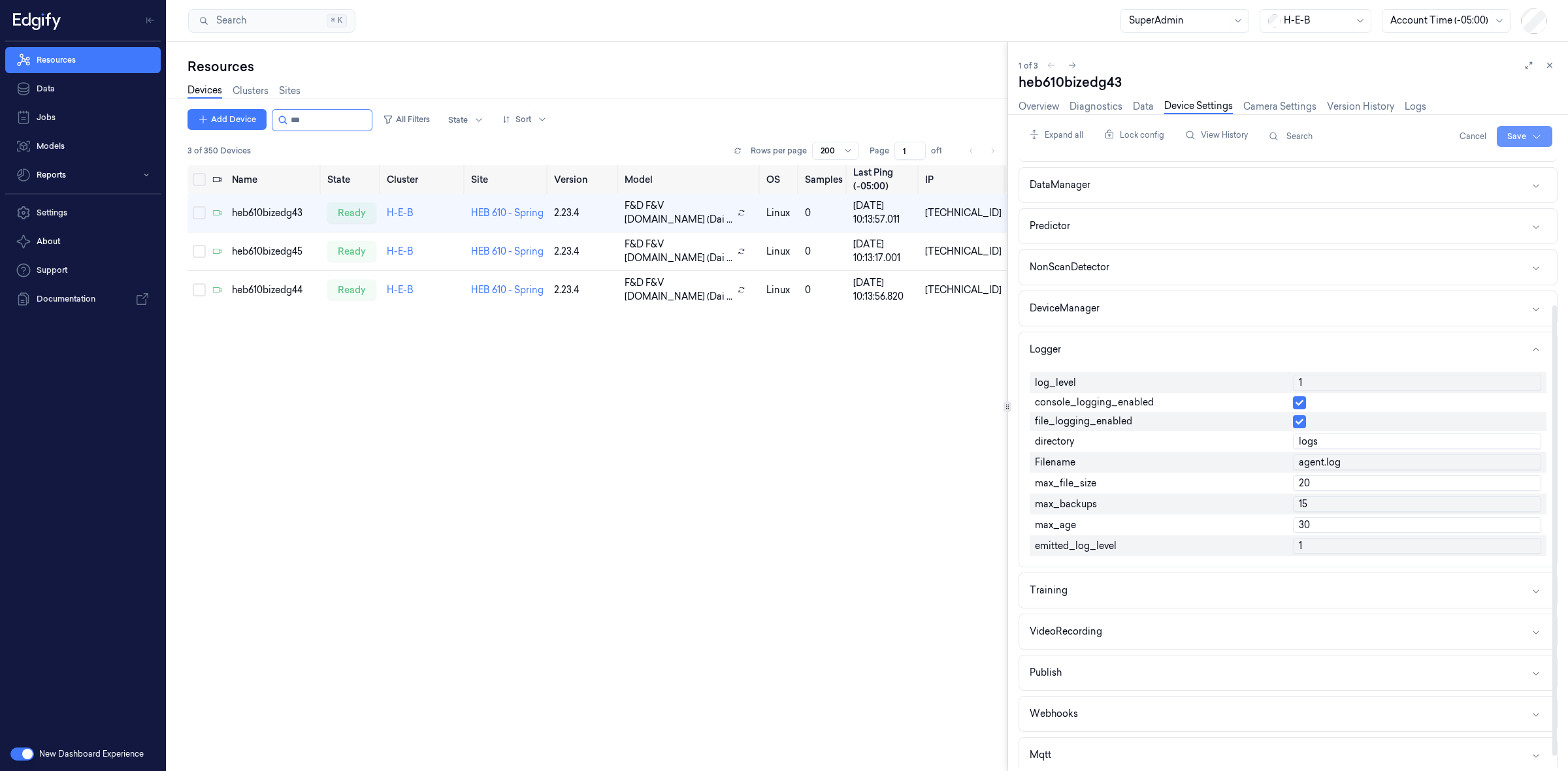
type input "1"
click at [1523, 129] on html "Resources Data Jobs Models Reports Settings About Support Documentation New Das…" at bounding box center [784, 385] width 1568 height 771
click at [1490, 159] on div "Save to this device" at bounding box center [1489, 163] width 116 height 22
click at [1530, 142] on button "Edit" at bounding box center [1540, 137] width 25 height 21
click at [261, 241] on td "heb610bizedg45" at bounding box center [275, 252] width 96 height 39
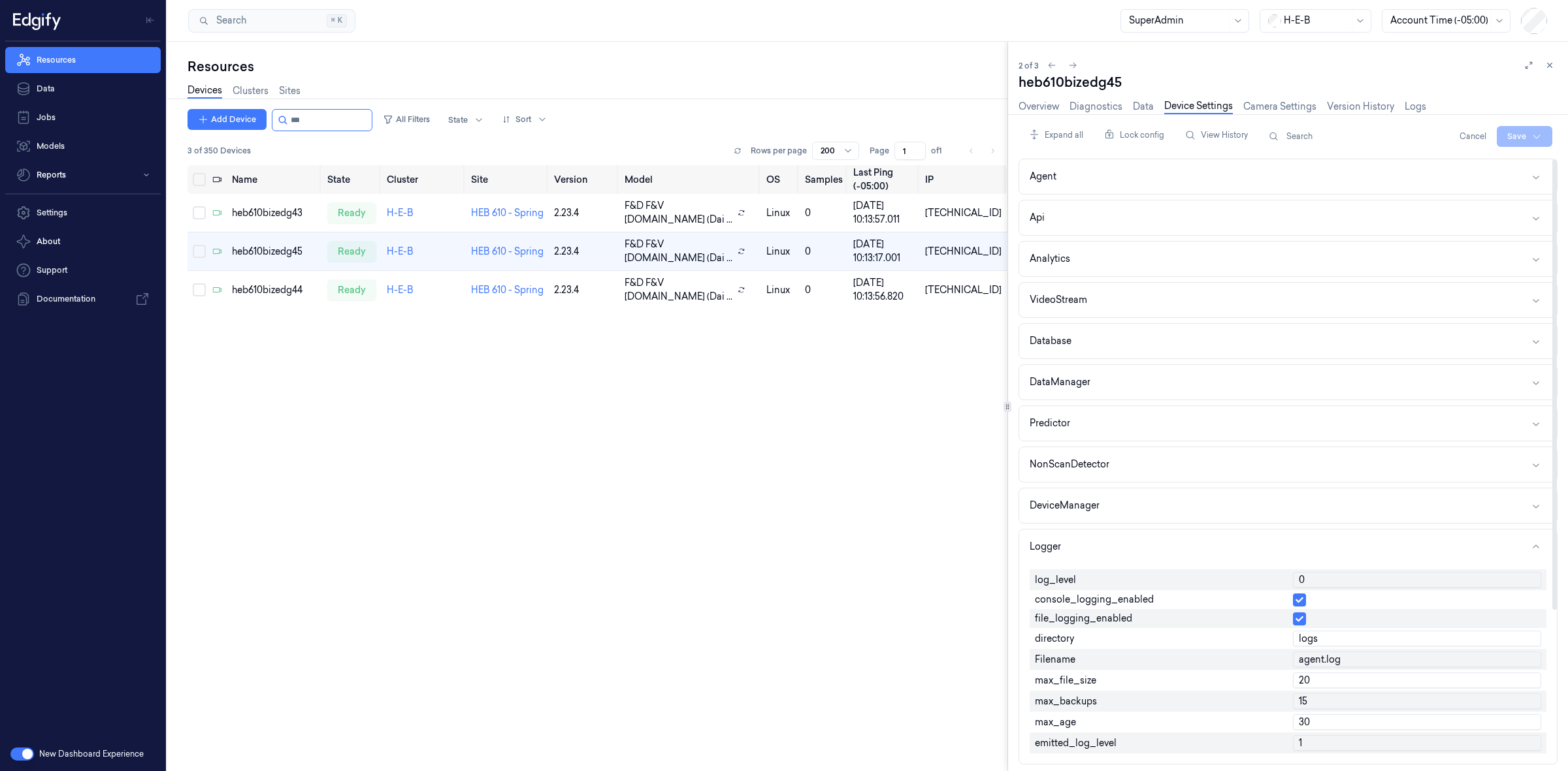
click at [1326, 586] on input "0" at bounding box center [1417, 580] width 249 height 16
type input "1"
click at [1517, 128] on html "Resources Data Jobs Models Reports Settings About Support Documentation New Das…" at bounding box center [784, 385] width 1568 height 771
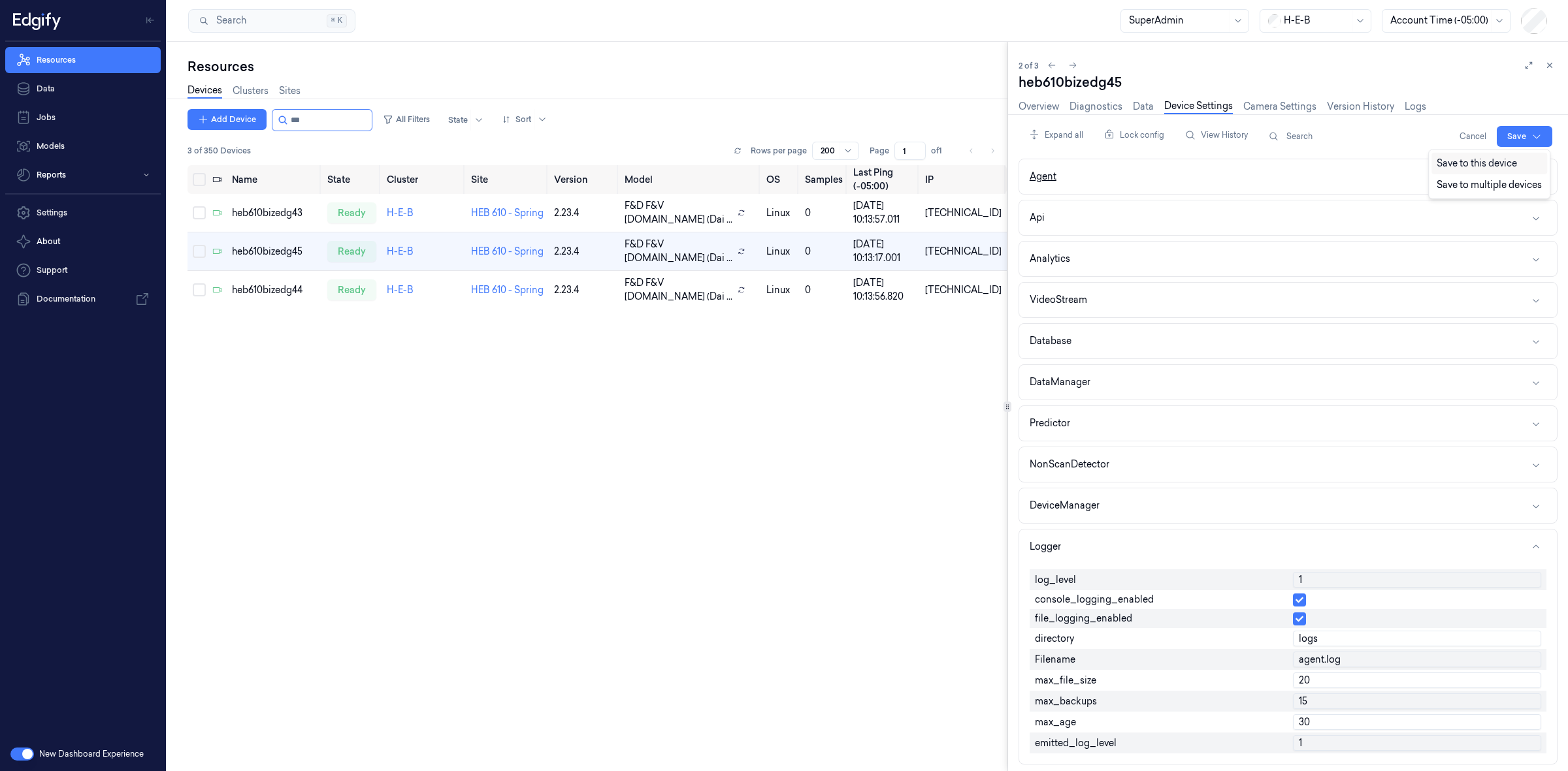
click at [1497, 167] on div "Save to this device" at bounding box center [1489, 163] width 116 height 22
click at [1533, 135] on button "Edit" at bounding box center [1540, 137] width 25 height 21
click at [244, 294] on div "heb610bizedg44" at bounding box center [275, 290] width 85 height 14
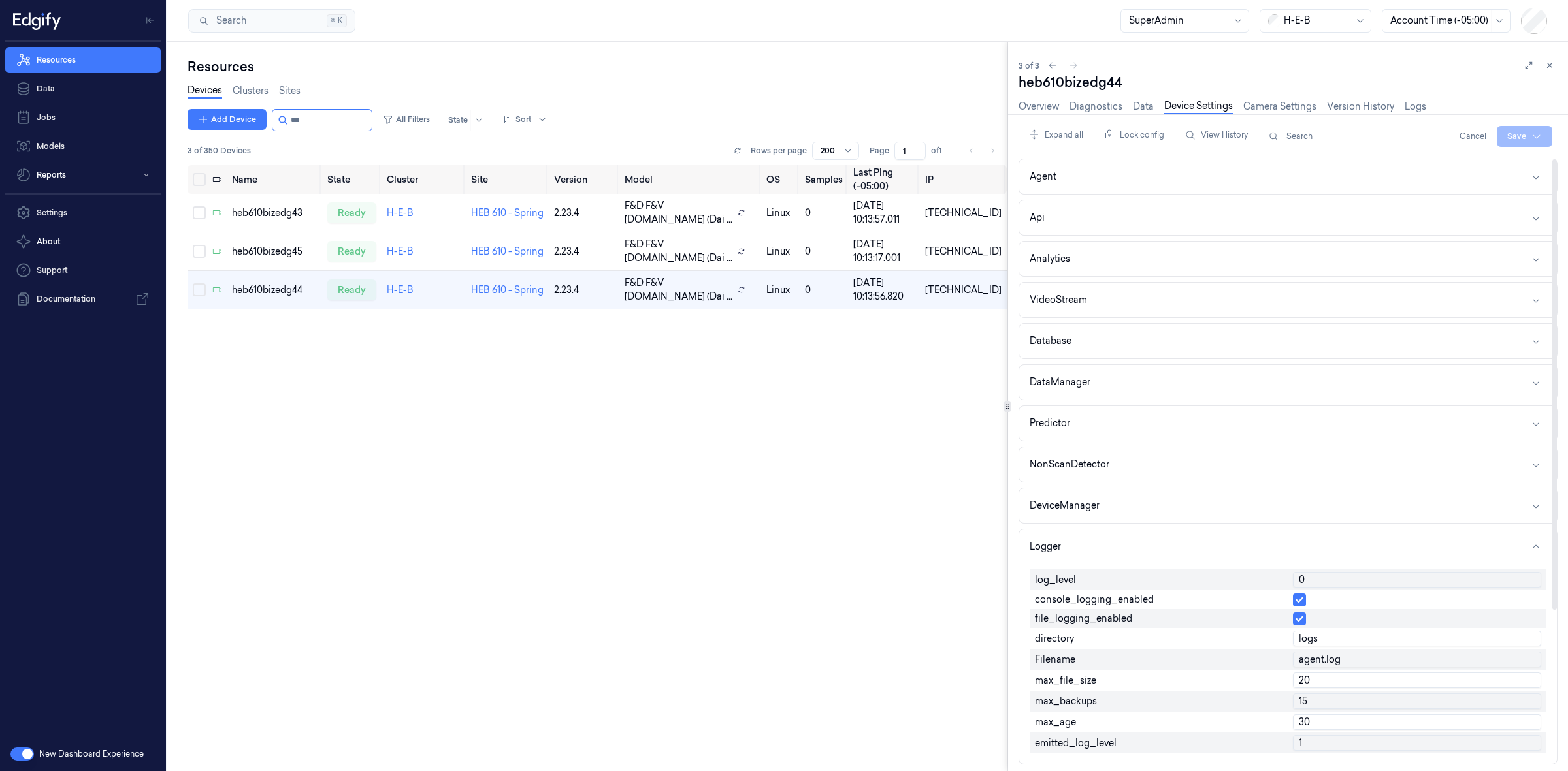
click at [1317, 587] on input "0" at bounding box center [1417, 580] width 249 height 16
type input "1"
click at [1518, 141] on html "Resources Data Jobs Models Reports Settings About Support Documentation New Das…" at bounding box center [784, 385] width 1568 height 771
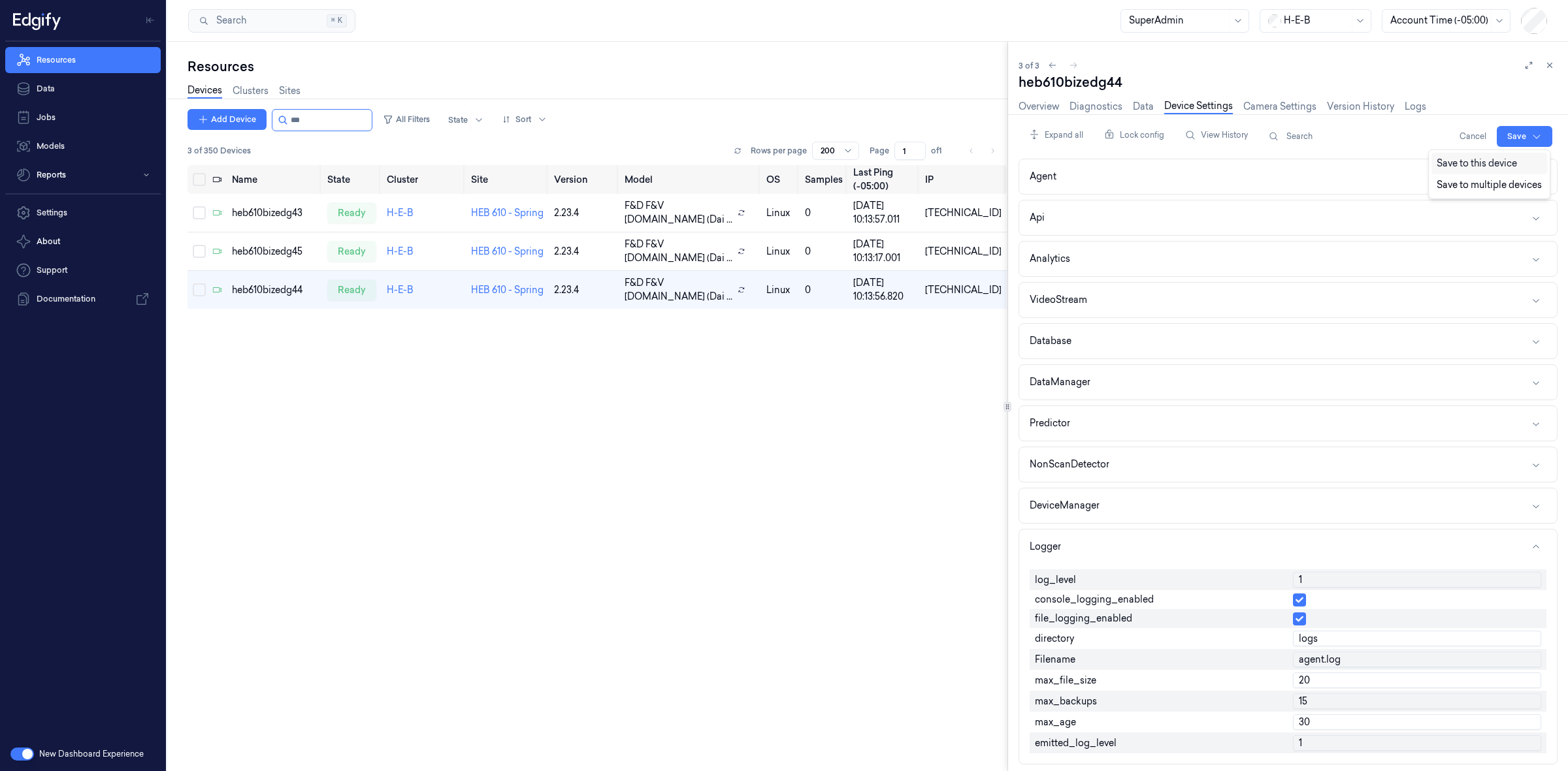
click at [1465, 164] on div "Save to this device" at bounding box center [1489, 163] width 116 height 22
click at [1537, 136] on button "Edit" at bounding box center [1540, 137] width 25 height 21
click at [916, 84] on div "Devices Clusters Sites" at bounding box center [597, 92] width 819 height 33
click at [338, 118] on input "string" at bounding box center [330, 120] width 78 height 21
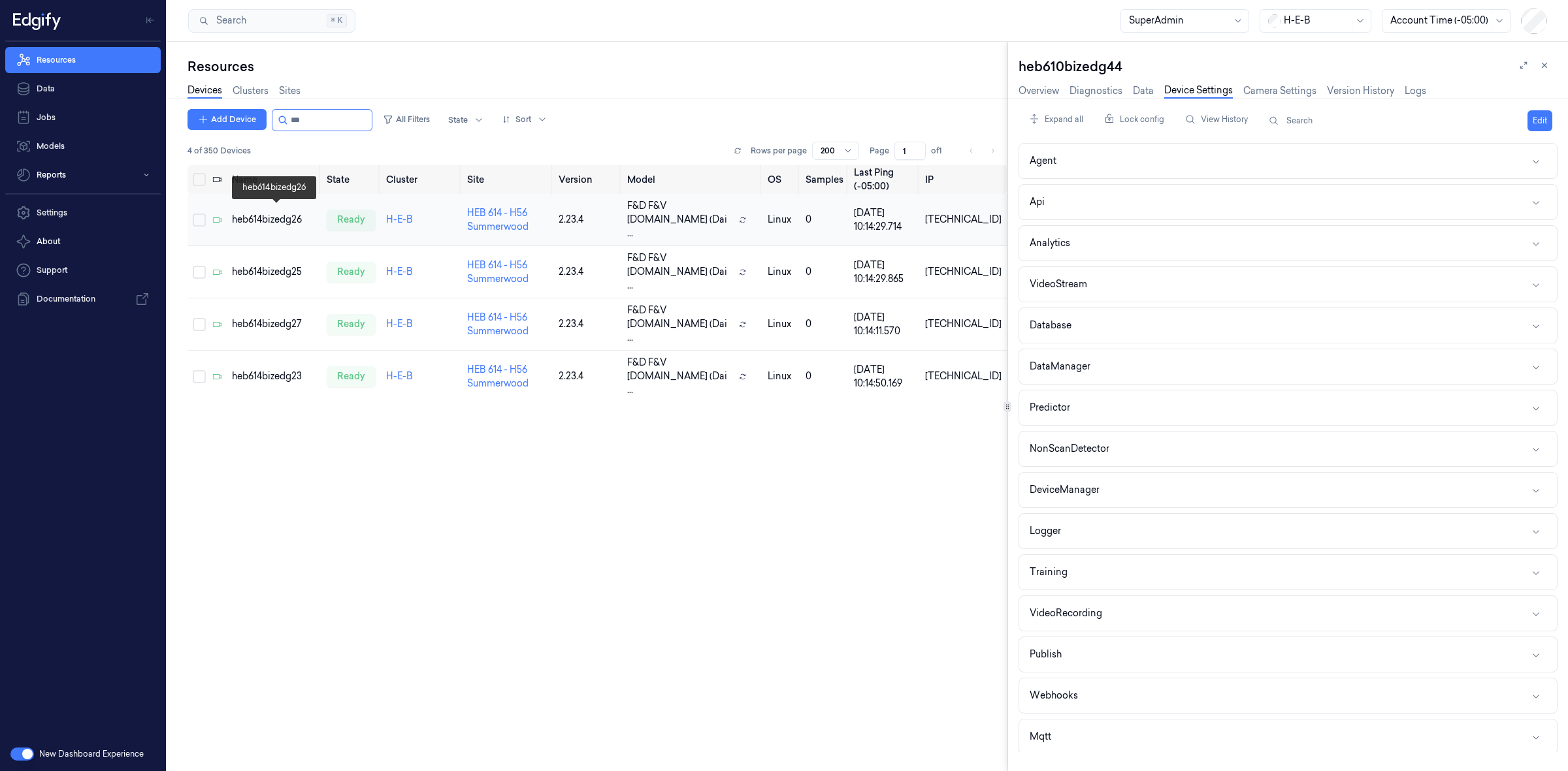
type input "***"
click at [283, 213] on div "heb614bizedg26" at bounding box center [274, 220] width 84 height 14
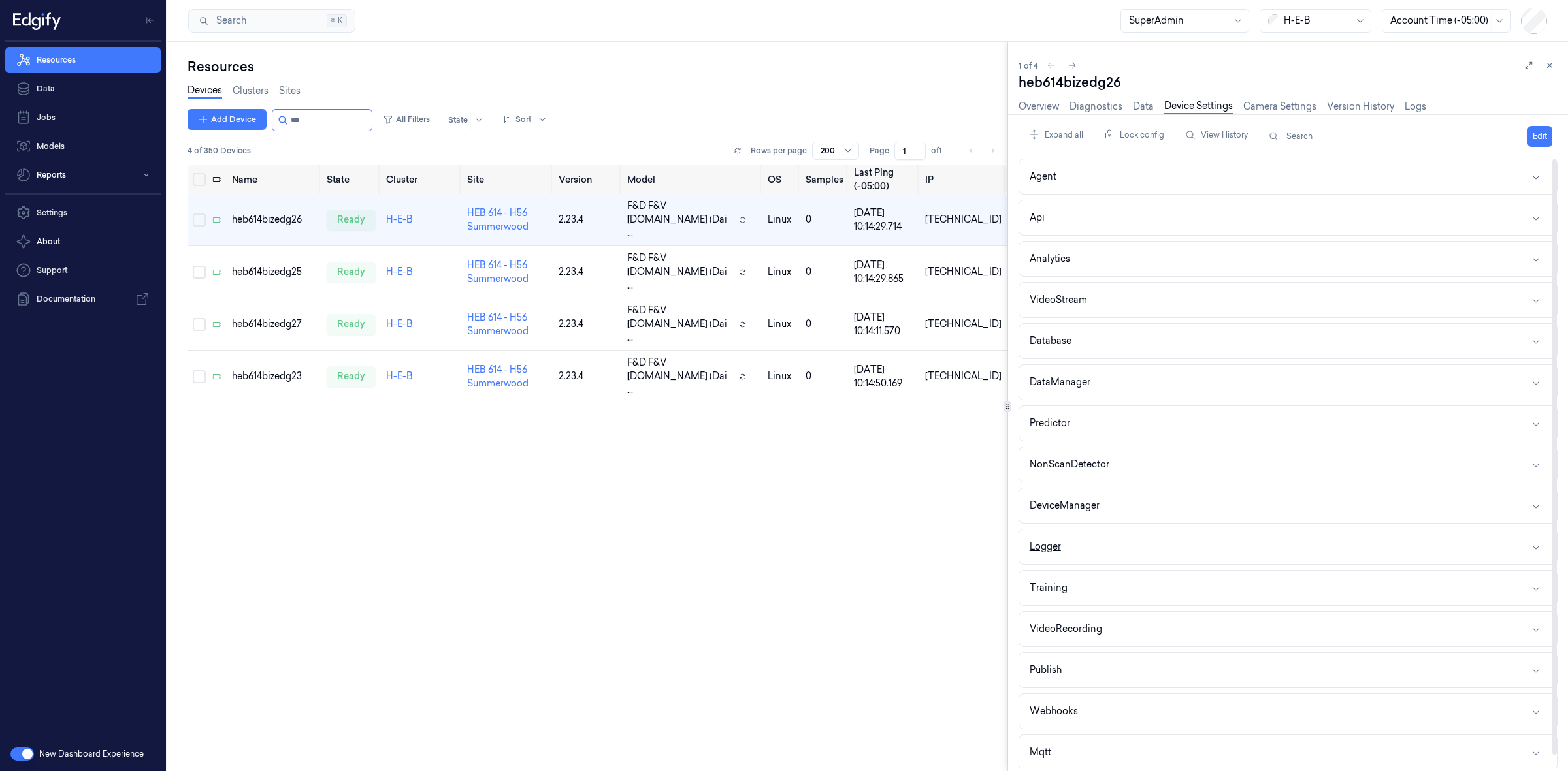
click at [1095, 555] on button "Logger" at bounding box center [1288, 547] width 538 height 35
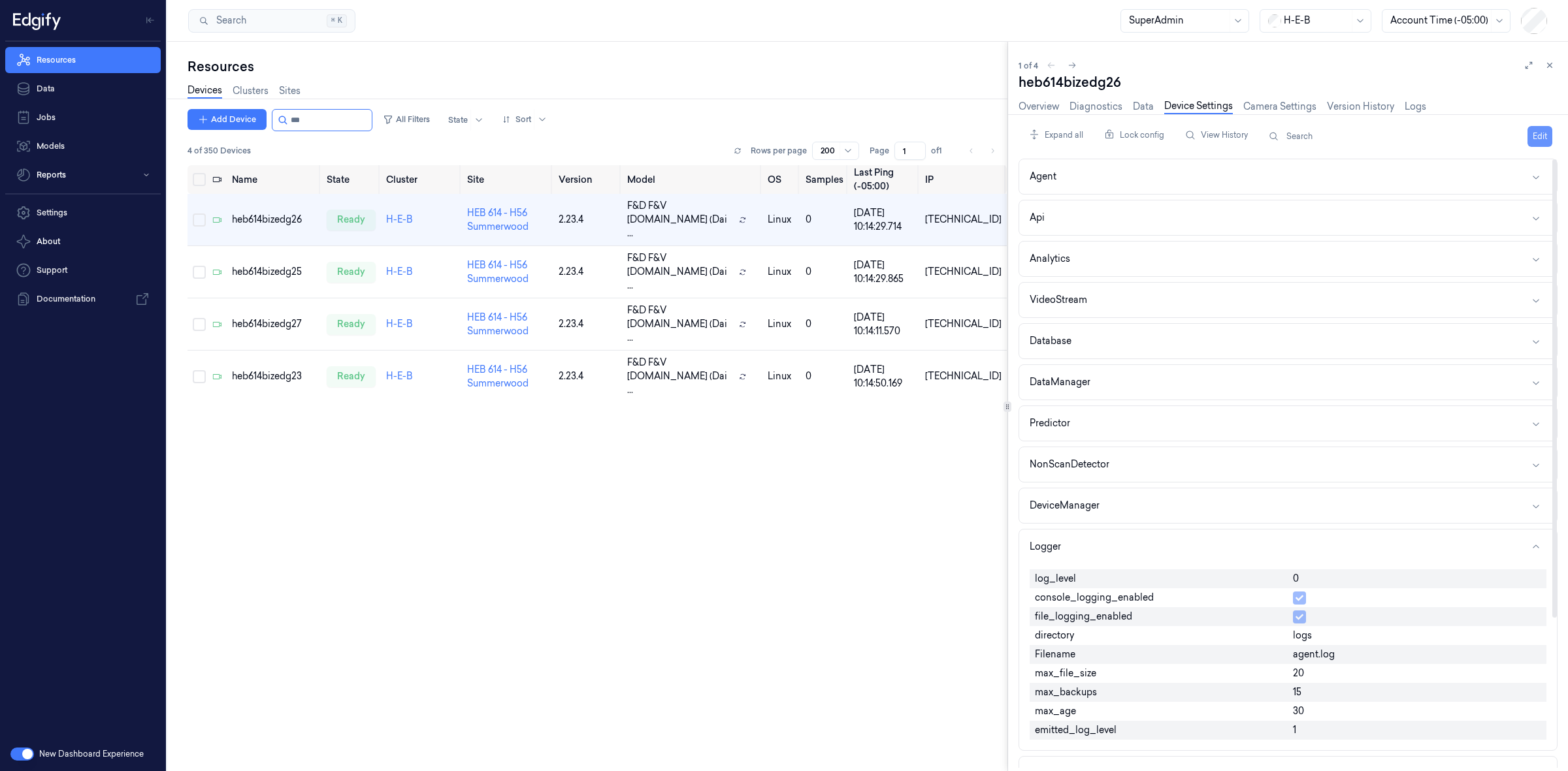
click at [1537, 135] on button "Edit" at bounding box center [1540, 137] width 25 height 21
click at [1334, 588] on input "0" at bounding box center [1417, 580] width 249 height 16
type input "1"
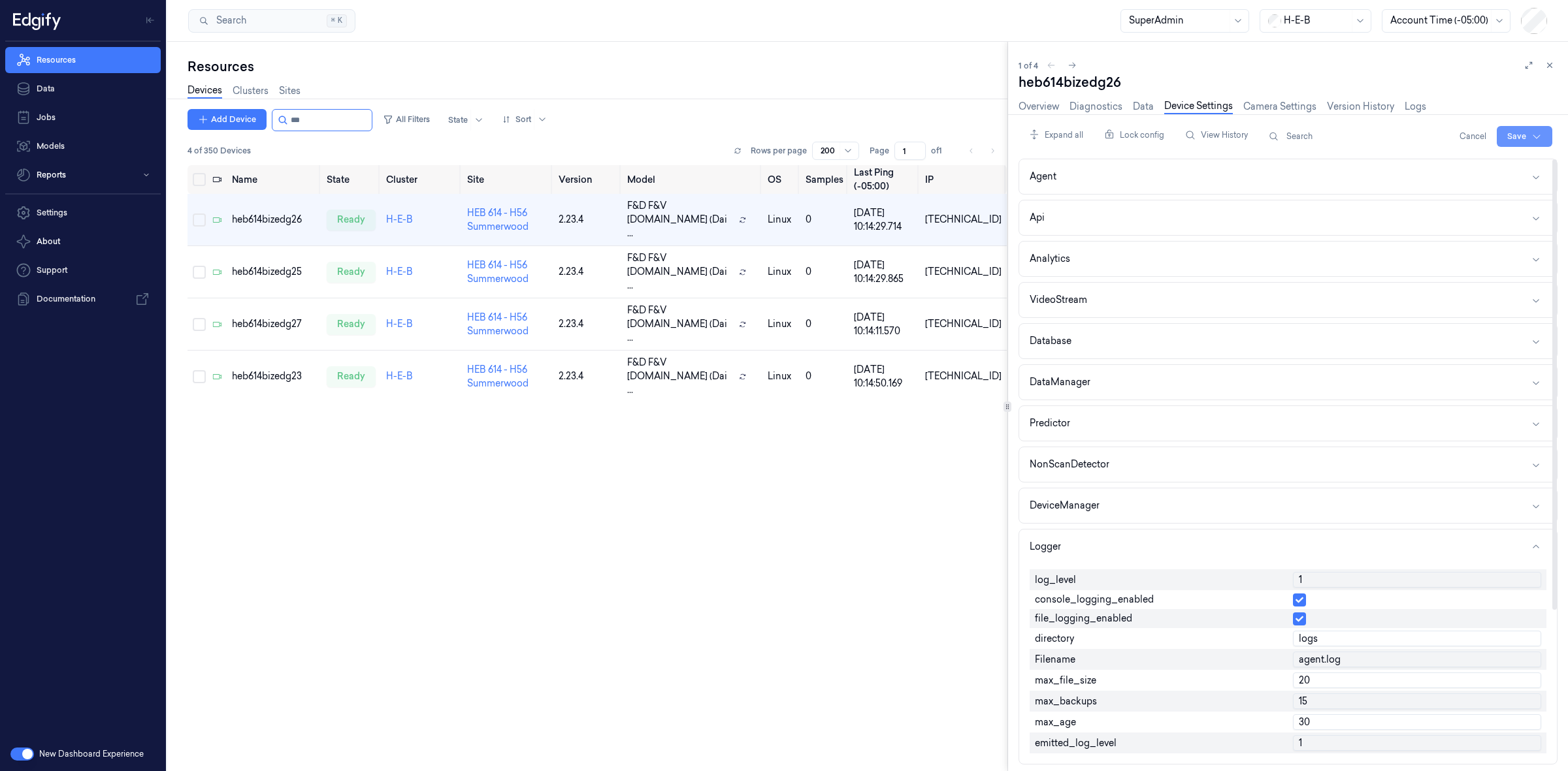
click at [1514, 141] on html "Resources Data Jobs Models Reports Settings About Support Documentation New Das…" at bounding box center [784, 385] width 1568 height 771
click at [1507, 163] on div "Save to this device" at bounding box center [1489, 163] width 116 height 22
click at [307, 265] on div "heb614bizedg25" at bounding box center [274, 271] width 84 height 14
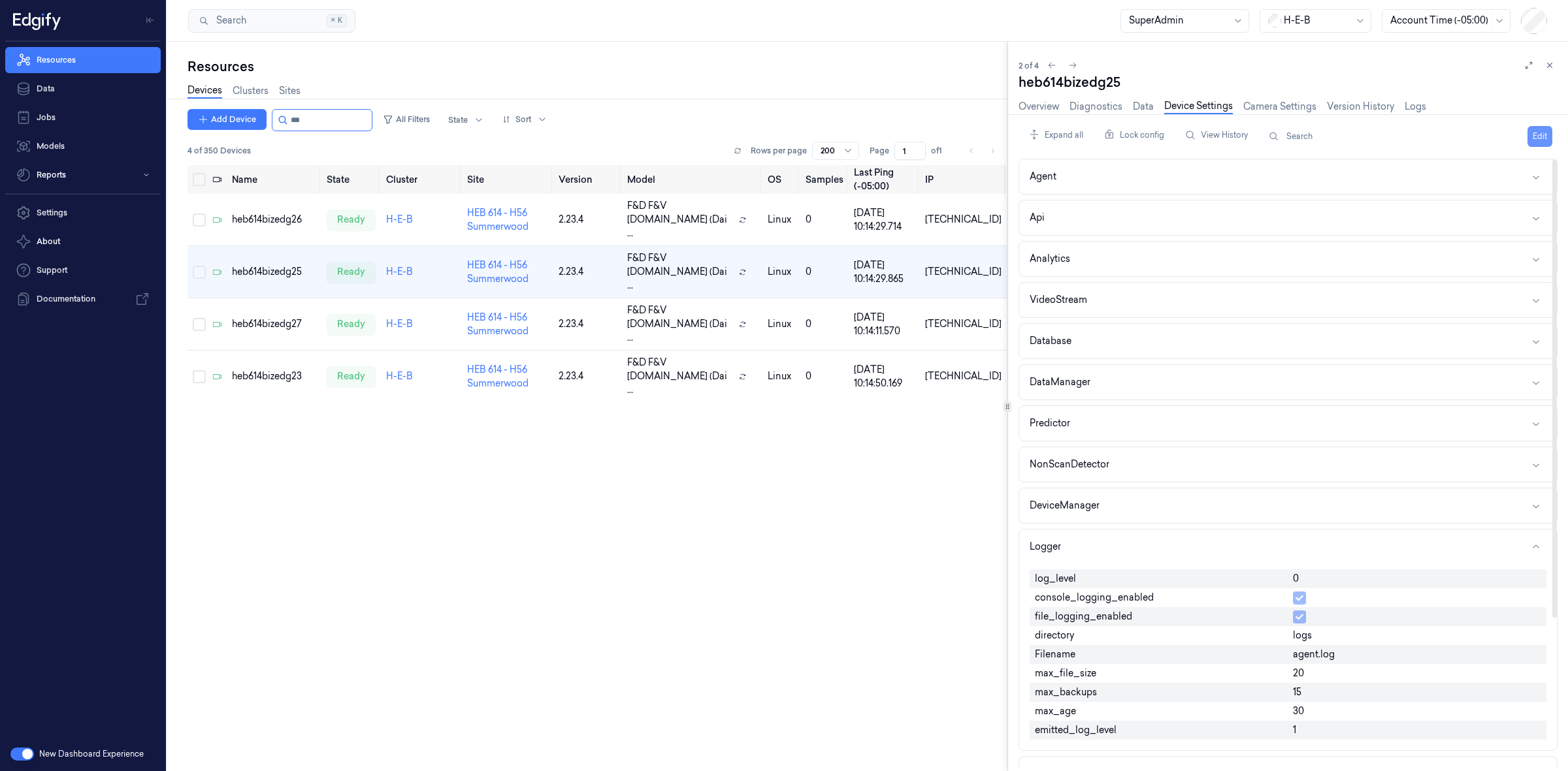
click at [1542, 138] on button "Edit" at bounding box center [1540, 137] width 25 height 21
click at [1317, 583] on input "0" at bounding box center [1417, 580] width 249 height 16
click at [1317, 582] on input "0" at bounding box center [1417, 580] width 249 height 16
type input "1"
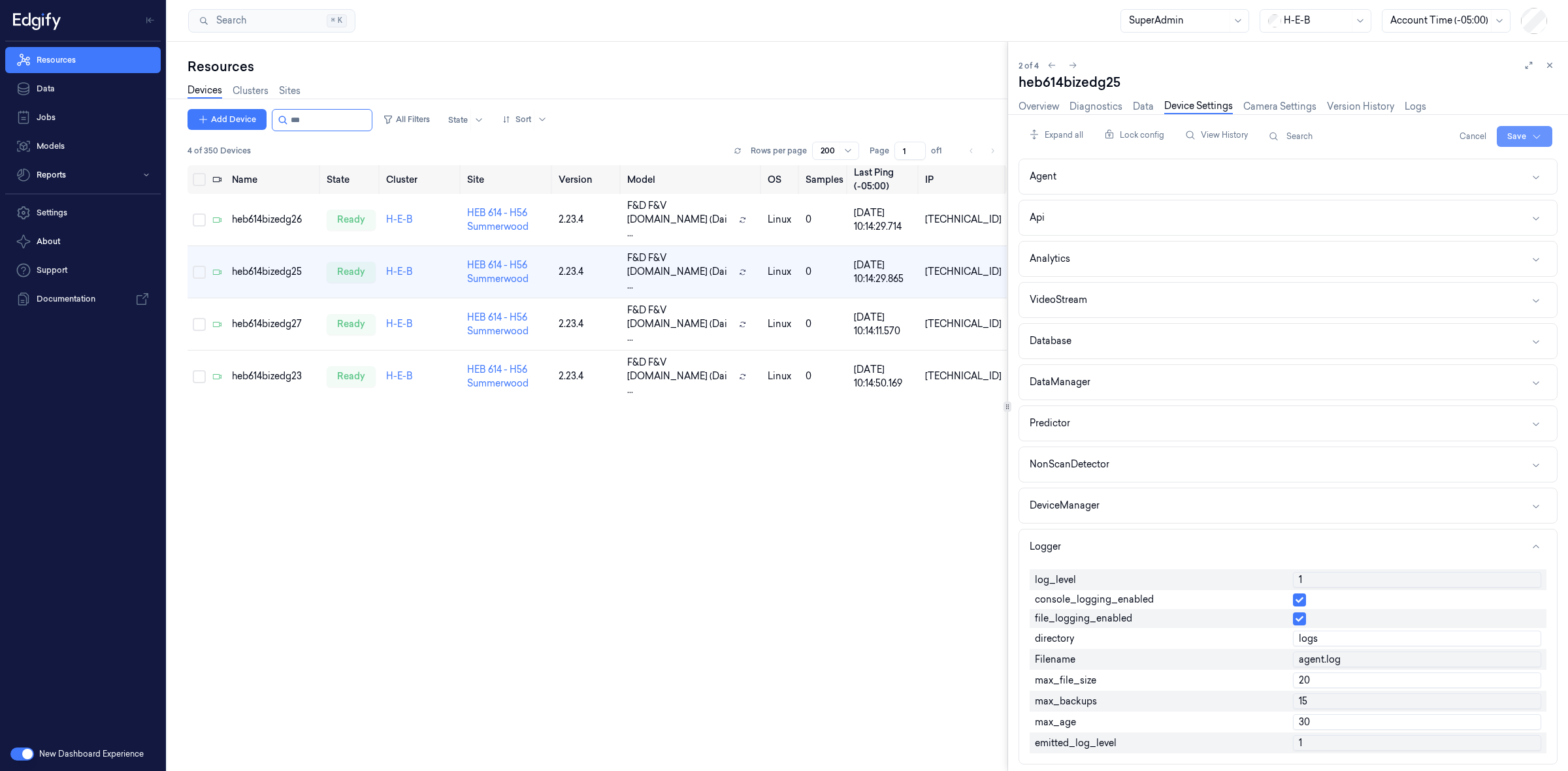
click at [1505, 133] on html "Resources Data Jobs Models Reports Settings About Support Documentation New Das…" at bounding box center [784, 385] width 1568 height 771
click at [1493, 167] on div "Save to this device" at bounding box center [1489, 163] width 116 height 22
click at [271, 317] on div "heb614bizedg27" at bounding box center [274, 324] width 84 height 14
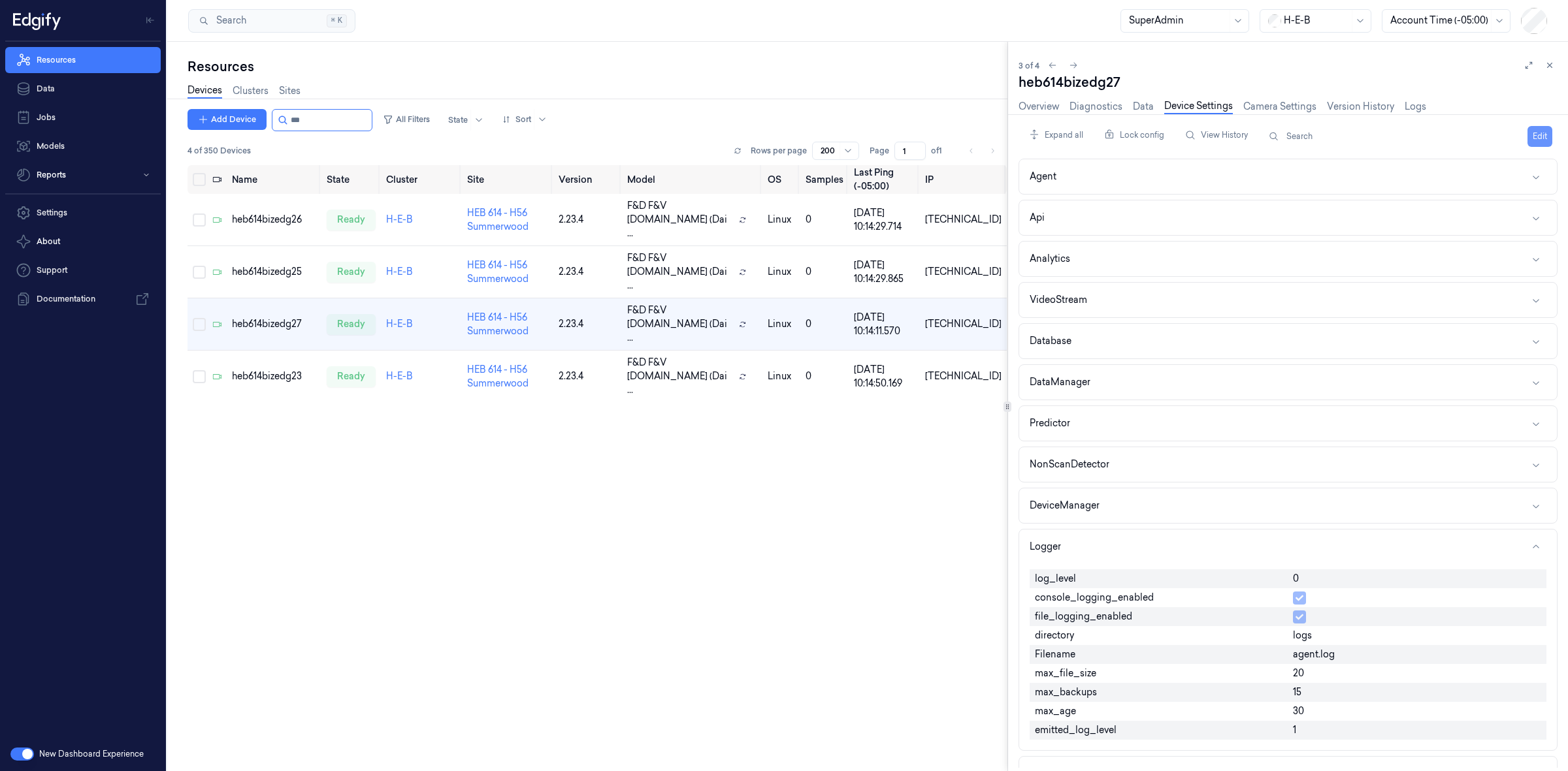
click at [1541, 131] on button "Edit" at bounding box center [1540, 137] width 25 height 21
click at [1304, 583] on input "0" at bounding box center [1417, 580] width 249 height 16
type input "1"
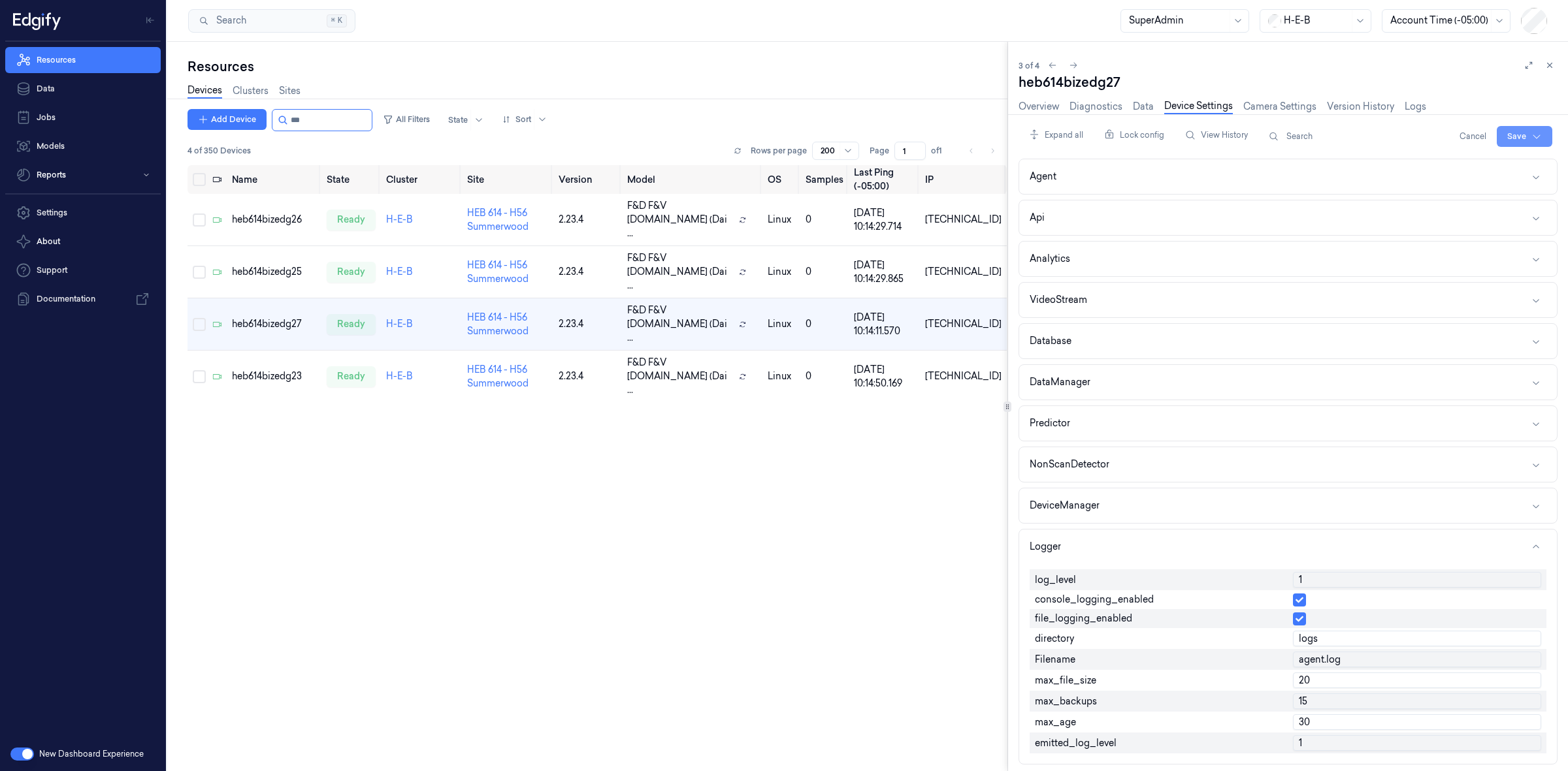
click at [1537, 135] on html "Resources Data Jobs Models Reports Settings About Support Documentation New Das…" at bounding box center [784, 385] width 1568 height 771
click at [1475, 164] on div "Save to this device" at bounding box center [1489, 163] width 116 height 22
click at [285, 369] on div "heb614bizedg23" at bounding box center [274, 376] width 84 height 14
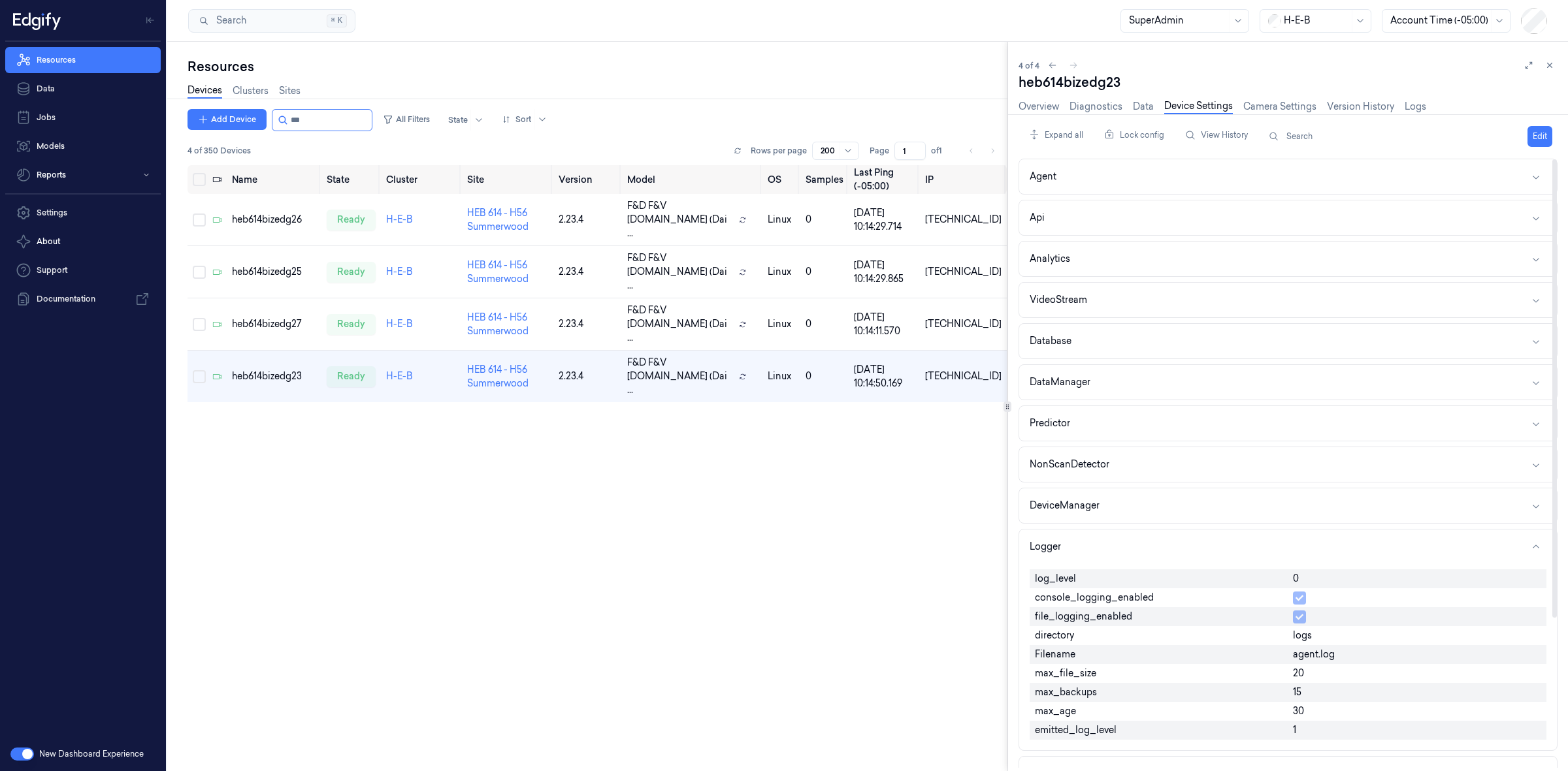
click at [1533, 139] on button "Edit" at bounding box center [1540, 137] width 25 height 21
click at [1301, 583] on input "0" at bounding box center [1417, 580] width 249 height 16
click at [1302, 582] on input "0" at bounding box center [1417, 580] width 249 height 16
type input "1"
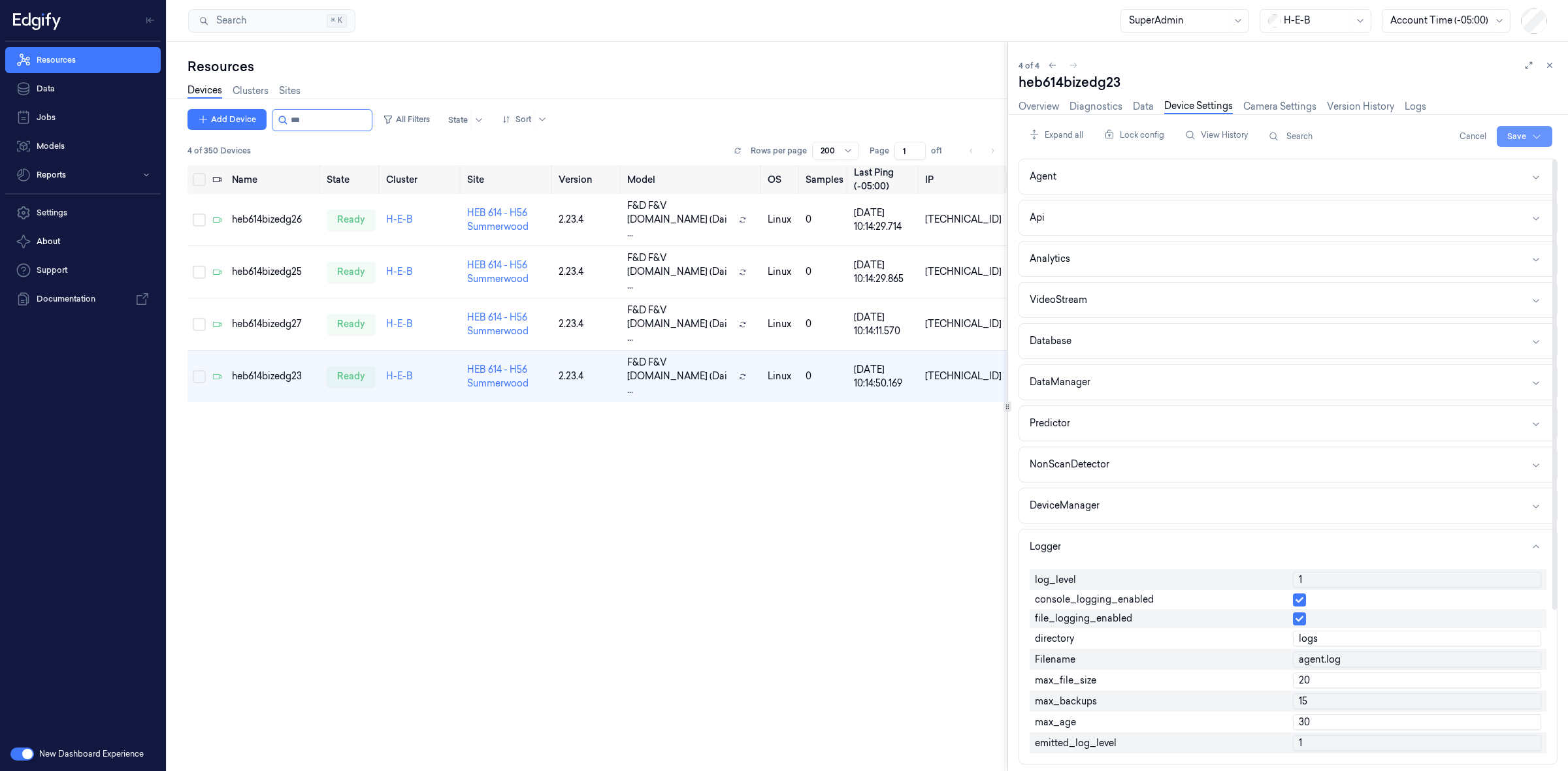
click at [1516, 134] on html "Resources Data Jobs Models Reports Settings About Support Documentation New Das…" at bounding box center [784, 385] width 1568 height 771
click at [1493, 165] on div "Save to this device" at bounding box center [1489, 163] width 116 height 22
click at [1548, 135] on button "Edit" at bounding box center [1540, 137] width 25 height 21
click at [332, 118] on input "string" at bounding box center [330, 120] width 78 height 21
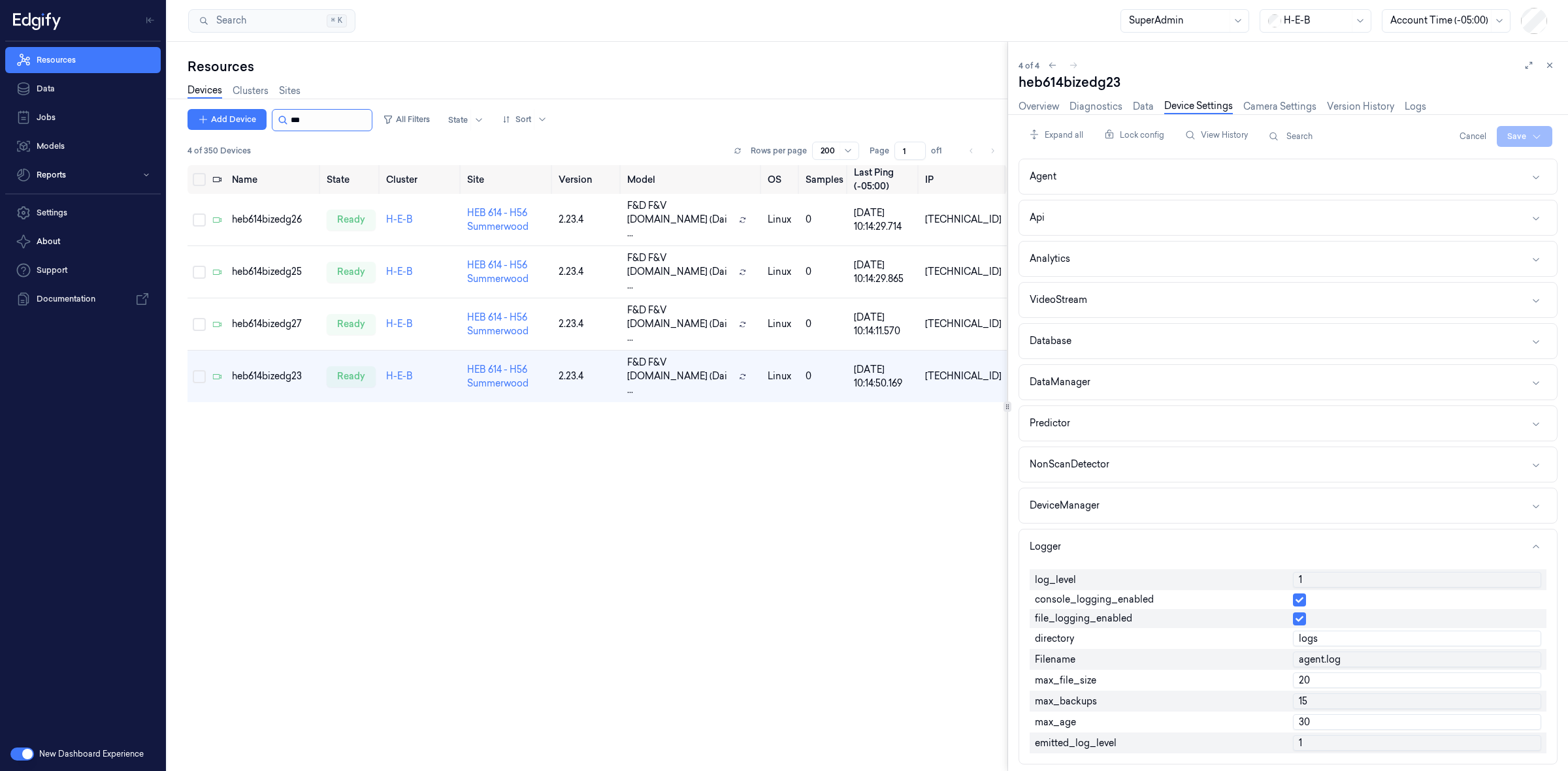
click at [332, 118] on input "string" at bounding box center [330, 120] width 78 height 21
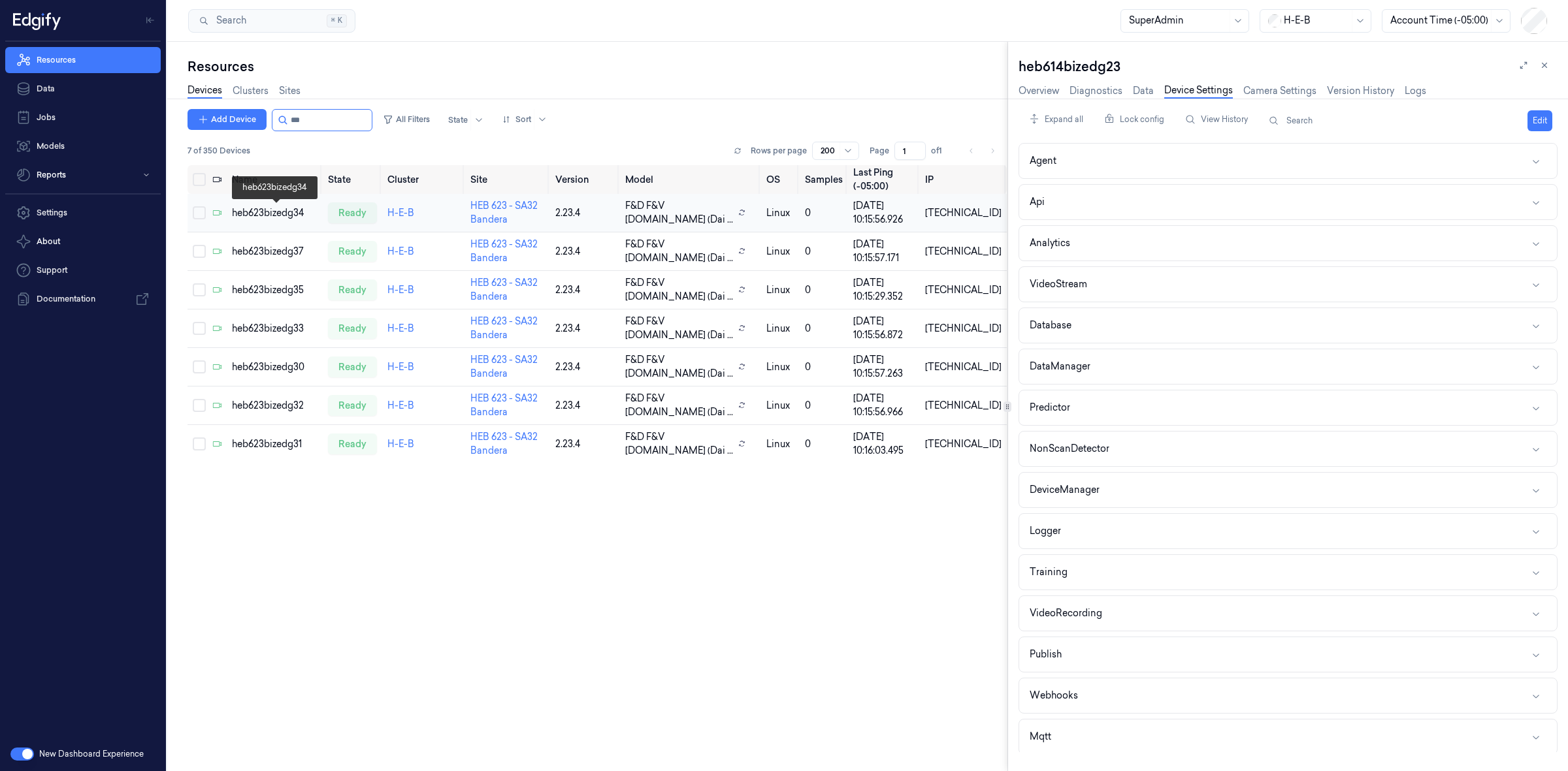
type input "***"
click at [243, 211] on div "heb623bizedg34" at bounding box center [275, 213] width 86 height 14
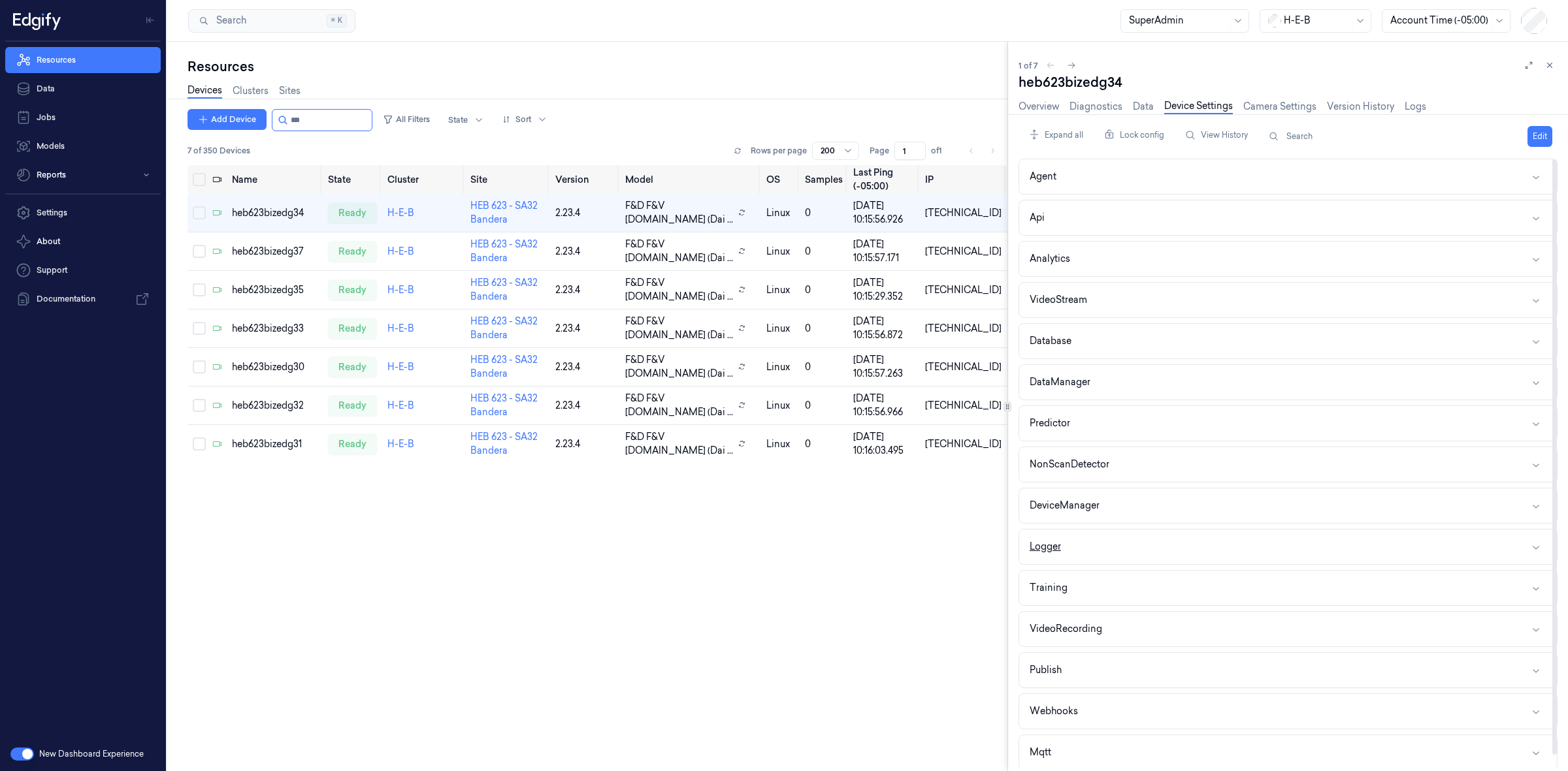
click at [1092, 549] on button "Logger" at bounding box center [1288, 547] width 538 height 35
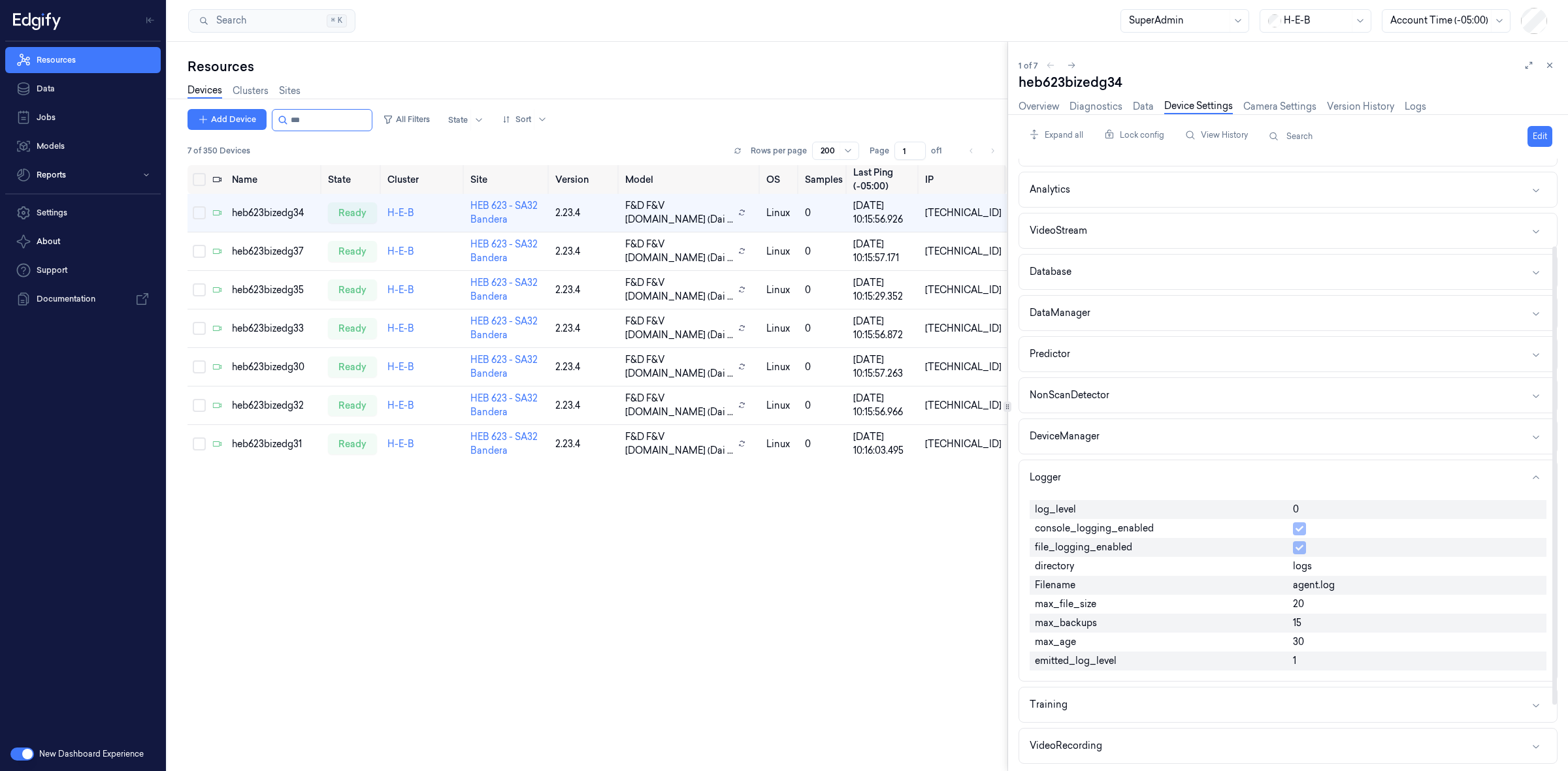
scroll to position [163, 0]
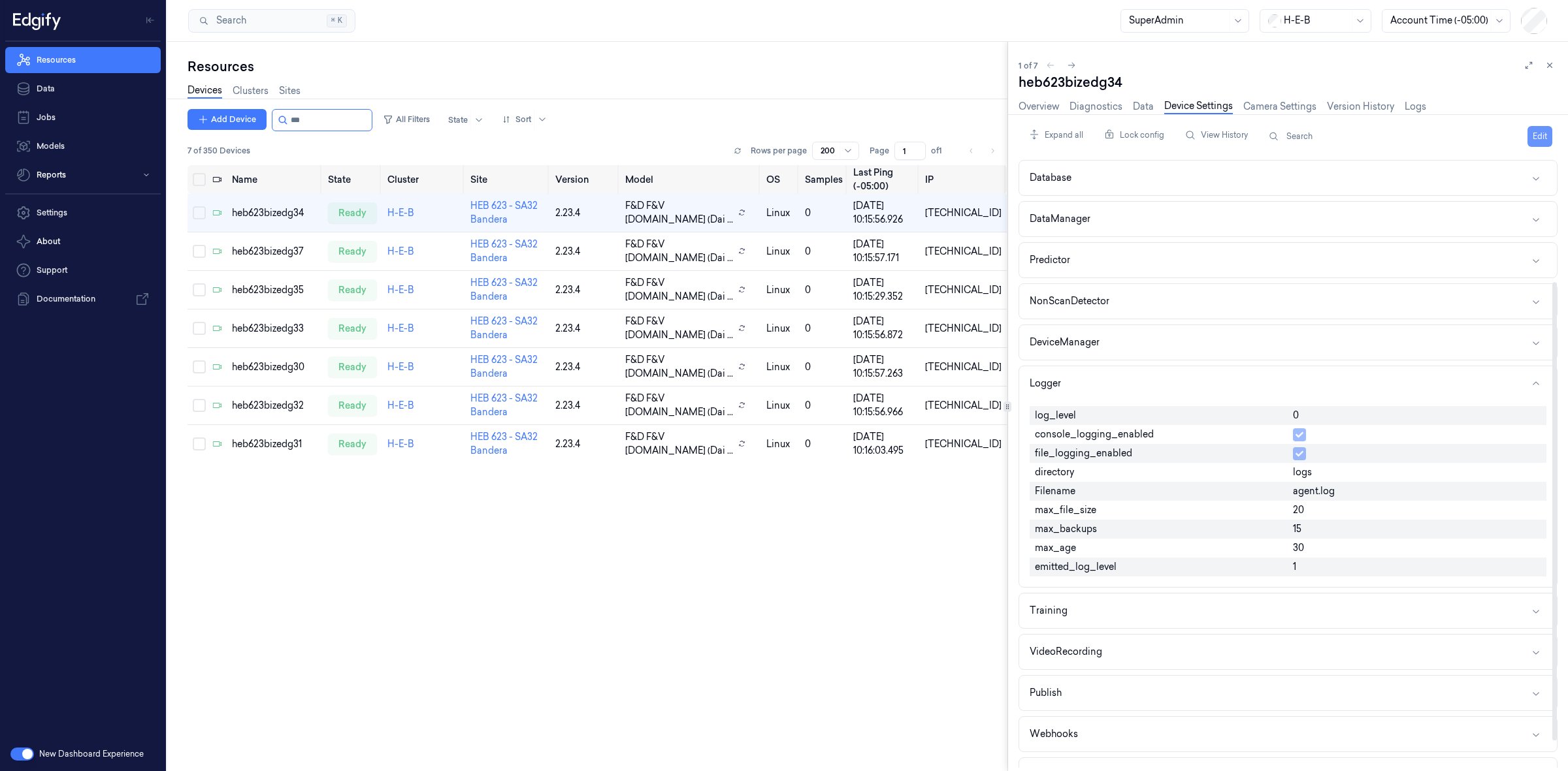
click at [1530, 133] on button "Edit" at bounding box center [1540, 137] width 25 height 21
click at [1315, 409] on div "0" at bounding box center [1416, 417] width 258 height 21
click at [1302, 415] on input "0" at bounding box center [1417, 417] width 249 height 16
click at [1303, 415] on input "01" at bounding box center [1417, 417] width 249 height 16
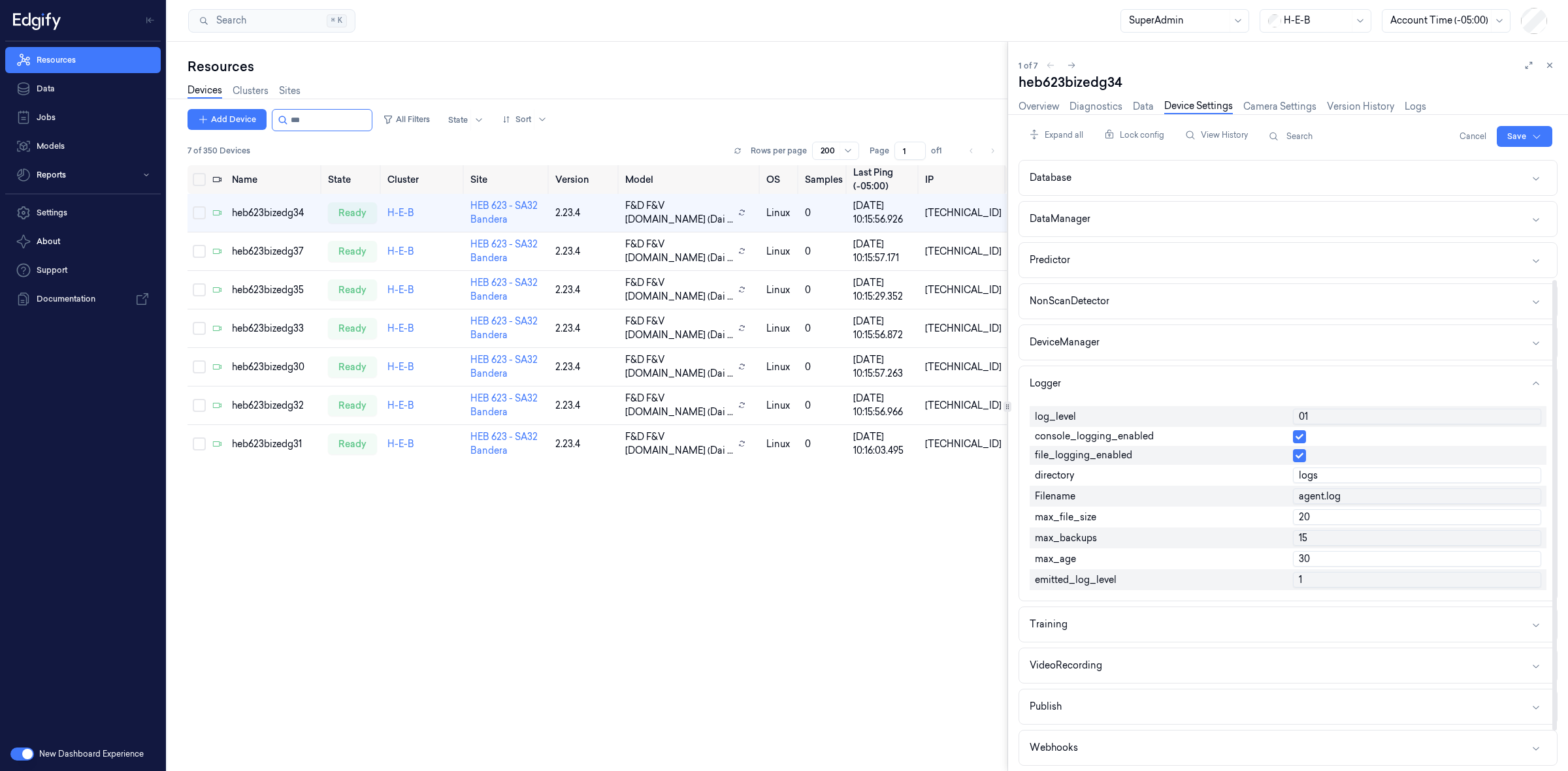
click at [1303, 415] on input "01" at bounding box center [1417, 417] width 249 height 16
type input "1"
click at [1510, 129] on html "Resources Data Jobs Models Reports Settings About Support Documentation New Das…" at bounding box center [784, 385] width 1568 height 771
click at [1488, 165] on div "Save to this device" at bounding box center [1489, 163] width 116 height 22
click at [275, 258] on td "heb623bizedg37" at bounding box center [275, 252] width 96 height 39
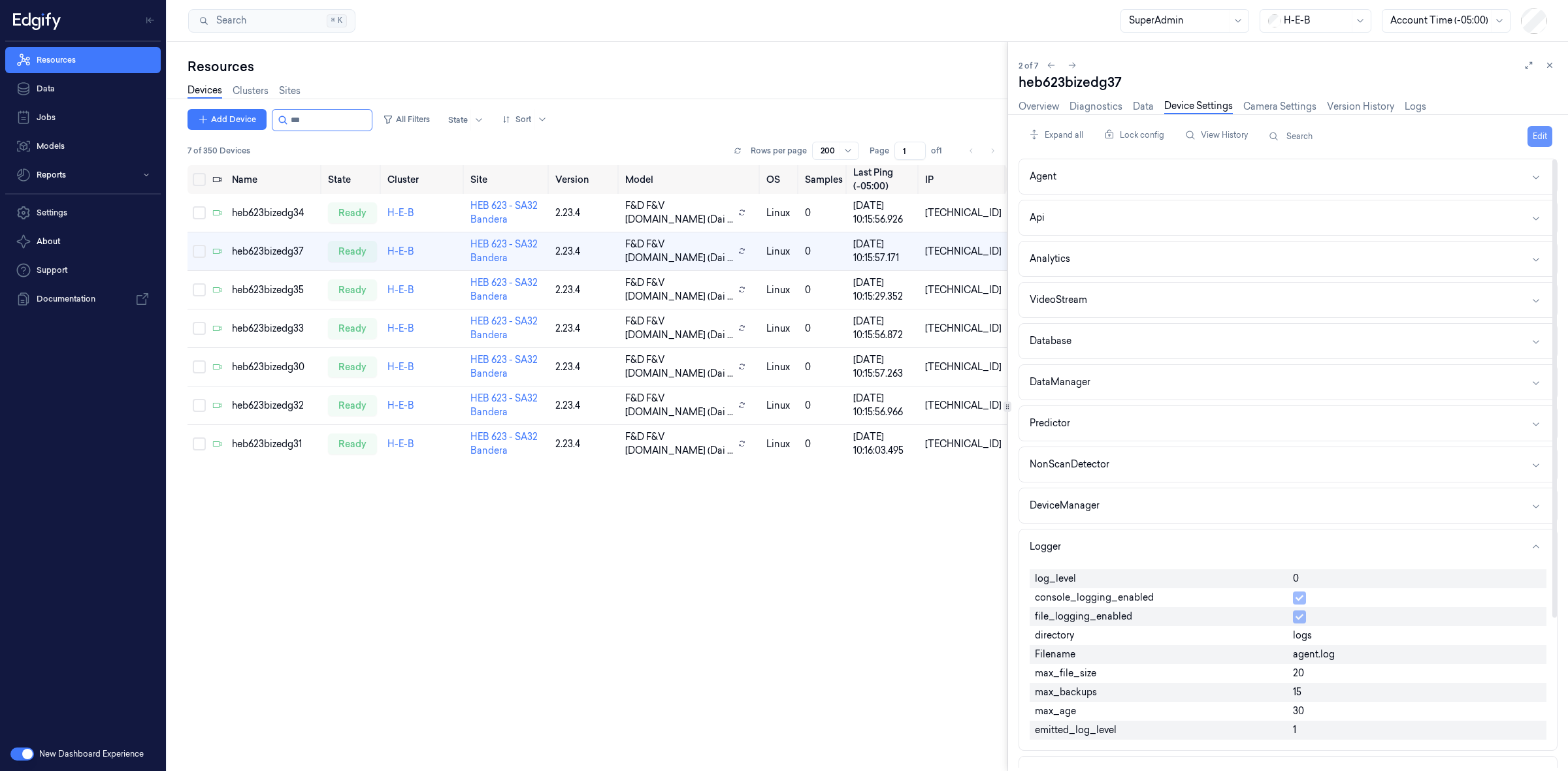
click at [1534, 129] on button "Edit" at bounding box center [1540, 137] width 25 height 21
click at [1333, 583] on input "0" at bounding box center [1417, 580] width 249 height 16
type input "1"
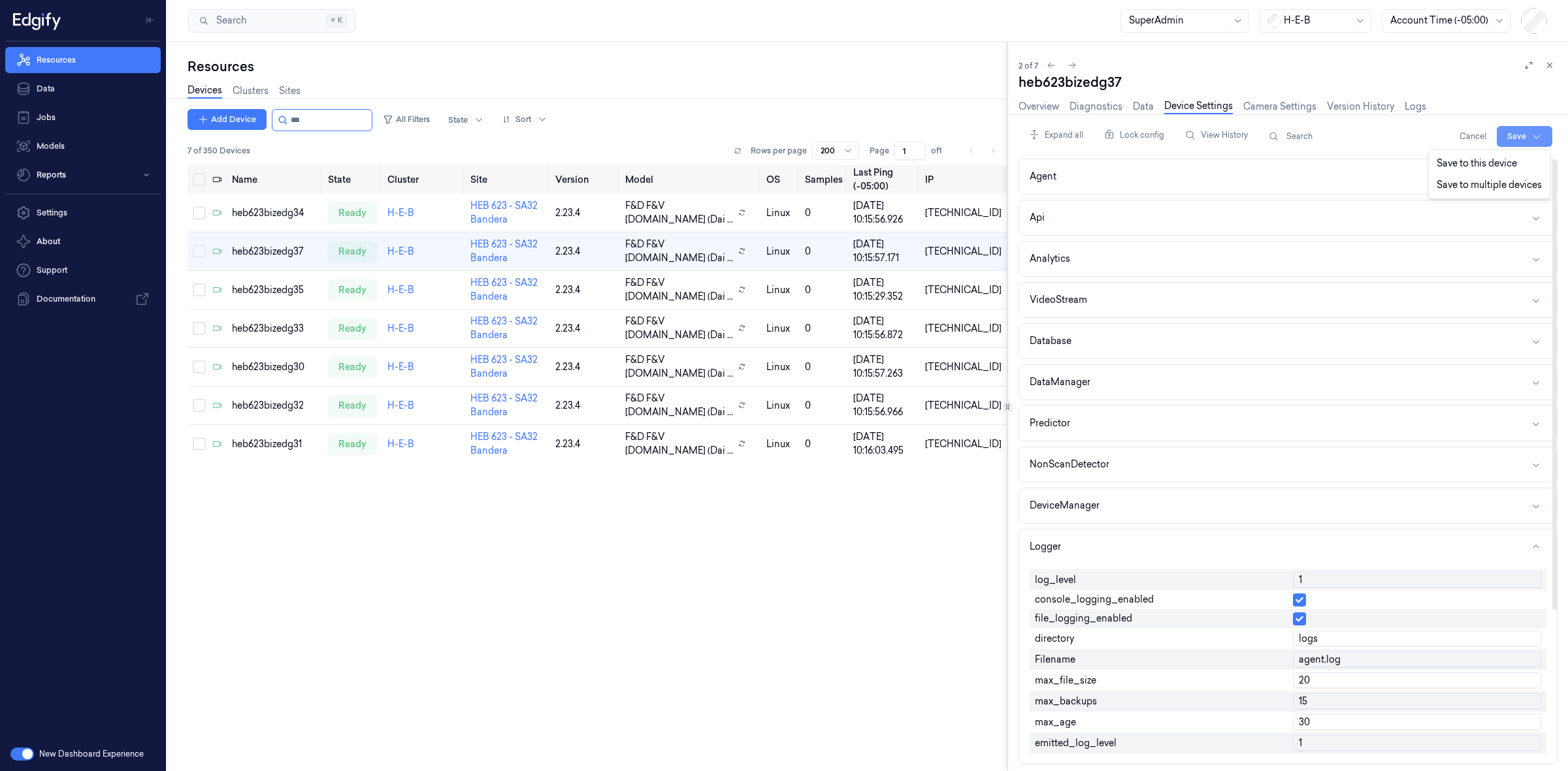
click at [1523, 135] on html "Resources Data Jobs Models Reports Settings About Support Documentation New Das…" at bounding box center [784, 385] width 1568 height 771
click at [1513, 164] on div "Save to this device" at bounding box center [1489, 163] width 116 height 22
click at [270, 287] on div "heb623bizedg35" at bounding box center [275, 290] width 86 height 14
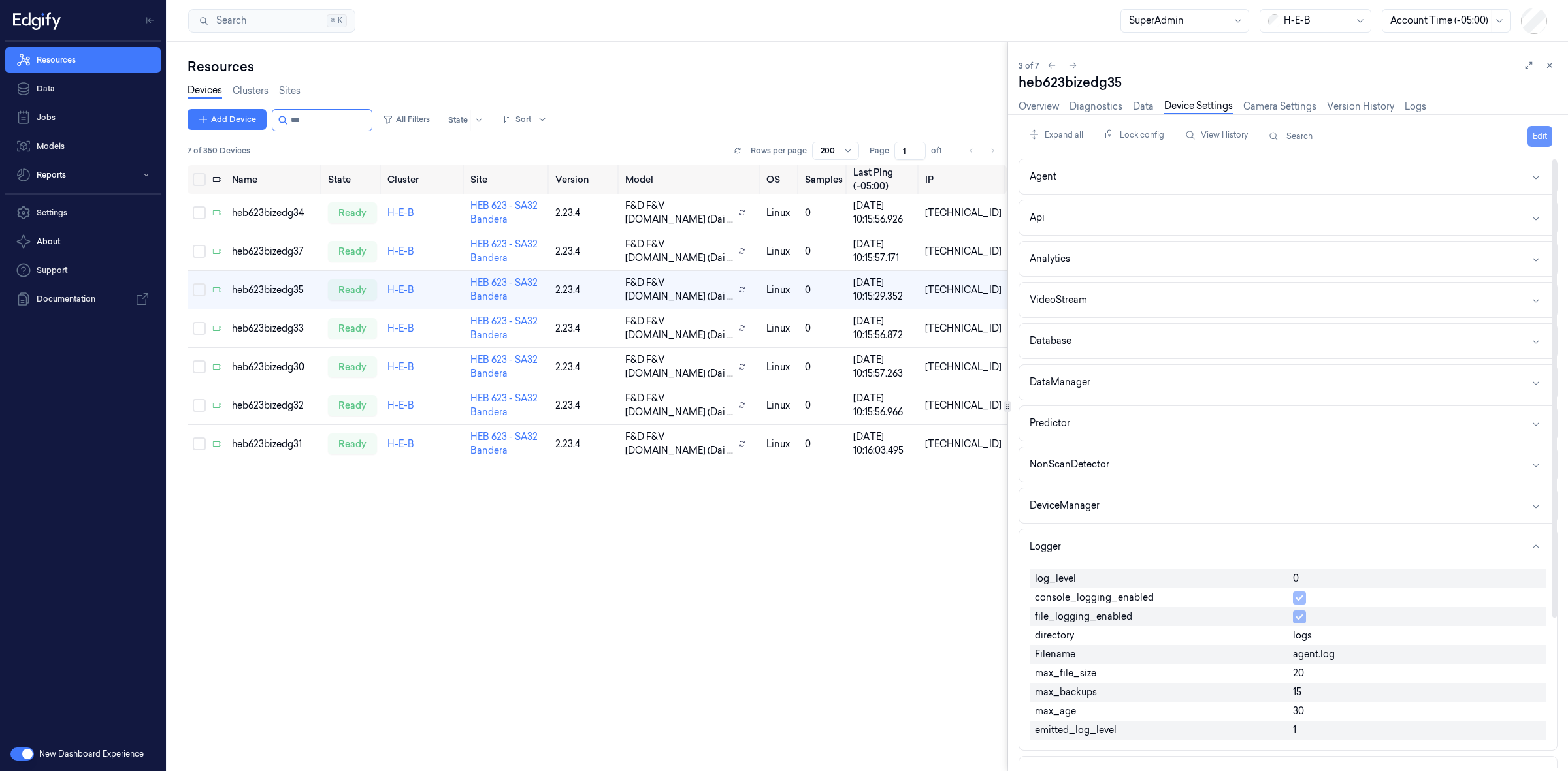
click at [1549, 139] on button "Edit" at bounding box center [1540, 137] width 25 height 21
click at [1306, 579] on input "0" at bounding box center [1417, 580] width 249 height 16
type input "1"
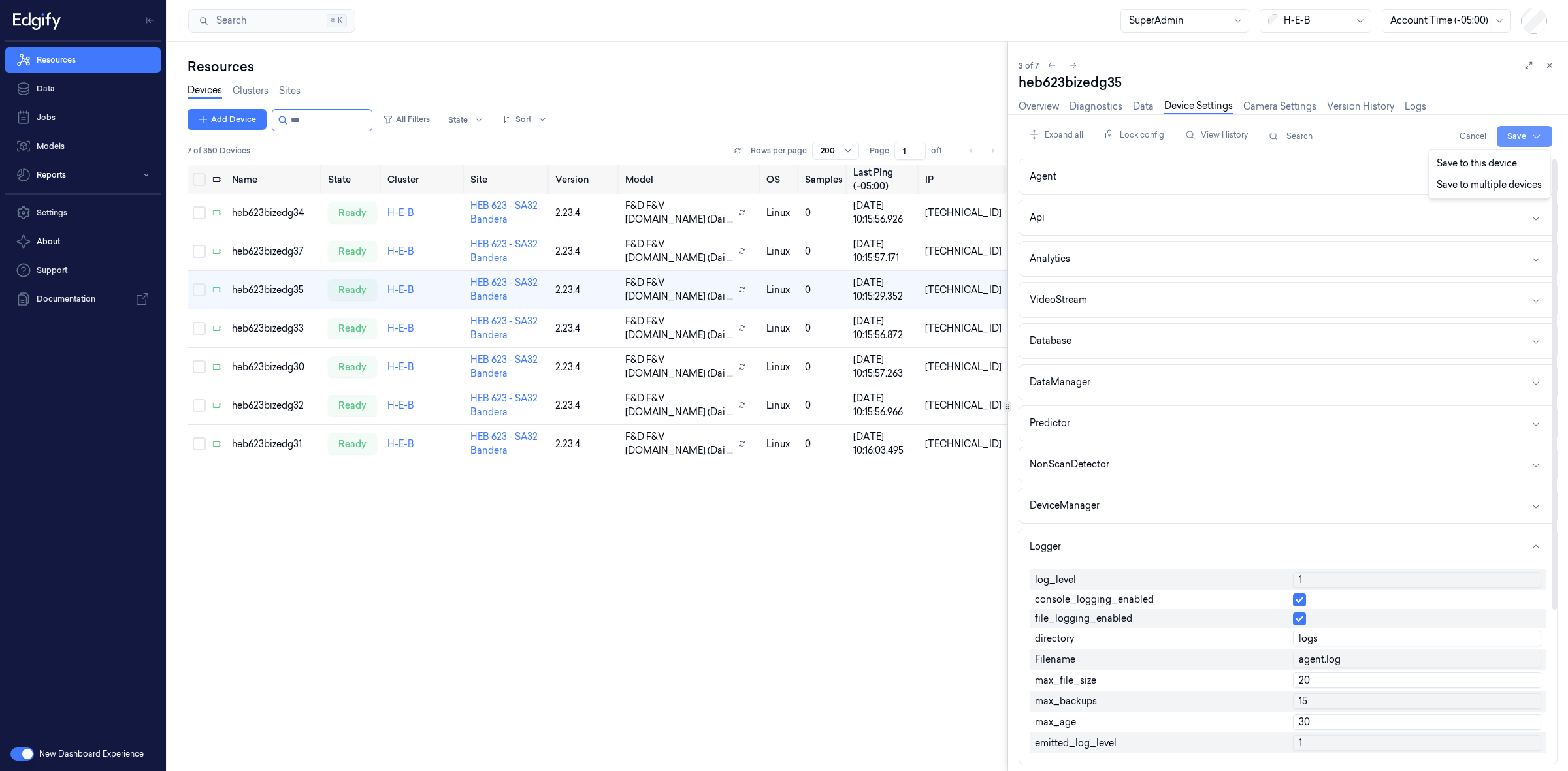
click at [1529, 131] on html "Resources Data Jobs Models Reports Settings About Support Documentation New Das…" at bounding box center [784, 385] width 1568 height 771
click at [1497, 162] on div "Save to this device" at bounding box center [1489, 163] width 116 height 22
click at [279, 325] on div "heb623bizedg33" at bounding box center [275, 328] width 86 height 14
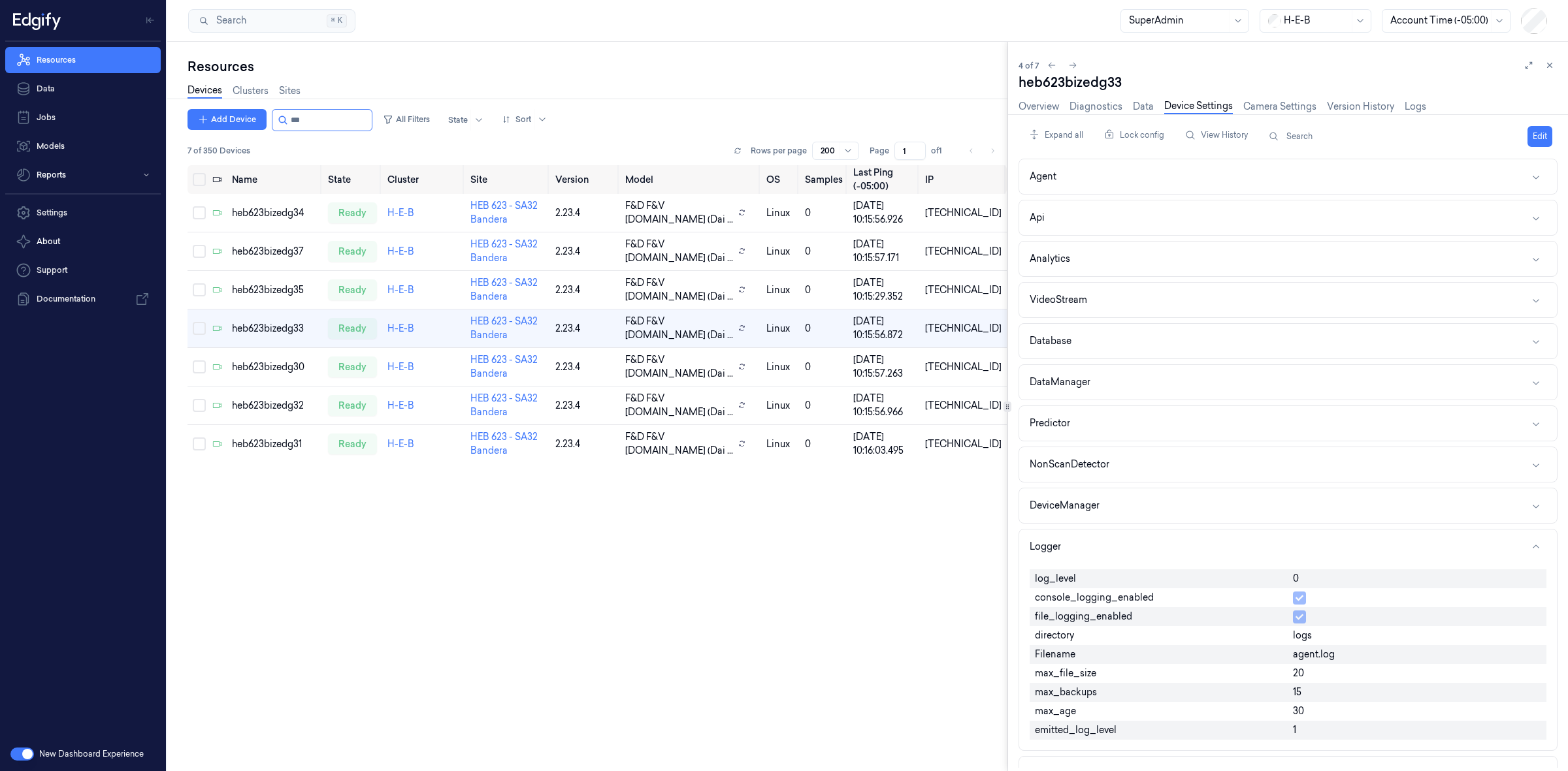
click at [1545, 129] on button "Edit" at bounding box center [1540, 137] width 25 height 21
click at [1305, 578] on input "0" at bounding box center [1417, 580] width 249 height 16
type input "1"
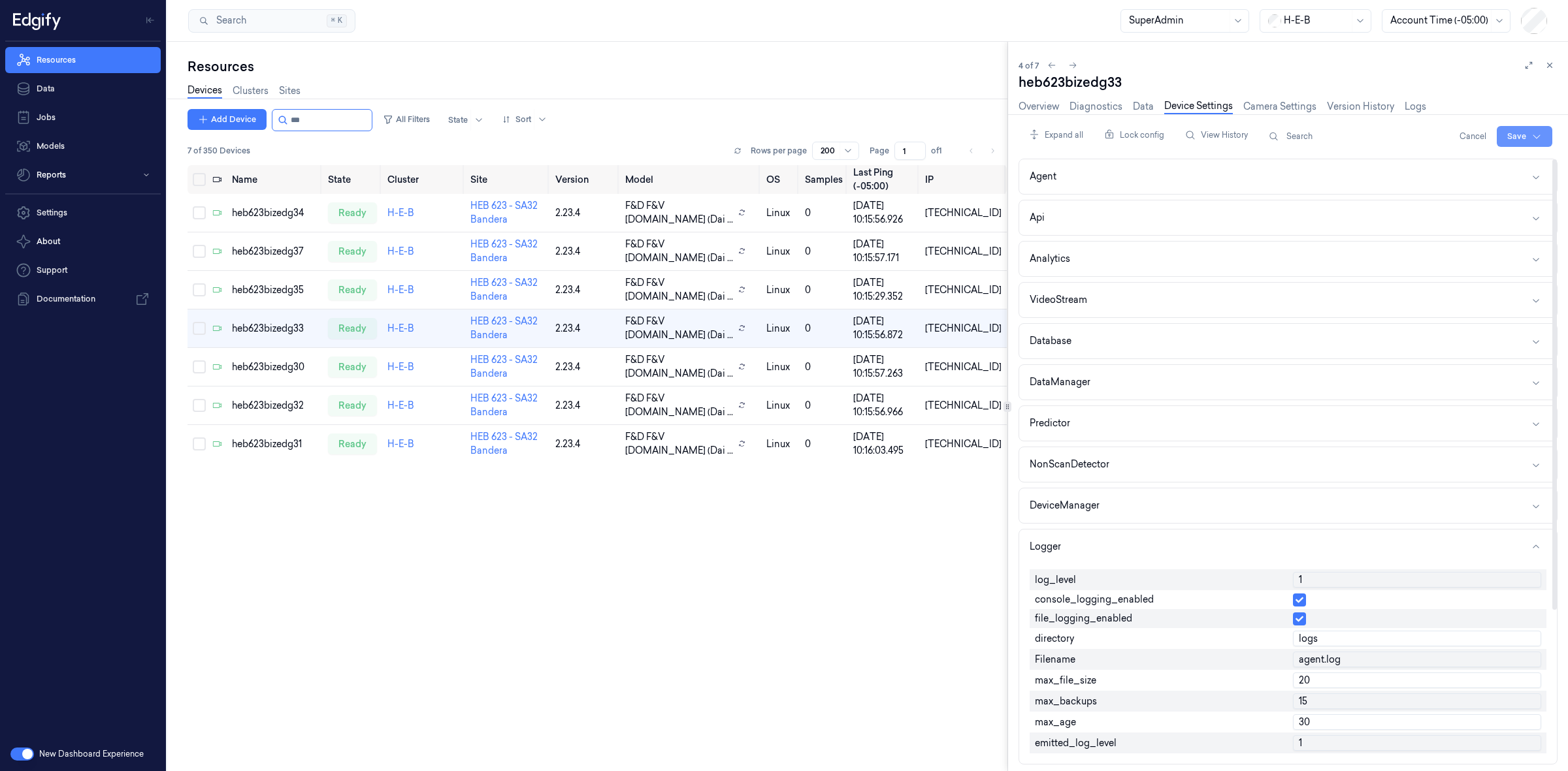
click at [1512, 134] on html "Resources Data Jobs Models Reports Settings About Support Documentation New Das…" at bounding box center [784, 385] width 1568 height 771
click at [1507, 165] on div "Save to this device" at bounding box center [1489, 163] width 116 height 22
click at [289, 367] on div "heb623bizedg30" at bounding box center [275, 367] width 86 height 14
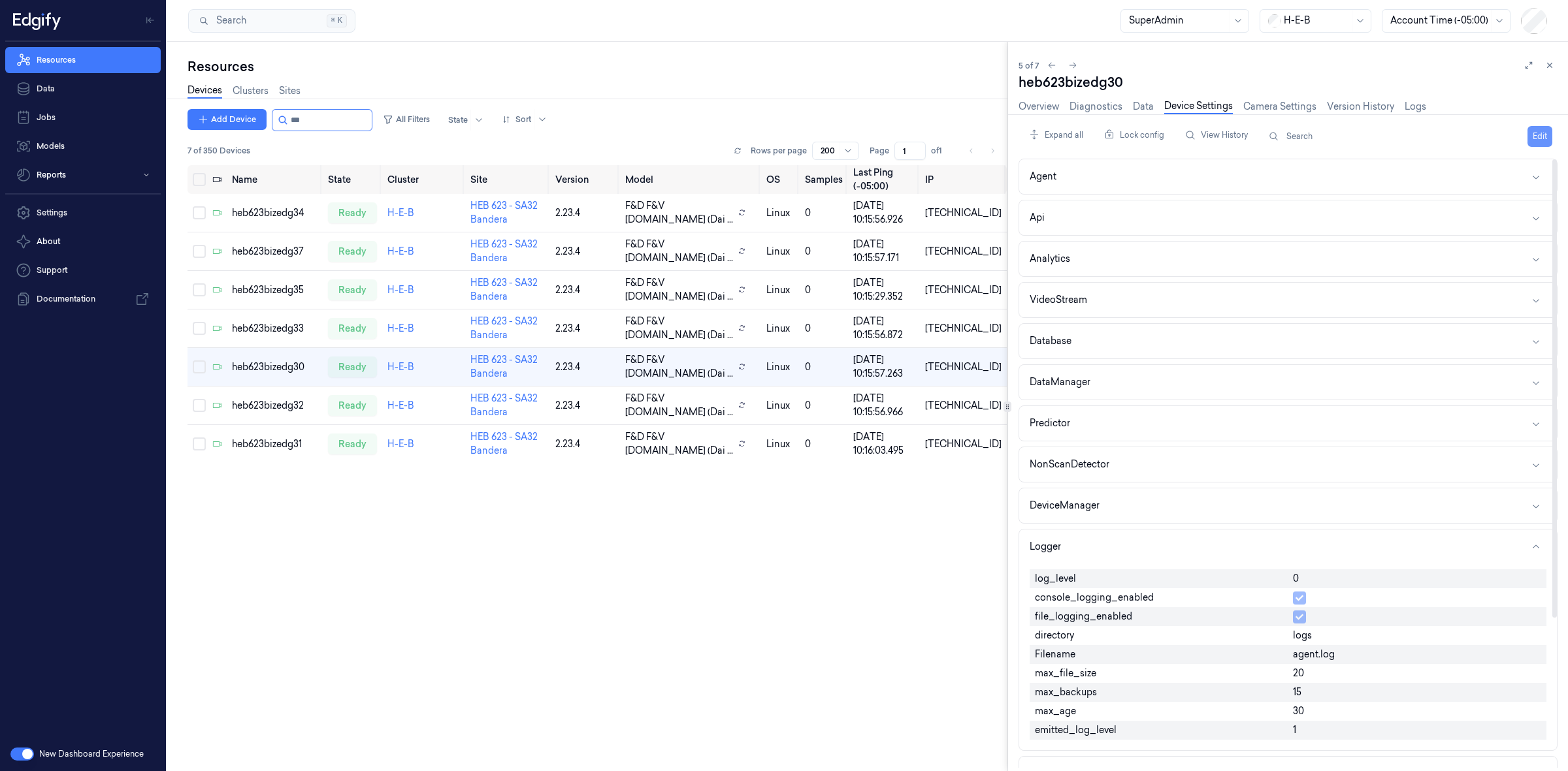
click at [1535, 134] on button "Edit" at bounding box center [1540, 137] width 25 height 21
click at [1308, 585] on input "0" at bounding box center [1417, 580] width 249 height 16
type input "1"
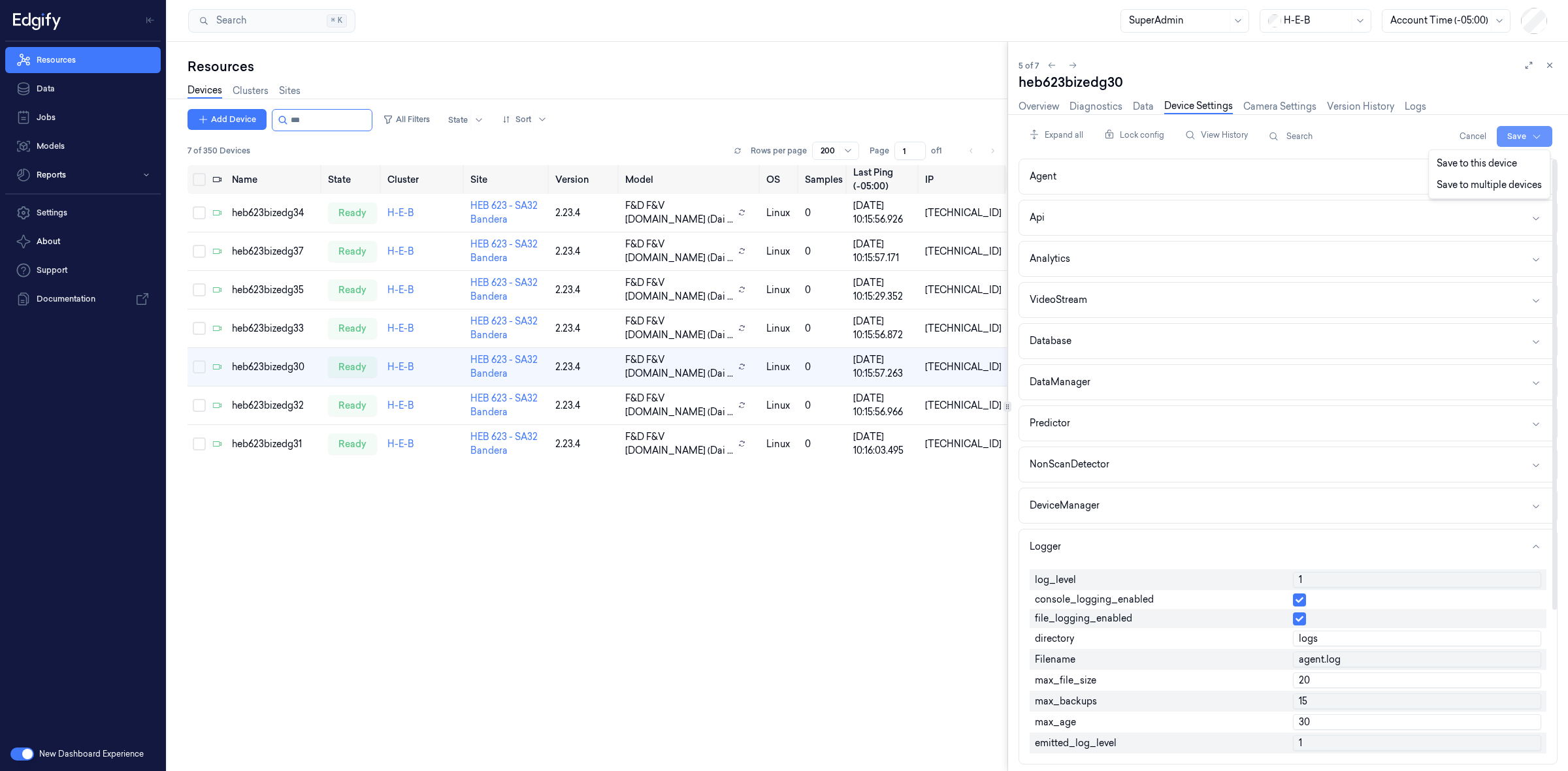
click at [1526, 131] on html "Resources Data Jobs Models Reports Settings About Support Documentation New Das…" at bounding box center [784, 385] width 1568 height 771
click at [1481, 167] on div "Save to this device" at bounding box center [1489, 163] width 116 height 22
click at [247, 413] on td "heb623bizedg32" at bounding box center [275, 405] width 96 height 39
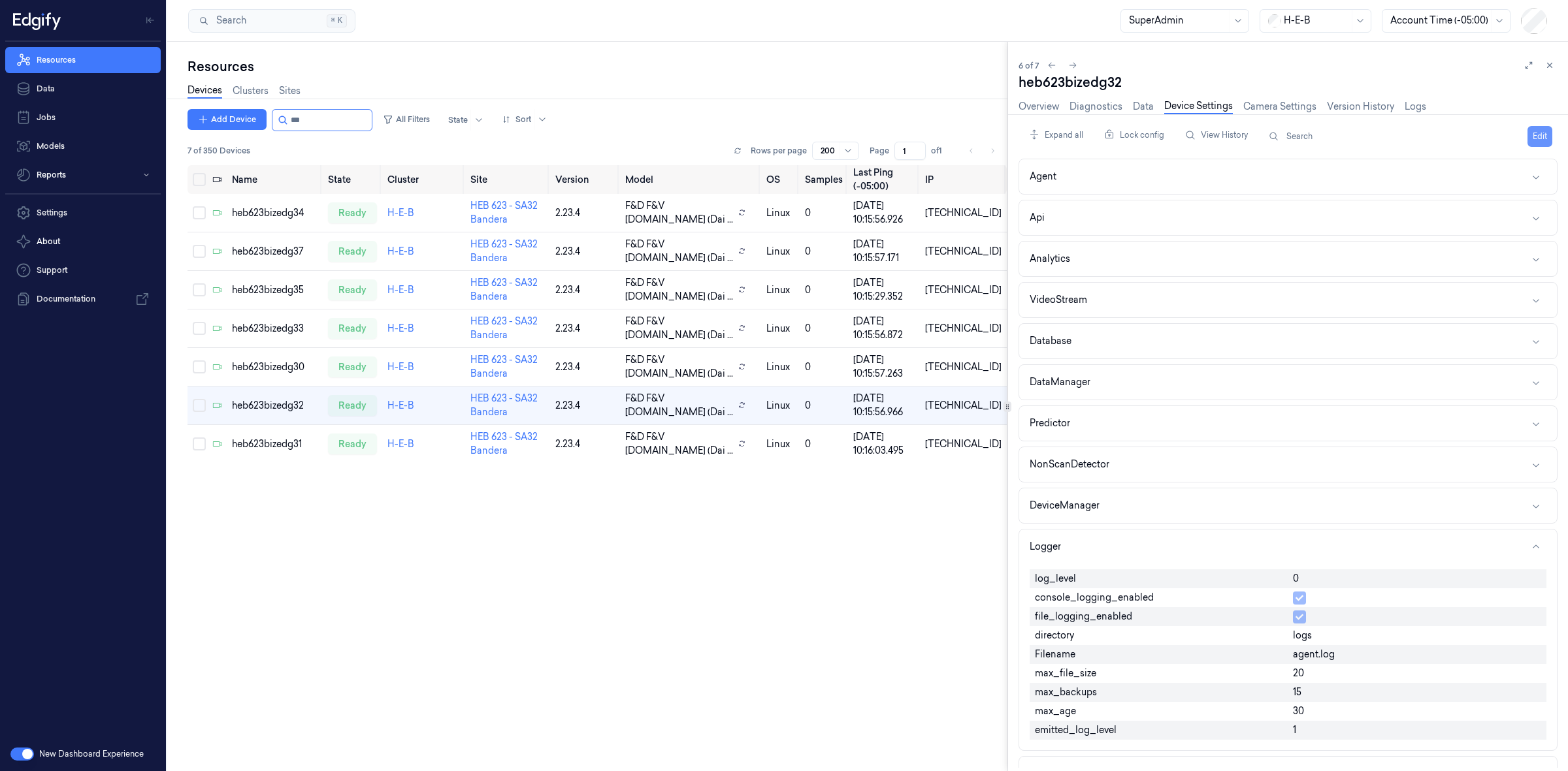
click at [1529, 131] on button "Edit" at bounding box center [1540, 137] width 25 height 21
click at [1321, 579] on input "0" at bounding box center [1417, 580] width 249 height 16
type input "1"
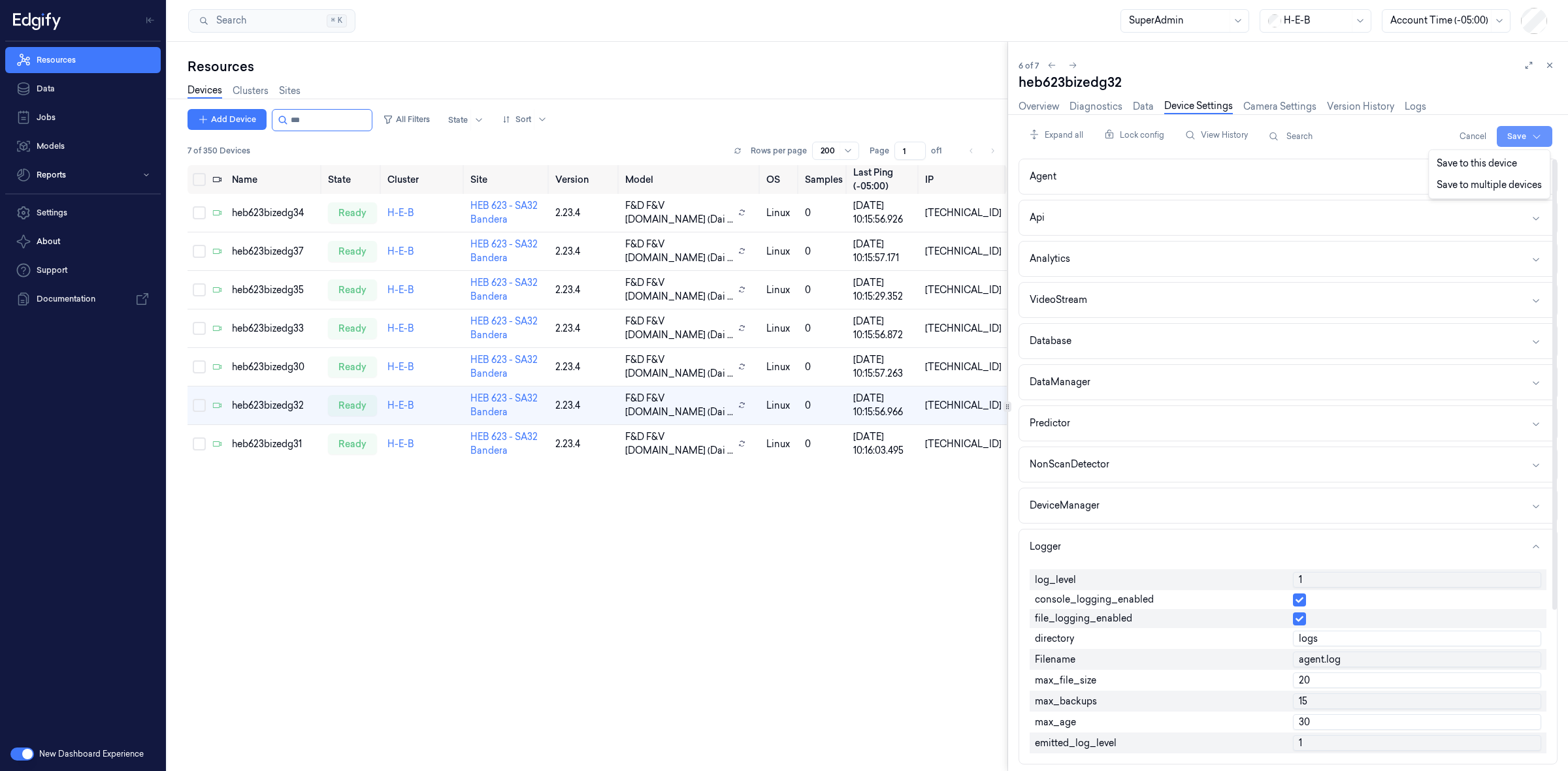
click at [1529, 136] on html "Resources Data Jobs Models Reports Settings About Support Documentation New Das…" at bounding box center [784, 385] width 1568 height 771
click at [1455, 163] on div "Save to this device" at bounding box center [1489, 163] width 116 height 22
click at [281, 443] on div "heb623bizedg31" at bounding box center [275, 444] width 86 height 14
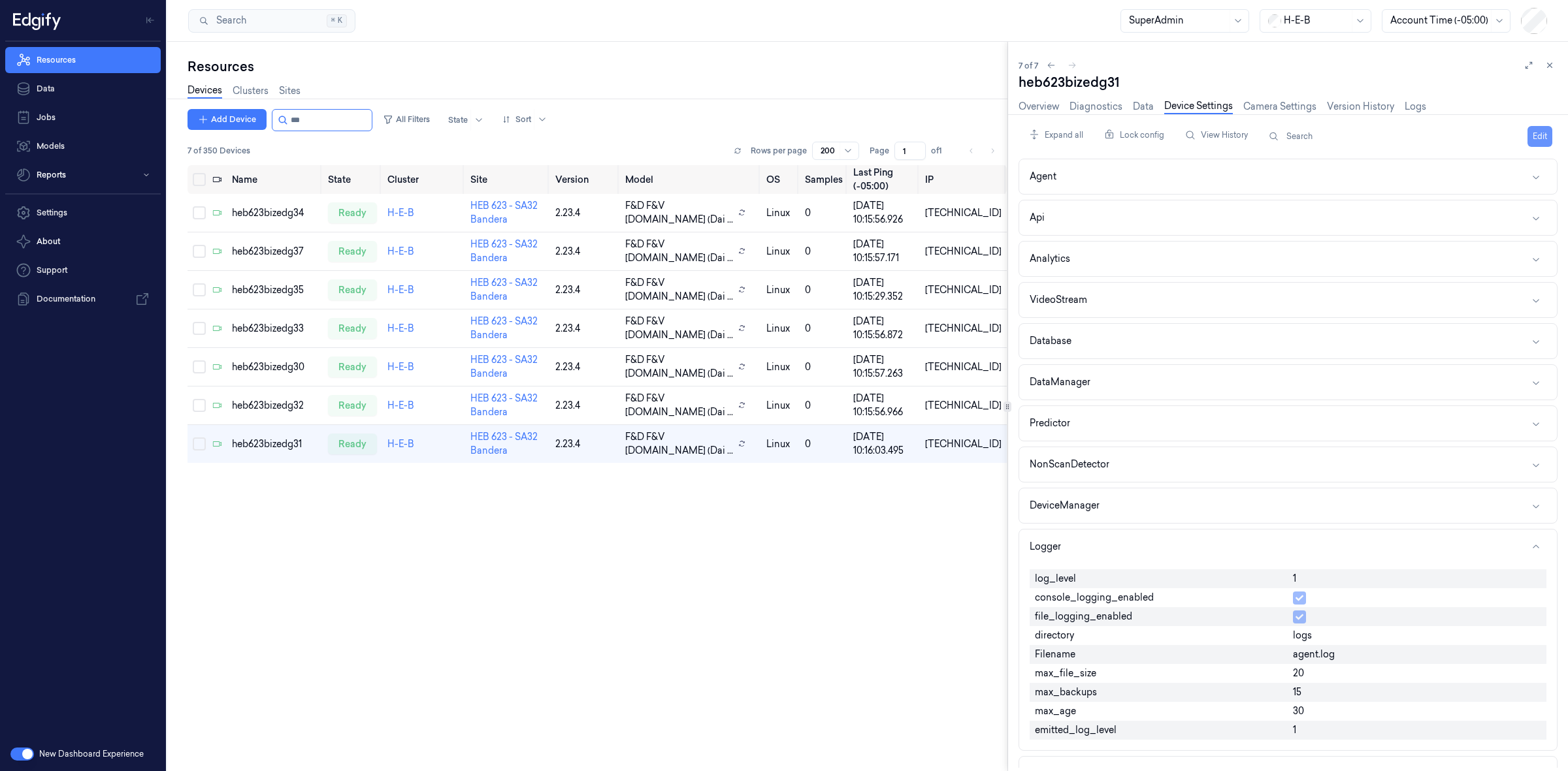
click at [1542, 129] on button "Edit" at bounding box center [1540, 137] width 25 height 21
click at [311, 125] on input "string" at bounding box center [330, 120] width 78 height 21
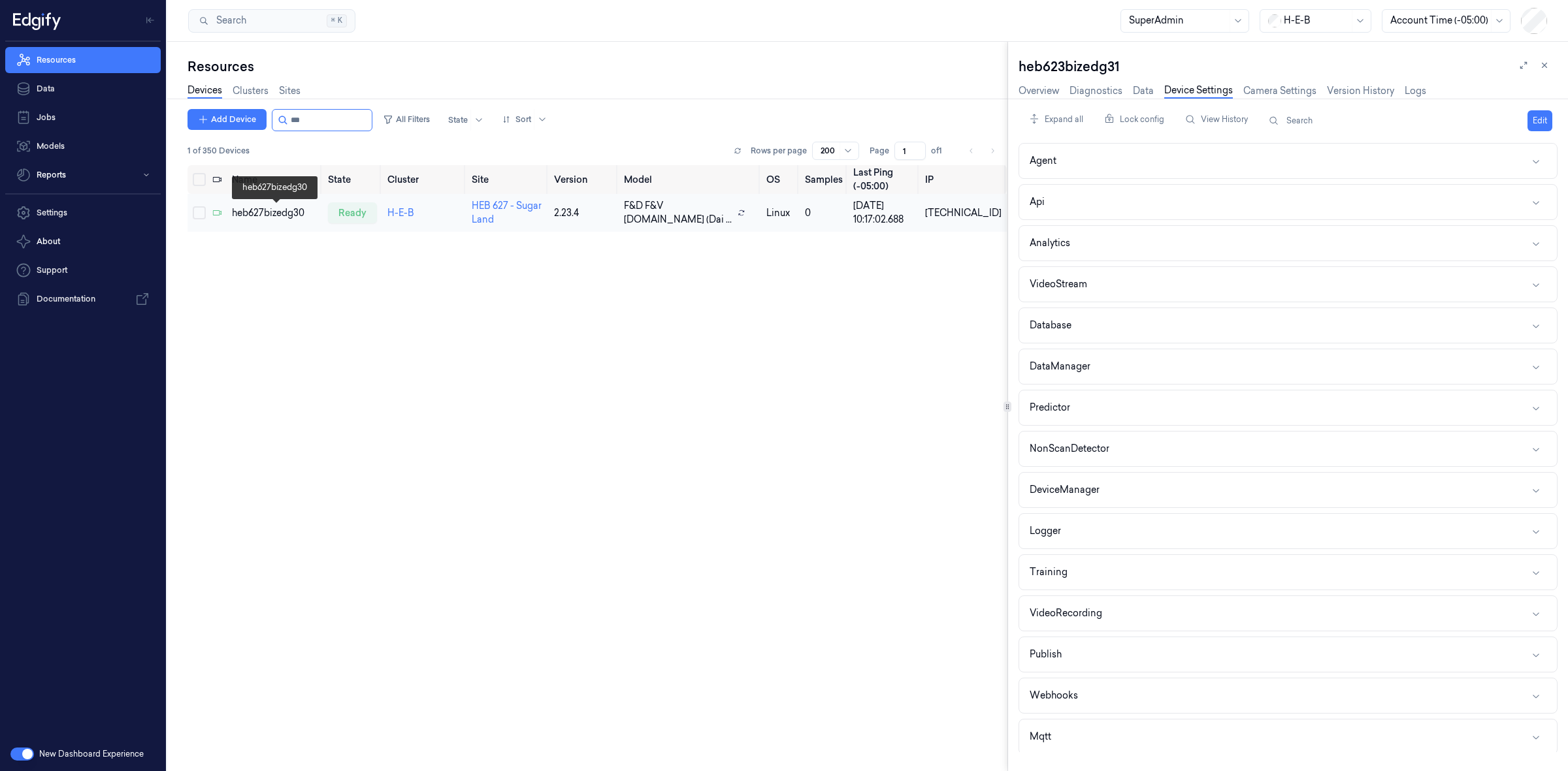
type input "***"
click at [249, 211] on div "heb627bizedg30" at bounding box center [275, 213] width 86 height 14
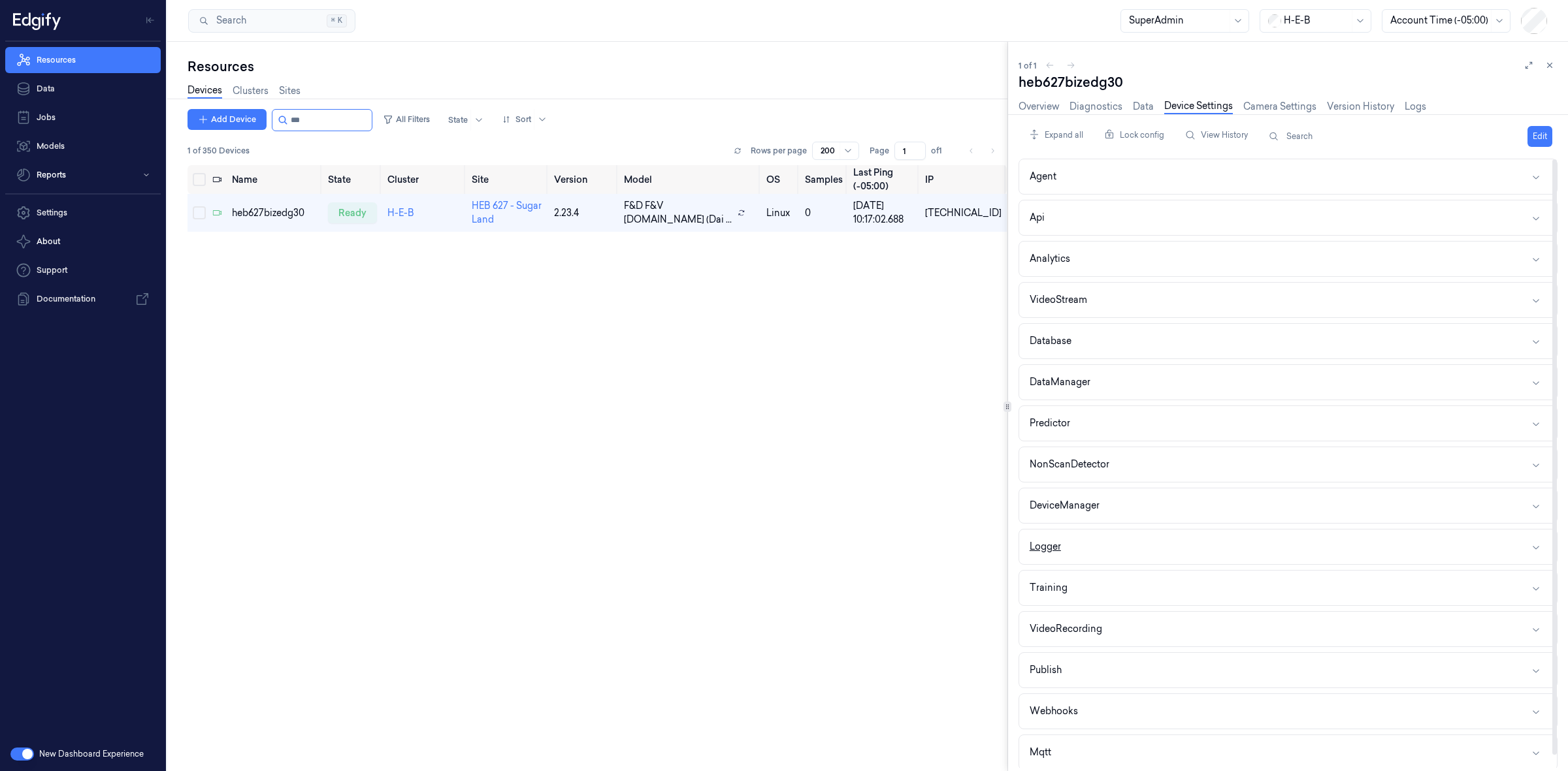
click at [1113, 559] on button "Logger" at bounding box center [1288, 547] width 538 height 35
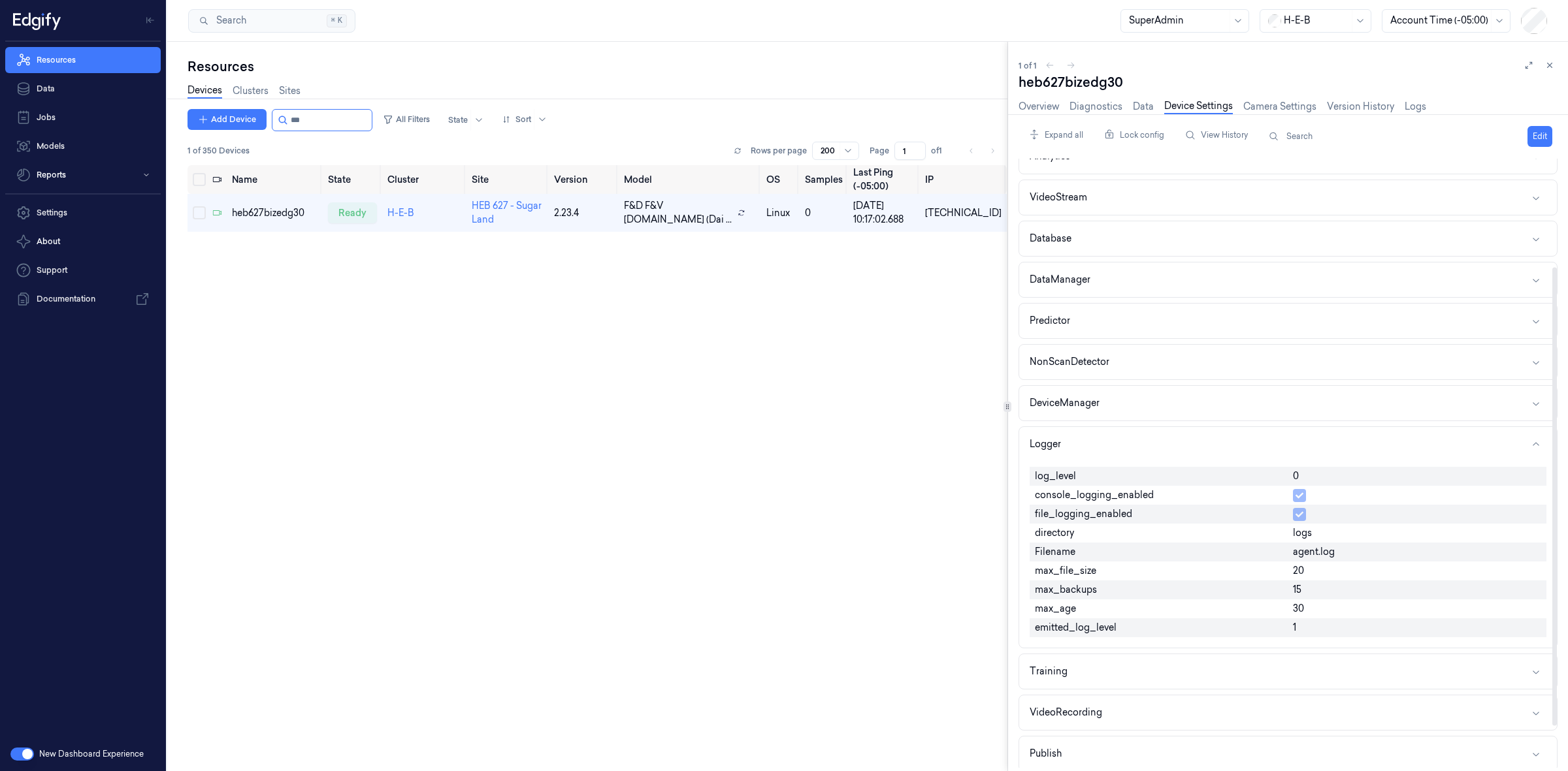
scroll to position [163, 0]
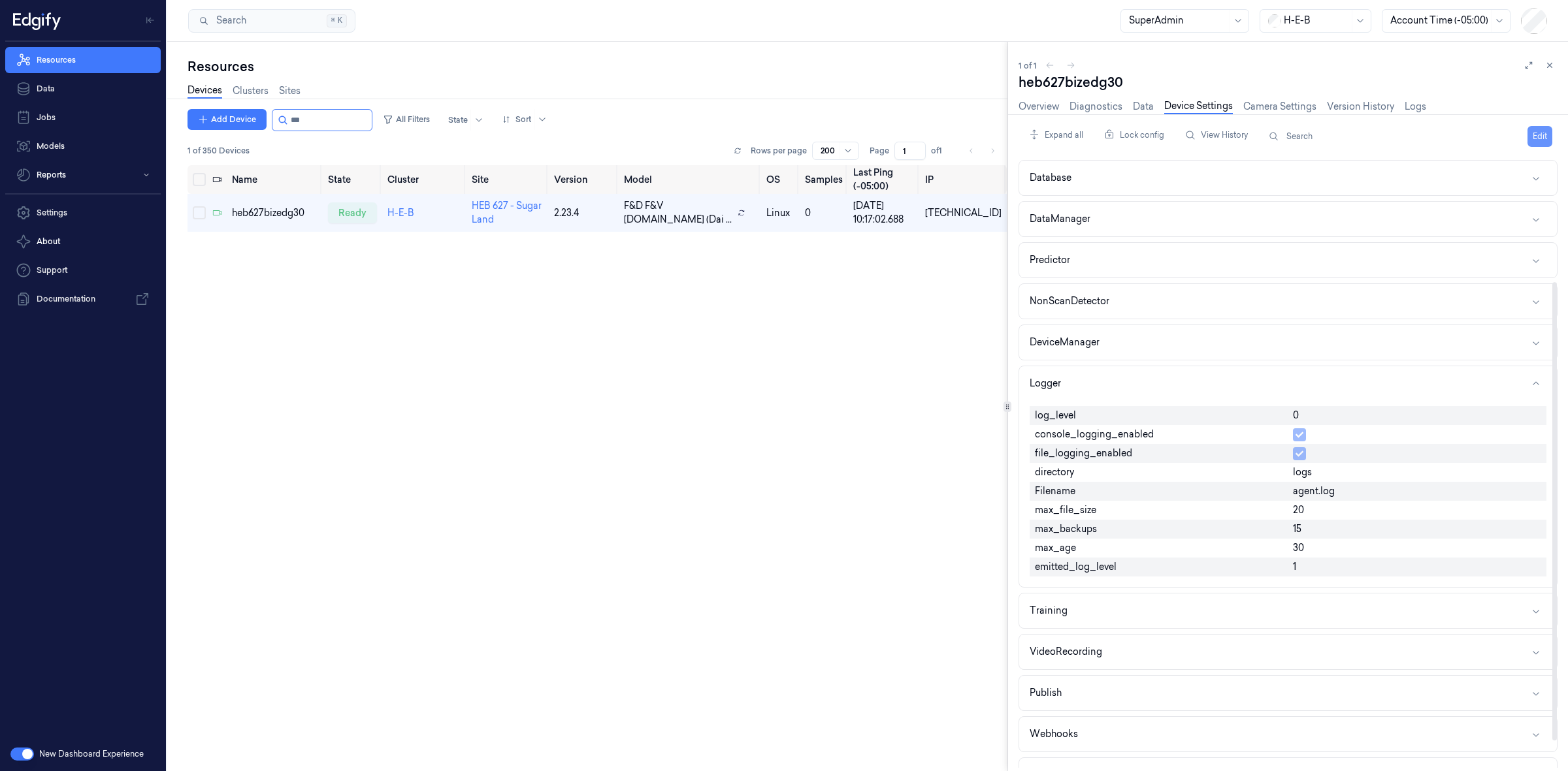
click at [1533, 138] on button "Edit" at bounding box center [1540, 137] width 25 height 21
click at [1341, 415] on input "0" at bounding box center [1417, 417] width 249 height 16
type input "1"
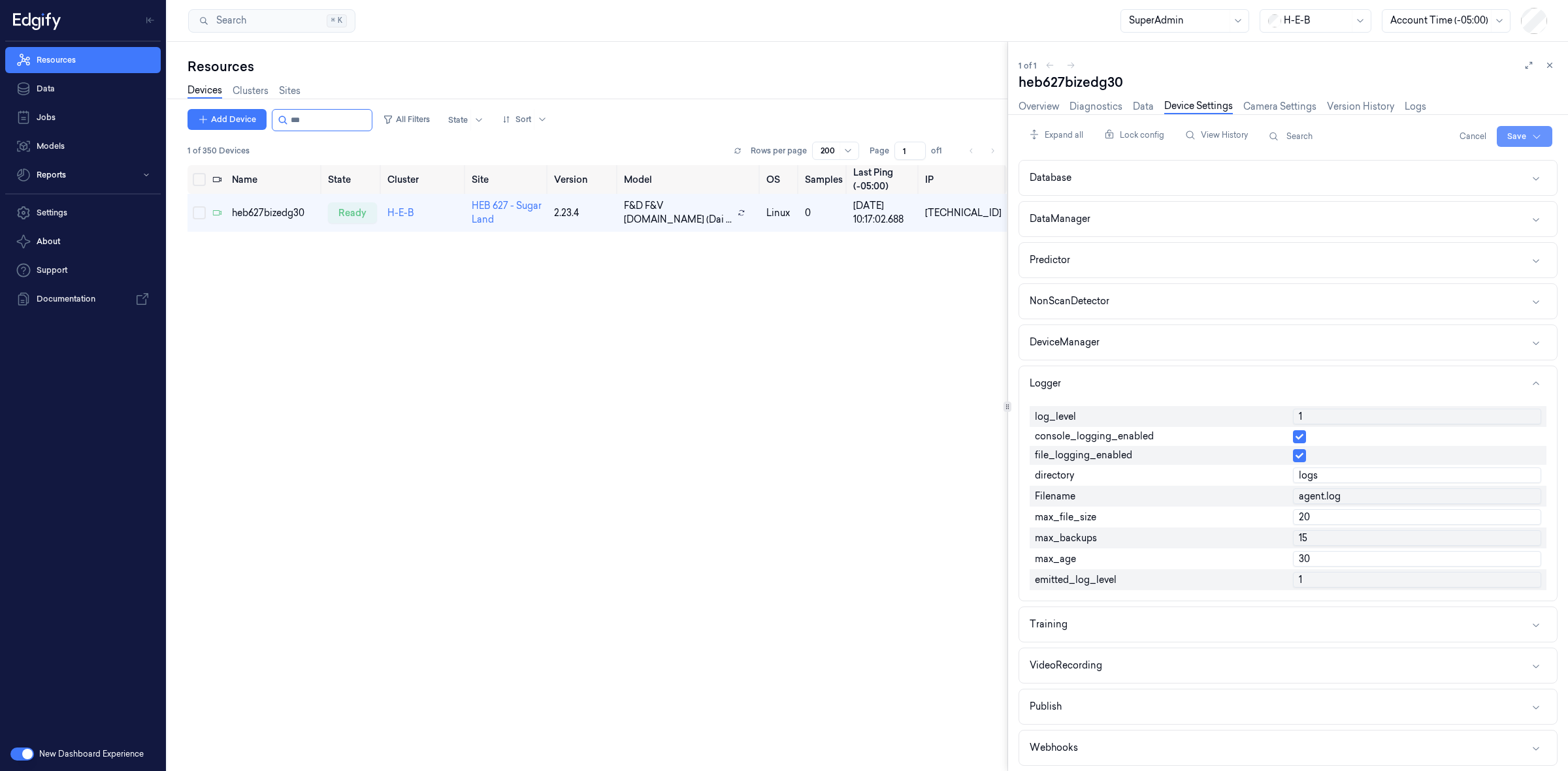
click at [1516, 135] on html "Resources Data Jobs Models Reports Settings About Support Documentation New Das…" at bounding box center [784, 385] width 1568 height 771
click at [1477, 161] on div "Save to this device" at bounding box center [1489, 163] width 116 height 22
click at [933, 416] on div "Name State Cluster Site Version Model OS Samples Last Ping (-05:00) IP heb627bi…" at bounding box center [597, 463] width 819 height 596
click at [330, 119] on input "string" at bounding box center [330, 120] width 78 height 21
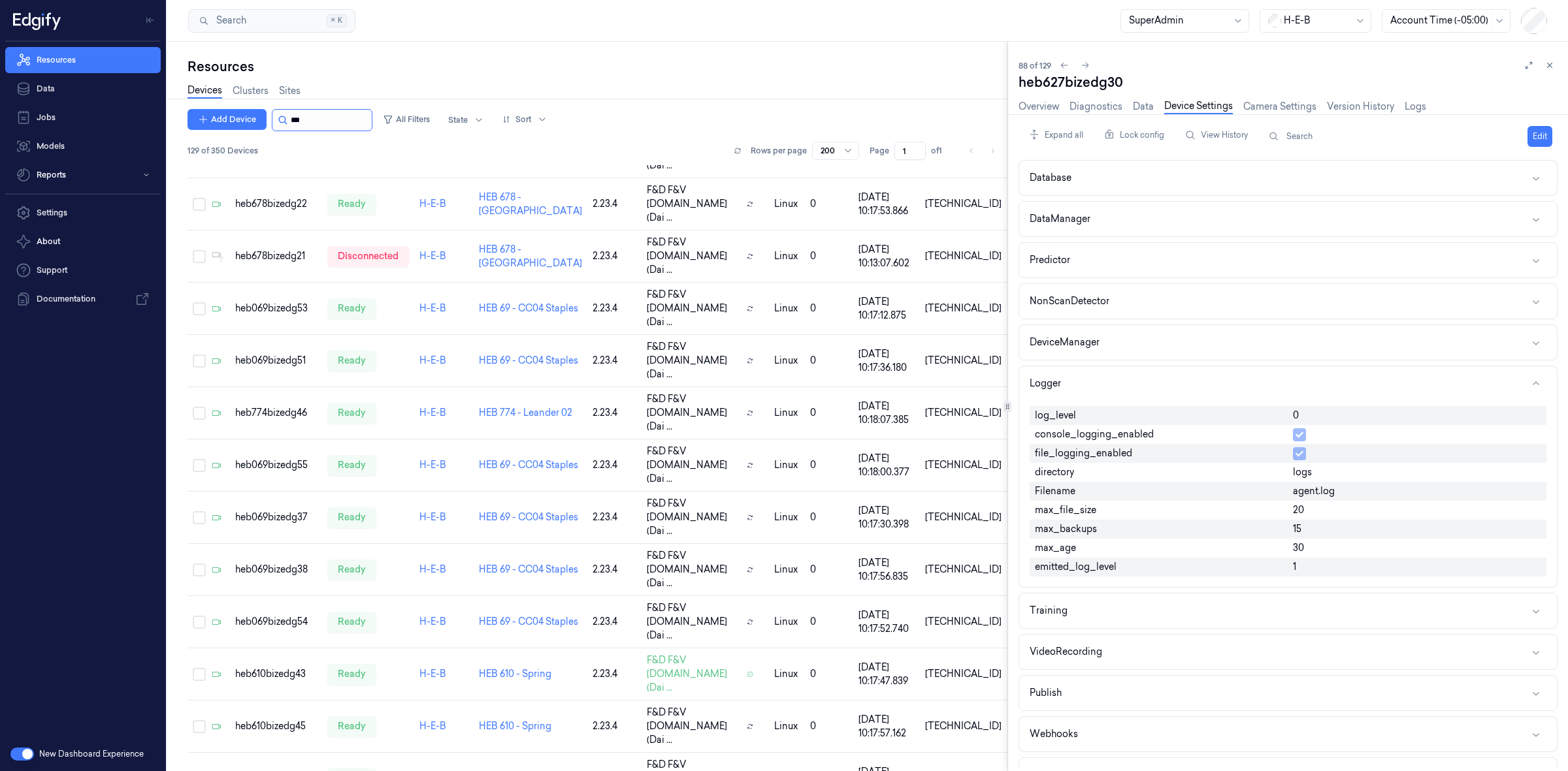
scroll to position [3219, 0]
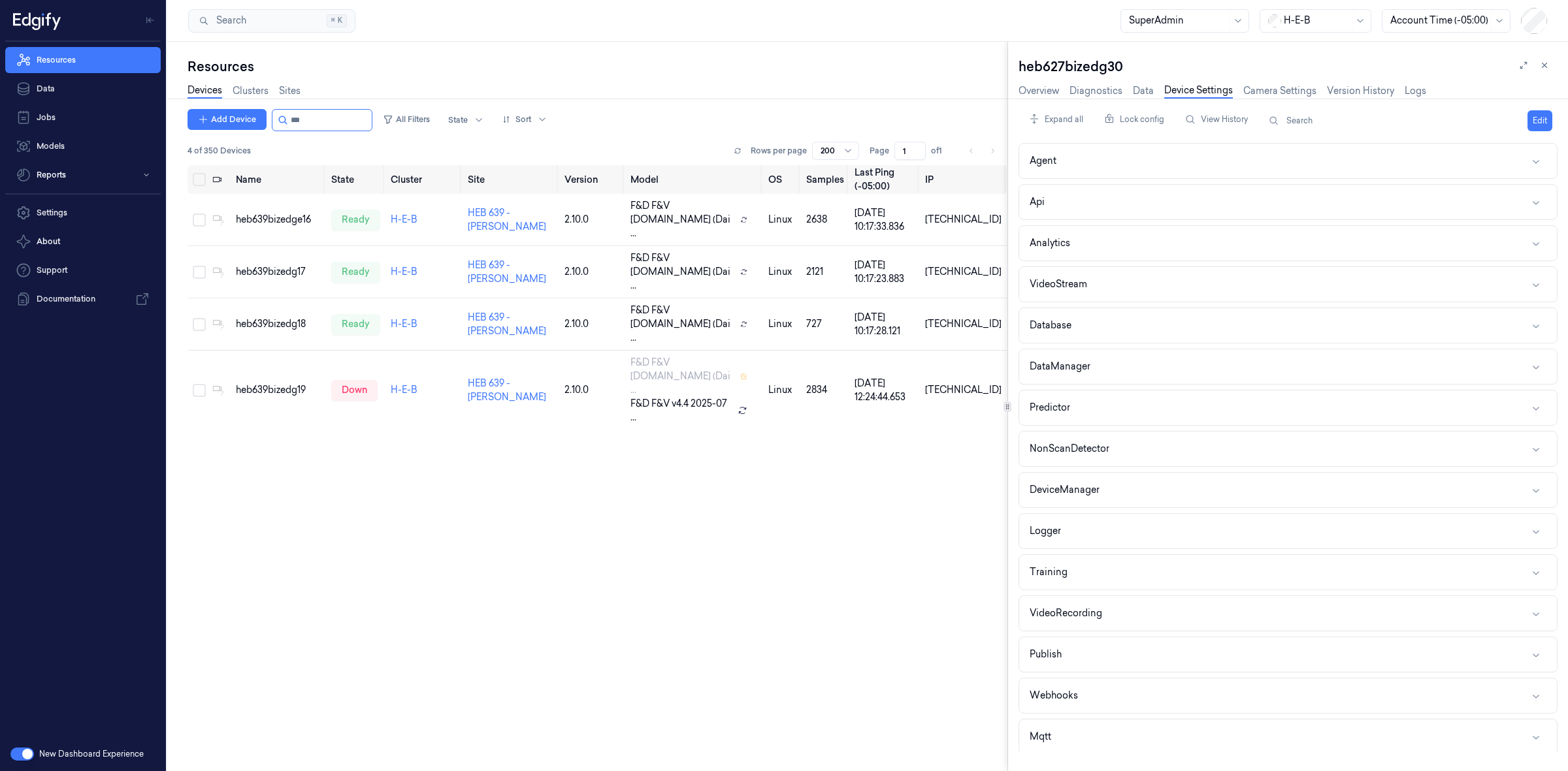
type input "***"
click at [255, 216] on div "heb639bizedge16" at bounding box center [279, 220] width 85 height 14
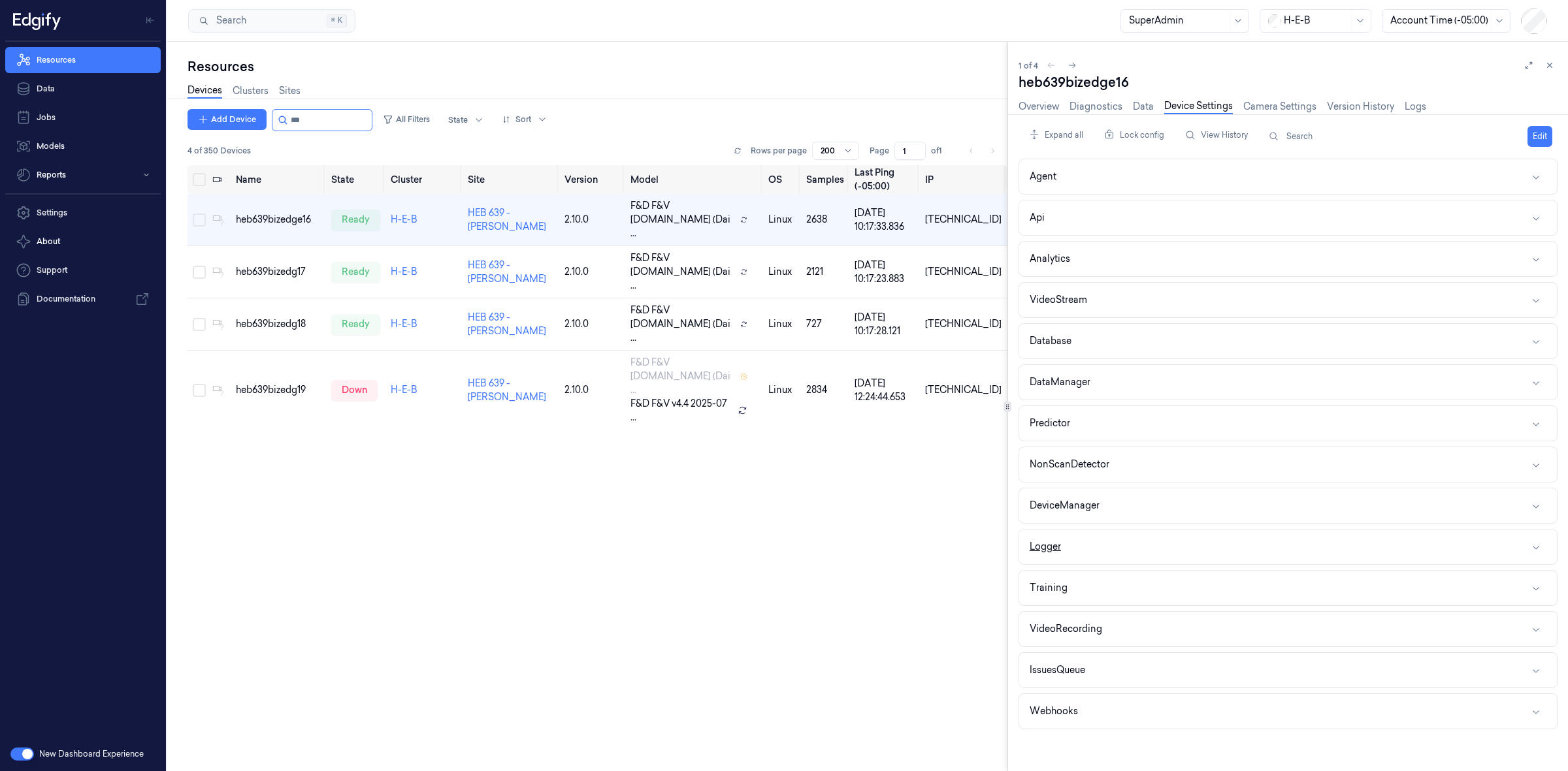
click at [1089, 558] on button "Logger" at bounding box center [1288, 547] width 538 height 35
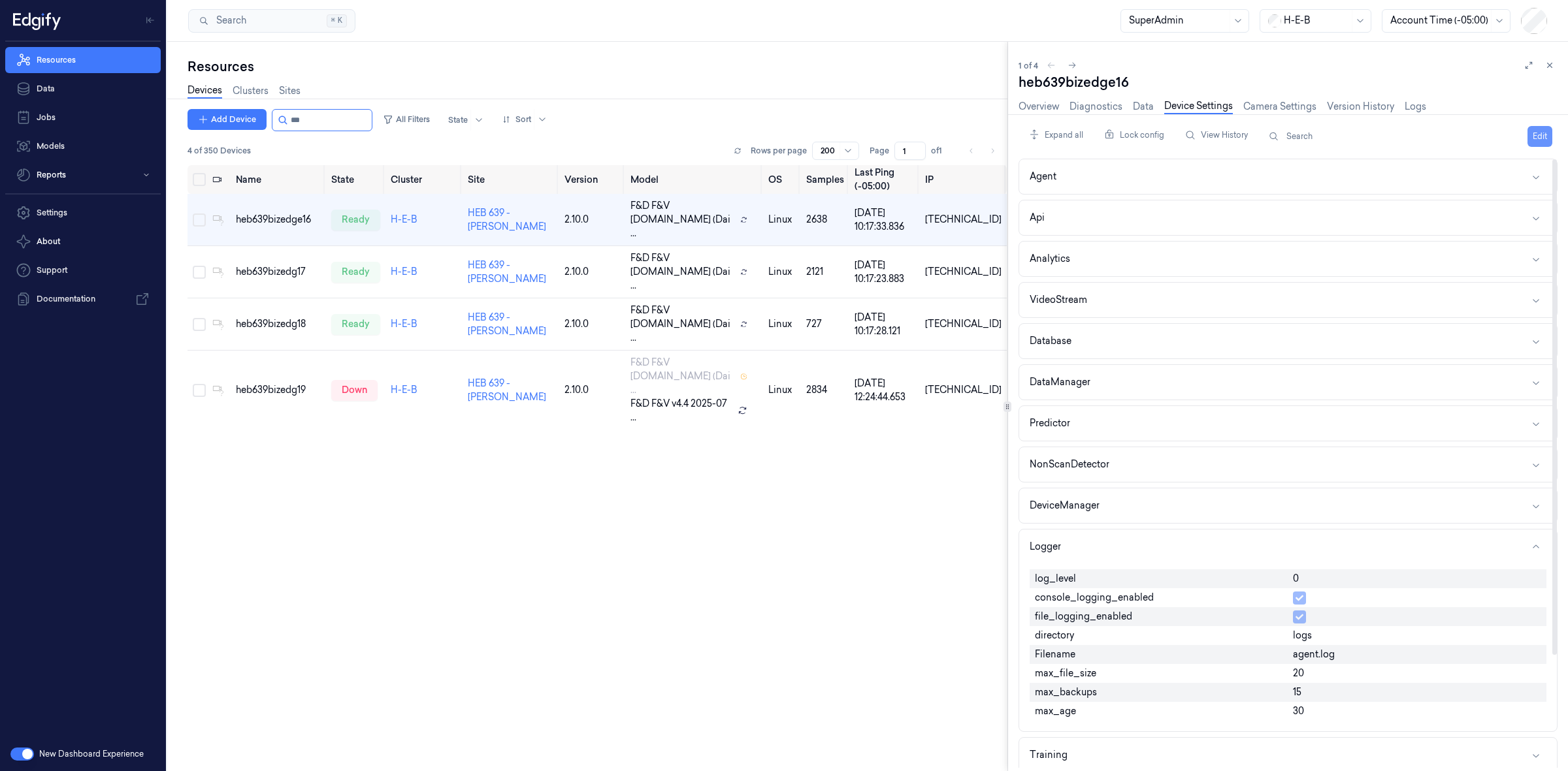
click at [1543, 139] on button "Edit" at bounding box center [1540, 137] width 25 height 21
click at [1304, 580] on input "0" at bounding box center [1417, 580] width 249 height 16
type input "1"
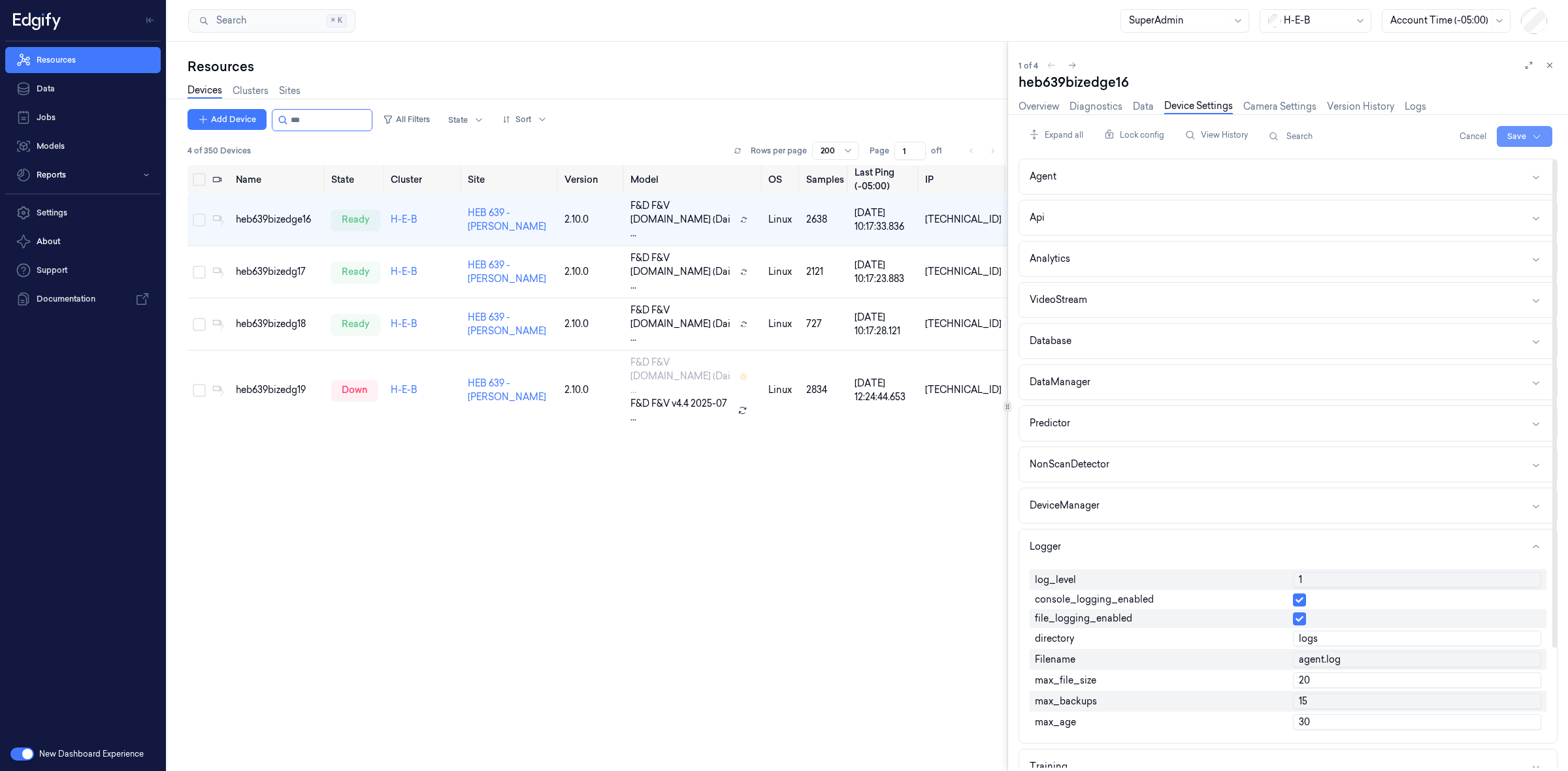
click at [1525, 135] on html "Resources Data Jobs Models Reports Settings About Support Documentation New Das…" at bounding box center [784, 385] width 1568 height 771
click at [1500, 165] on div "Save to this device" at bounding box center [1489, 163] width 116 height 22
click at [244, 265] on div "heb639bizedg17" at bounding box center [279, 271] width 85 height 14
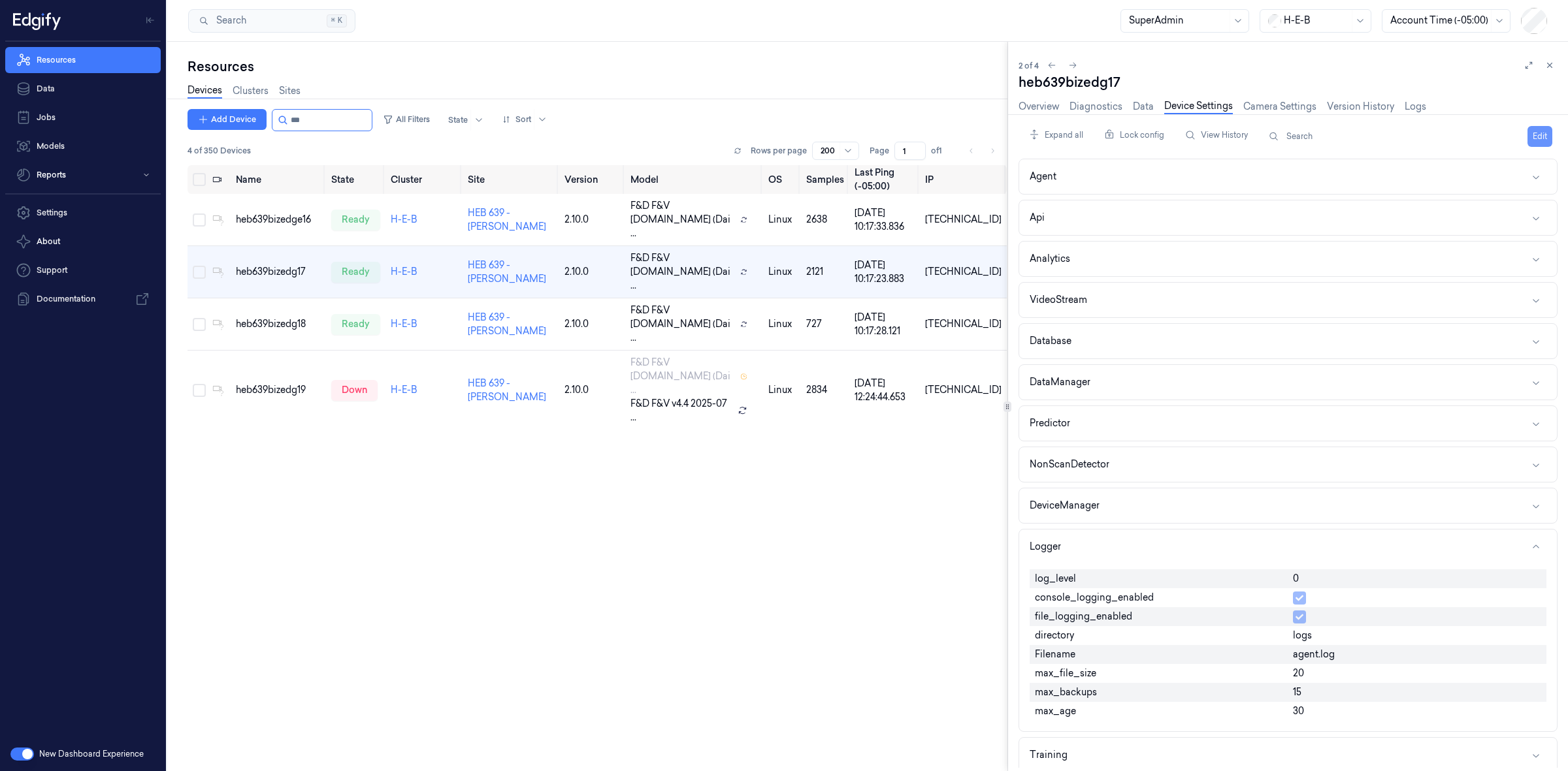
click at [1542, 126] on button "Edit" at bounding box center [1540, 137] width 25 height 21
click at [1320, 586] on input "0" at bounding box center [1417, 580] width 249 height 16
type input "1"
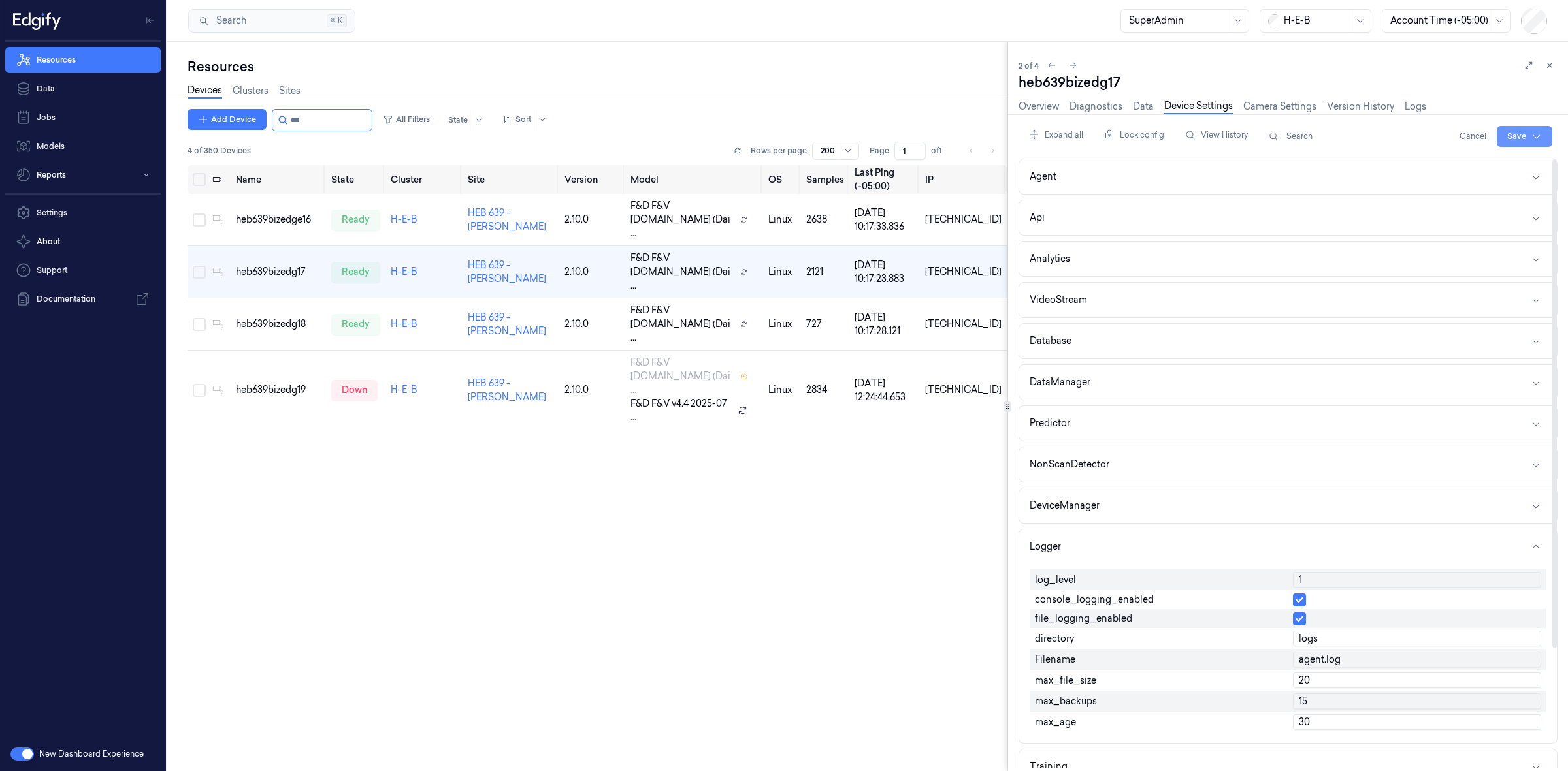
click at [1507, 129] on html "Resources Data Jobs Models Reports Settings About Support Documentation New Das…" at bounding box center [784, 385] width 1568 height 771
click at [1484, 167] on div "Save to this device" at bounding box center [1489, 163] width 116 height 22
click at [304, 317] on div "heb639bizedg18" at bounding box center [279, 324] width 85 height 14
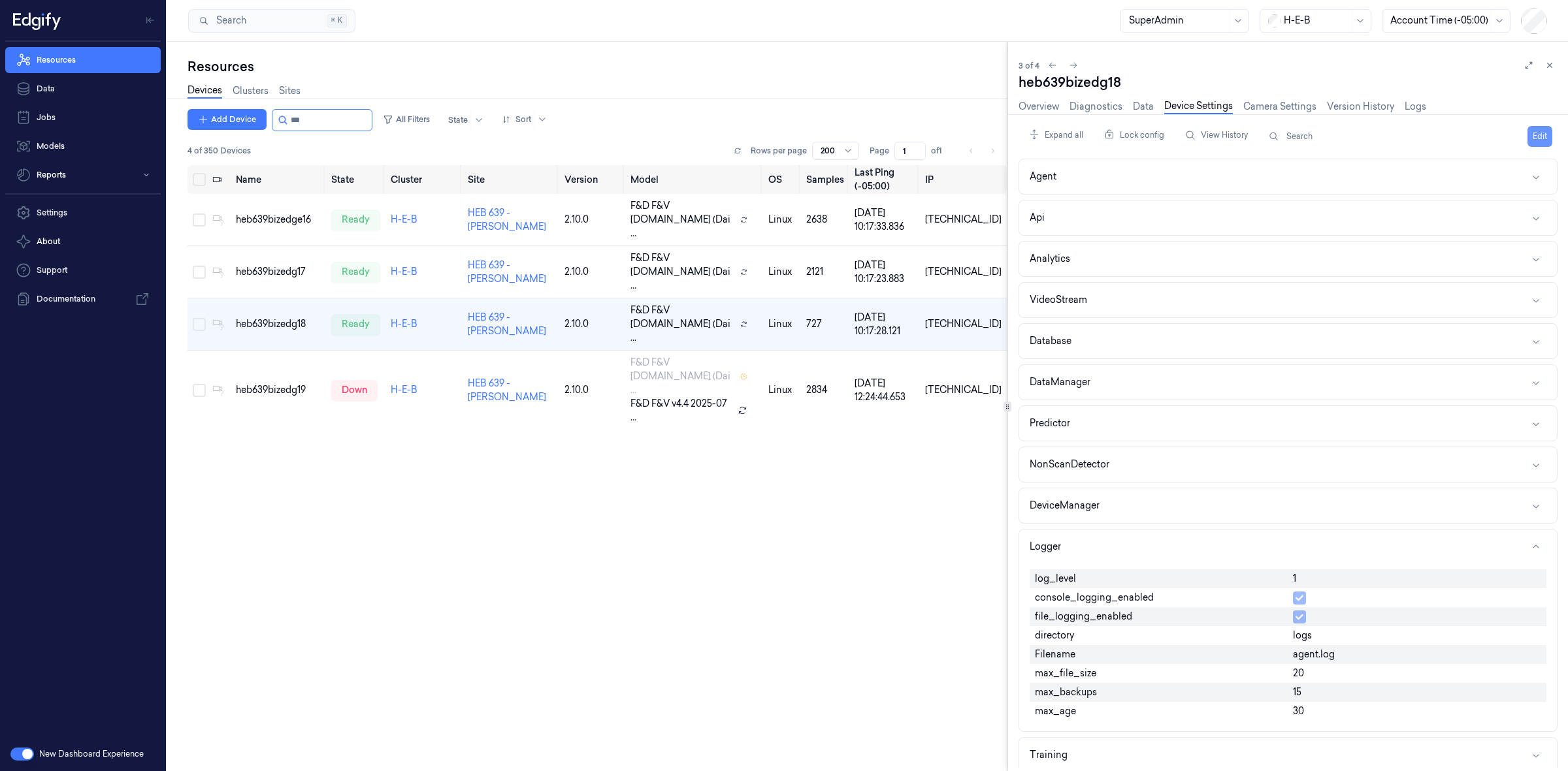
click at [1535, 136] on button "Edit" at bounding box center [1540, 137] width 25 height 21
click at [1328, 588] on input "1" at bounding box center [1417, 580] width 249 height 16
click at [1329, 587] on input "1" at bounding box center [1417, 580] width 249 height 16
